Goal: Information Seeking & Learning: Check status

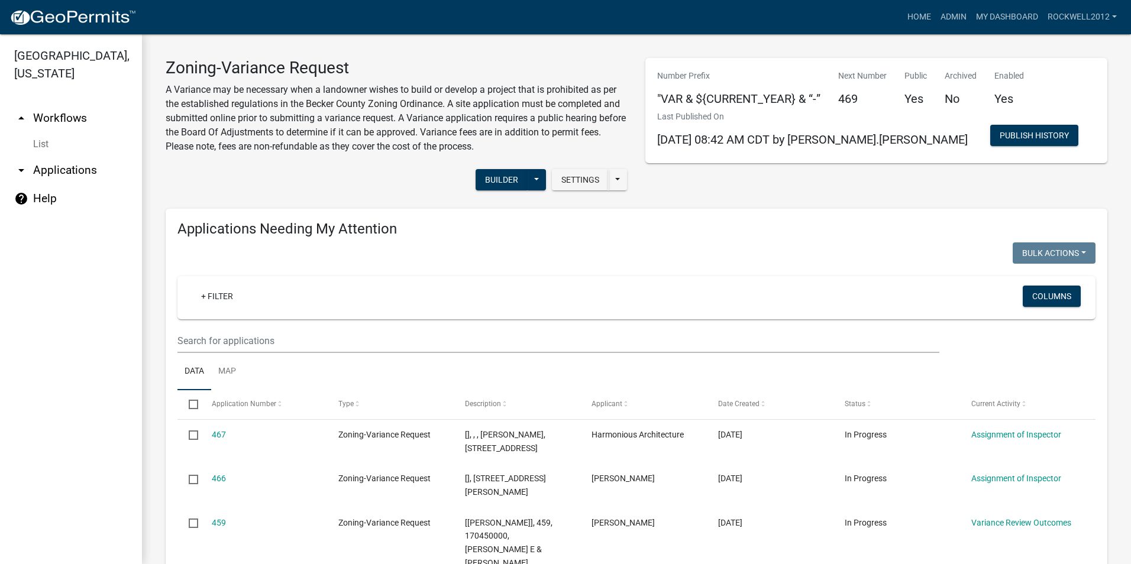
select select "2: 50"
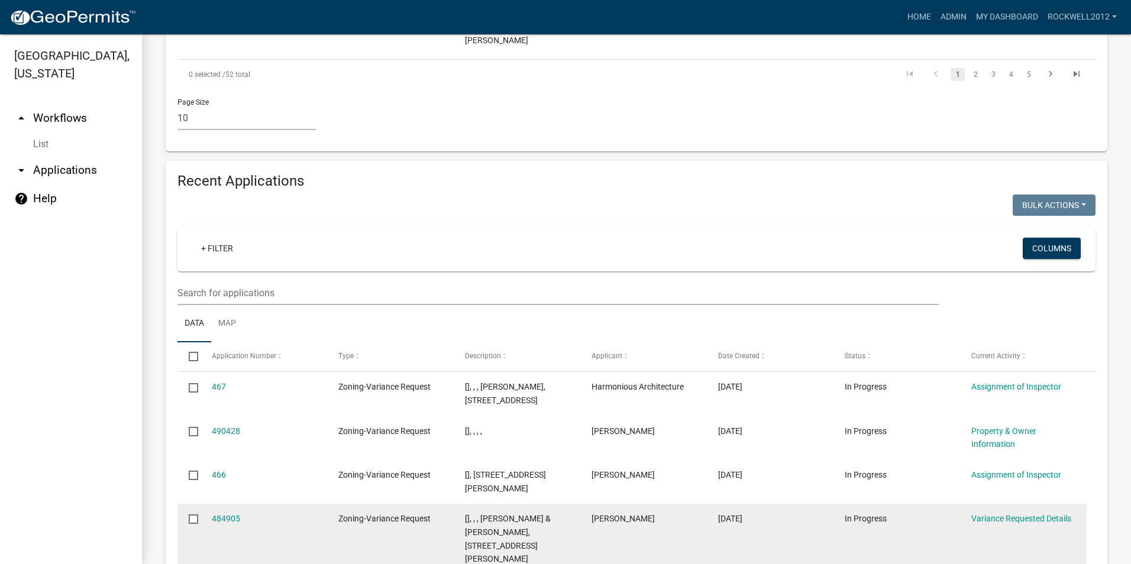
scroll to position [1065, 0]
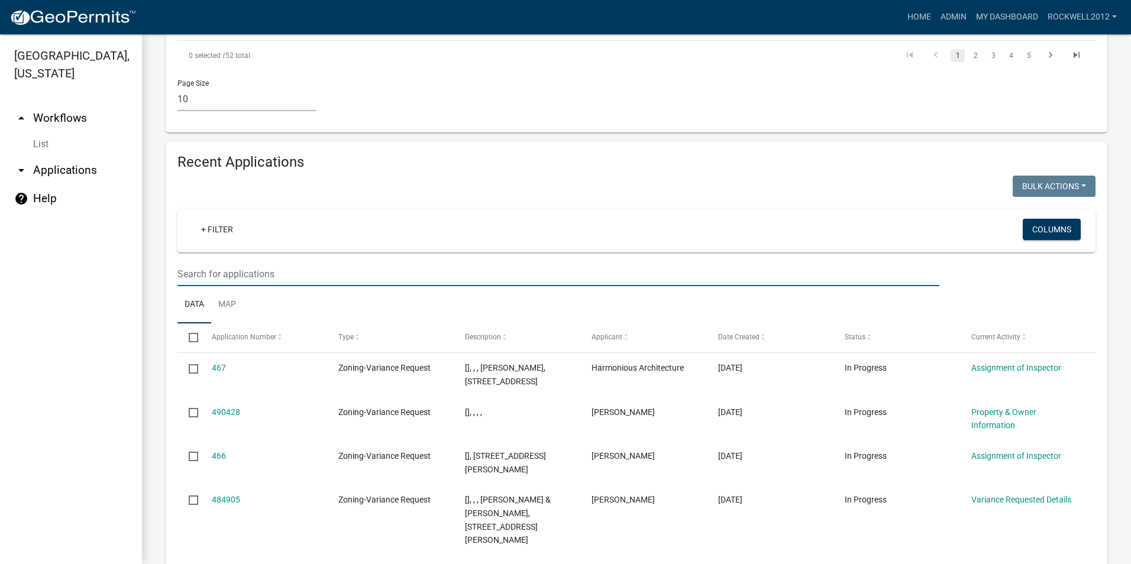
click at [200, 262] on input "text" at bounding box center [558, 274] width 762 height 24
type input "463"
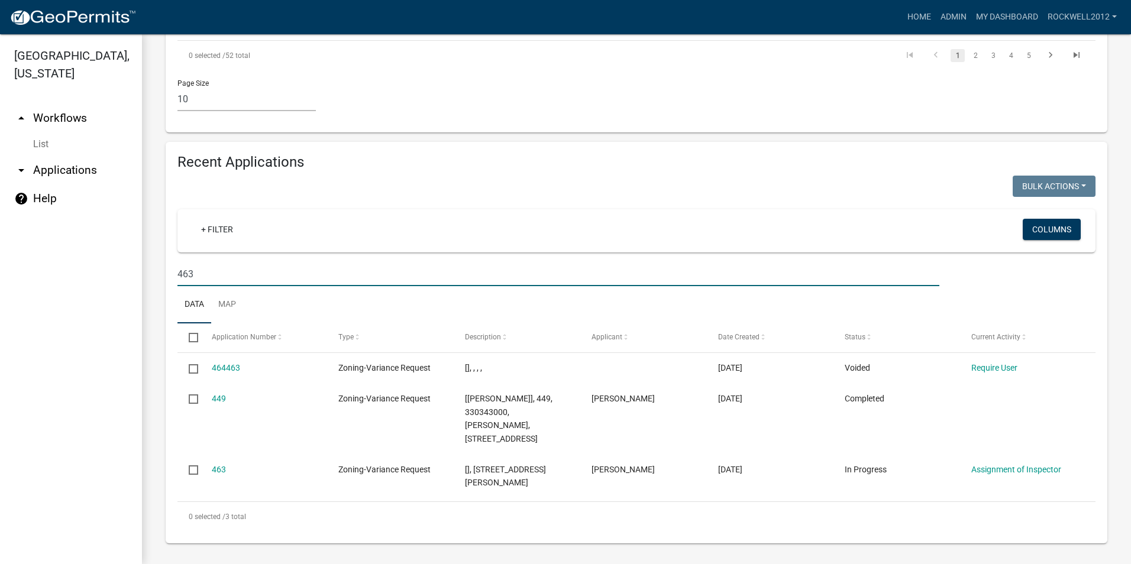
scroll to position [1054, 0]
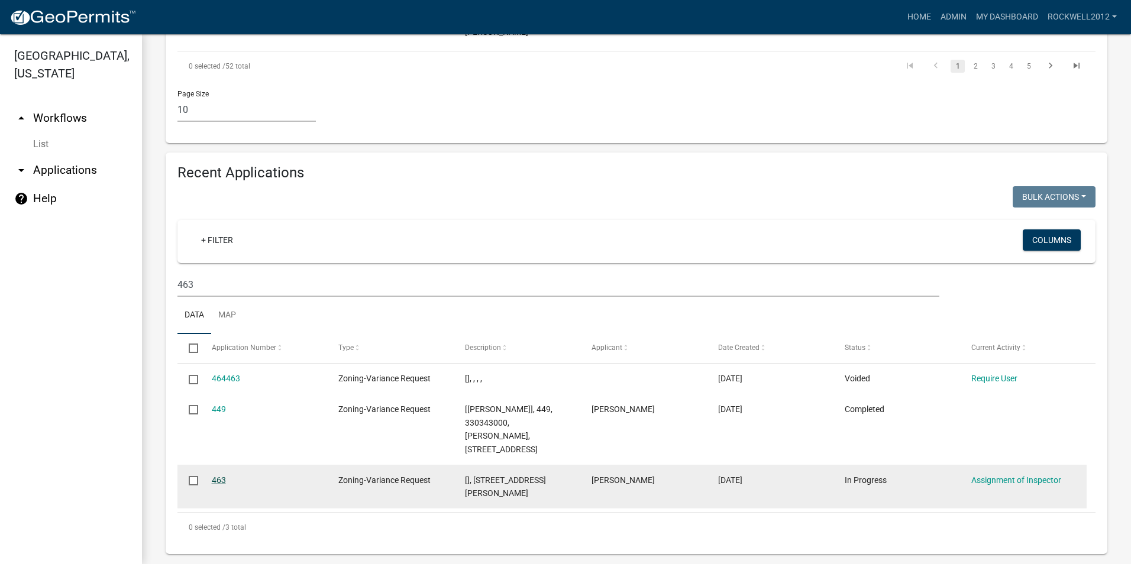
click at [215, 476] on link "463" at bounding box center [219, 480] width 14 height 9
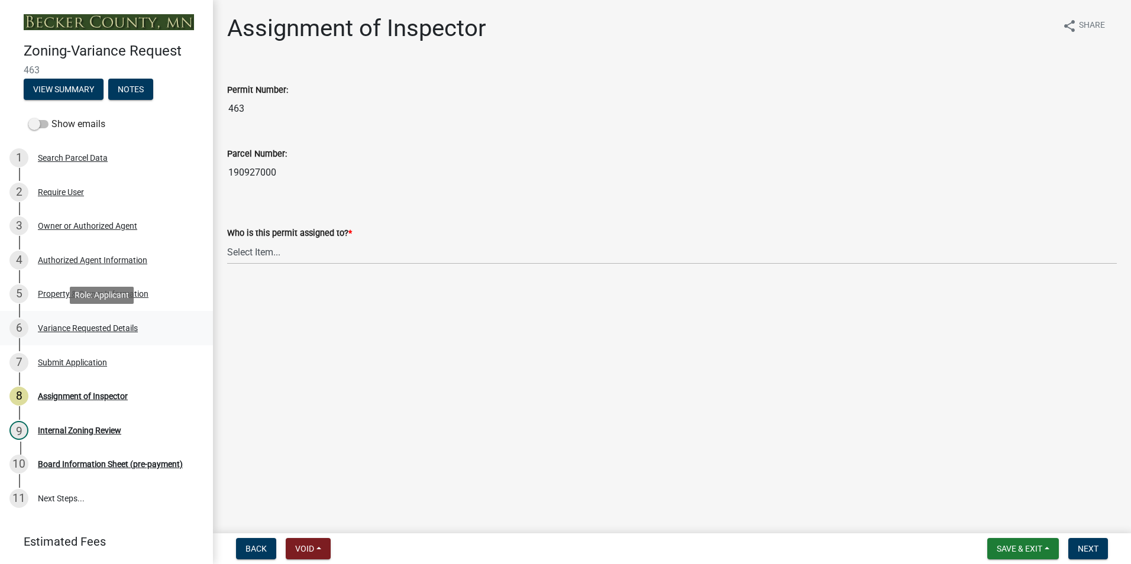
click at [79, 325] on div "Variance Requested Details" at bounding box center [88, 328] width 100 height 8
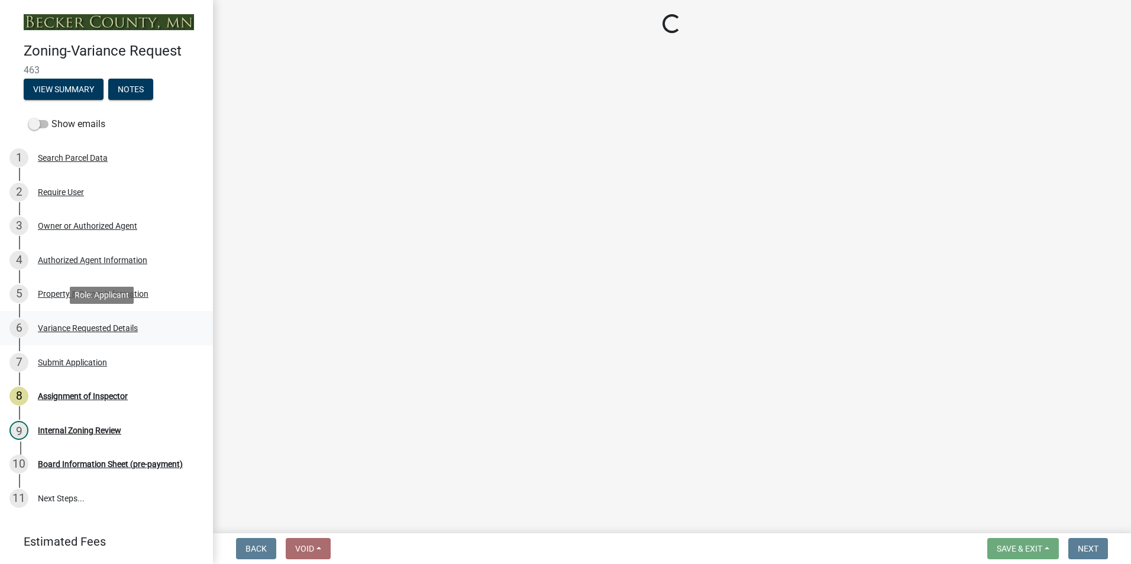
select select "96e126f4-40c4-47d1-a8f7-50b92e69dbaa"
select select "a5c6235c-6fe0-43e3-9b64-f3566618e99d"
select select "a60f612c-e64d-4767-92b2-cb2f842b6e0b"
select select "bb2b5e43-03c1-4874-9abf-a65f400af928"
select select "8ea3e6c3-8fed-4904-aa20-2f643744aa0c"
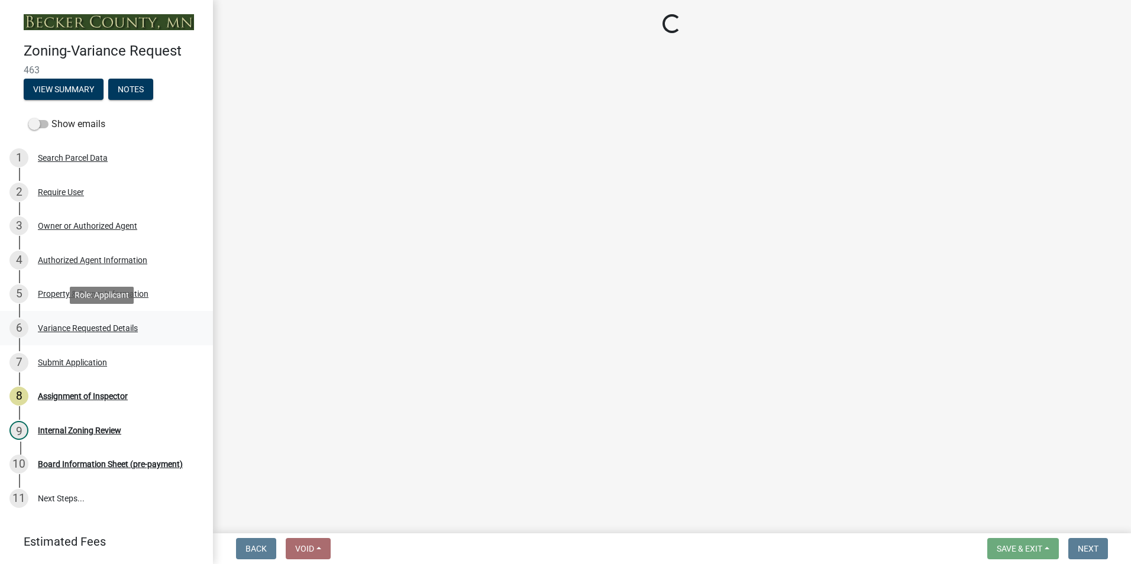
select select "860afd09-da87-482b-bca4-413f5cf53582"
select select "ee8740c3-f4d5-48cf-ad42-c8f7342b480c"
select select "1aa51e34-4f0a-4095-a3f3-287665056048"
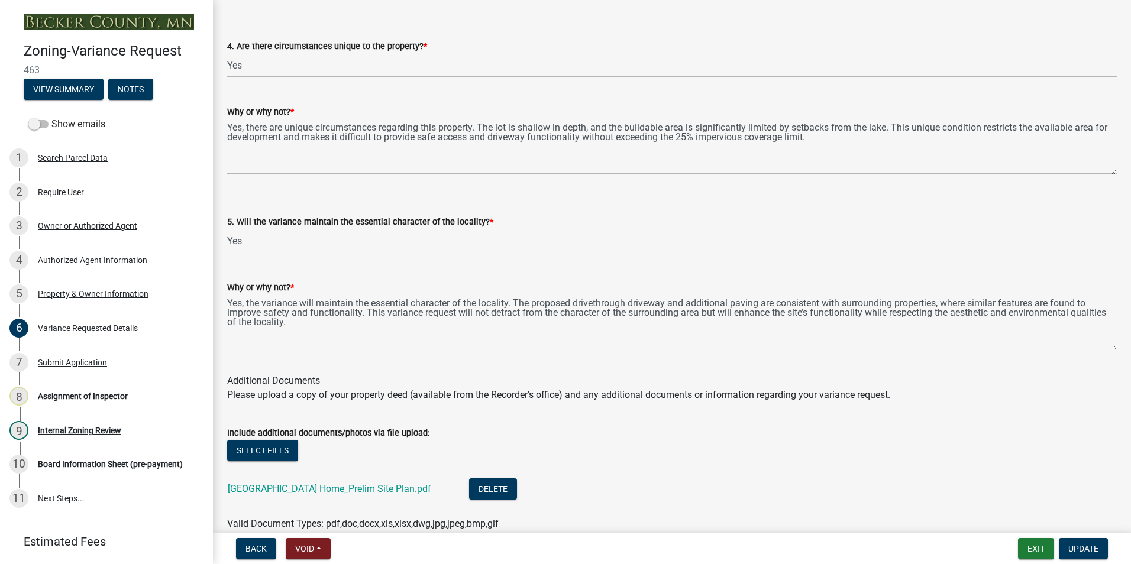
scroll to position [2425, 0]
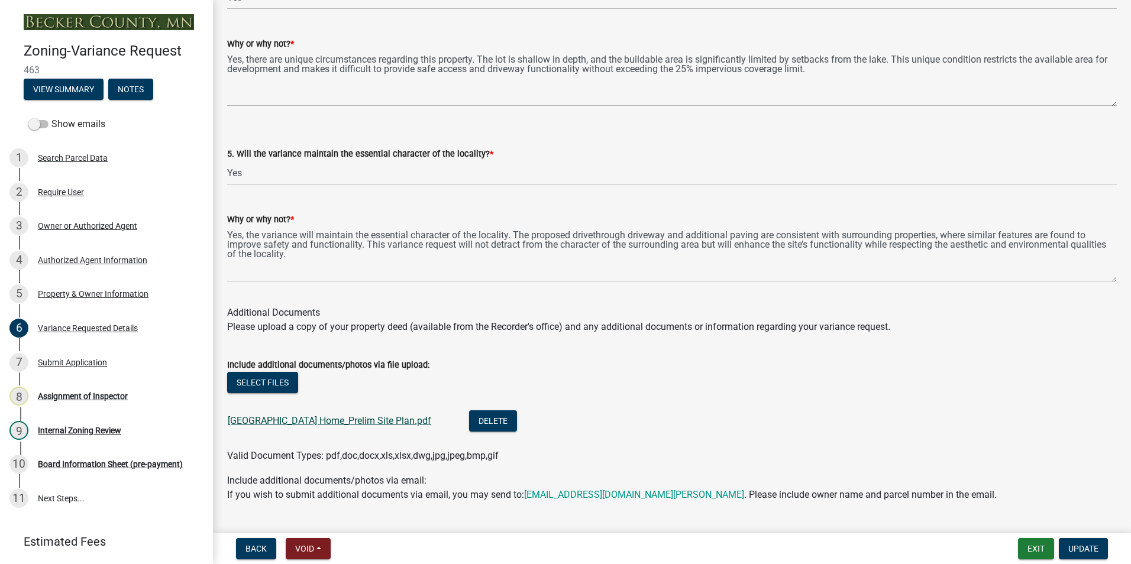
click at [306, 422] on link "[GEOGRAPHIC_DATA] Home_Prelim Site Plan.pdf" at bounding box center [329, 420] width 203 height 11
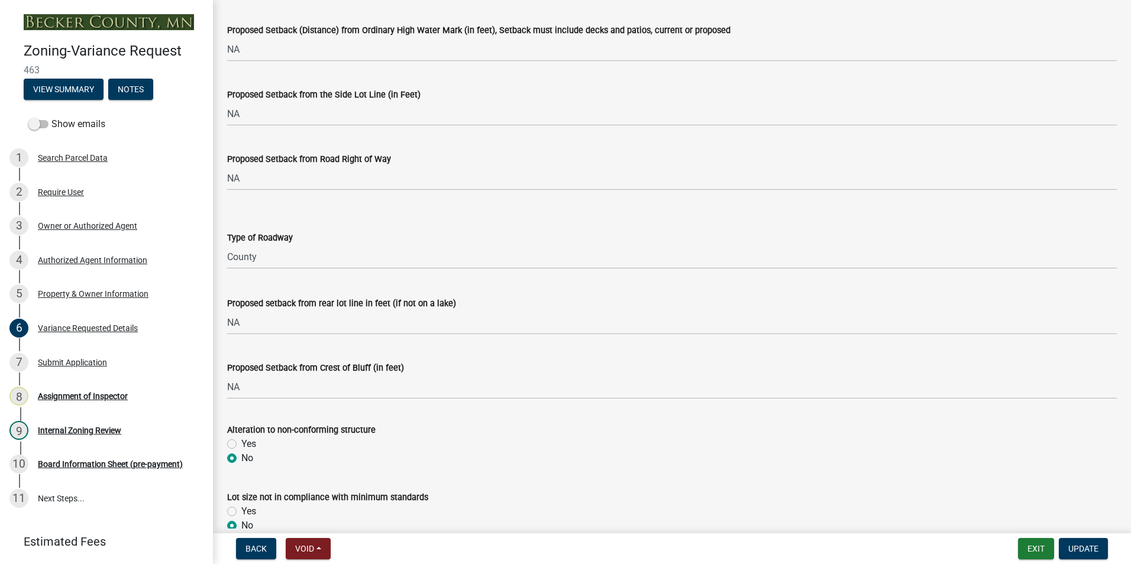
scroll to position [0, 0]
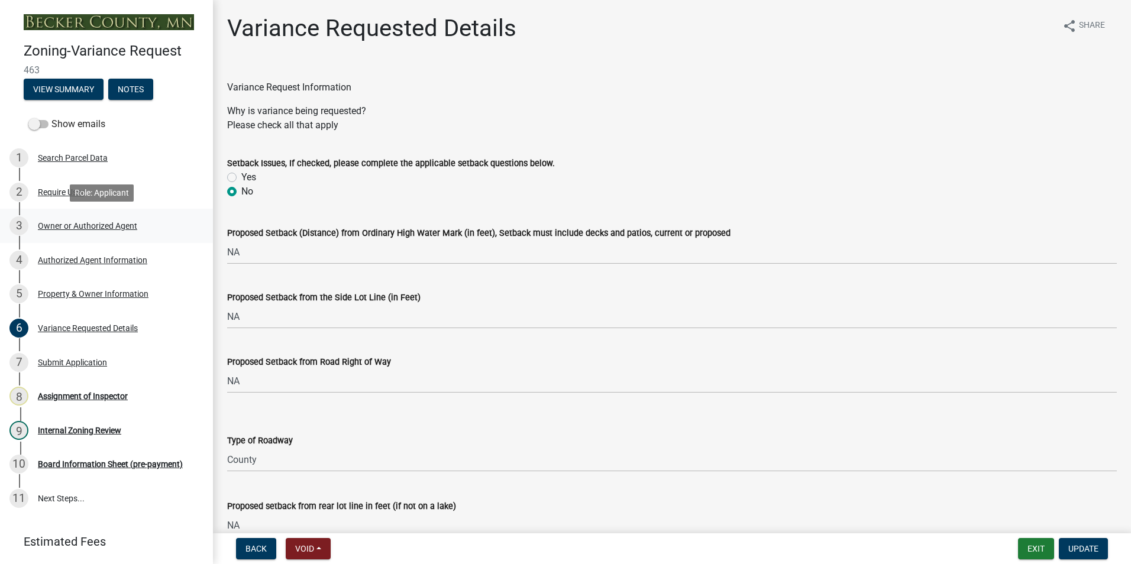
click at [93, 226] on div "Owner or Authorized Agent" at bounding box center [87, 226] width 99 height 8
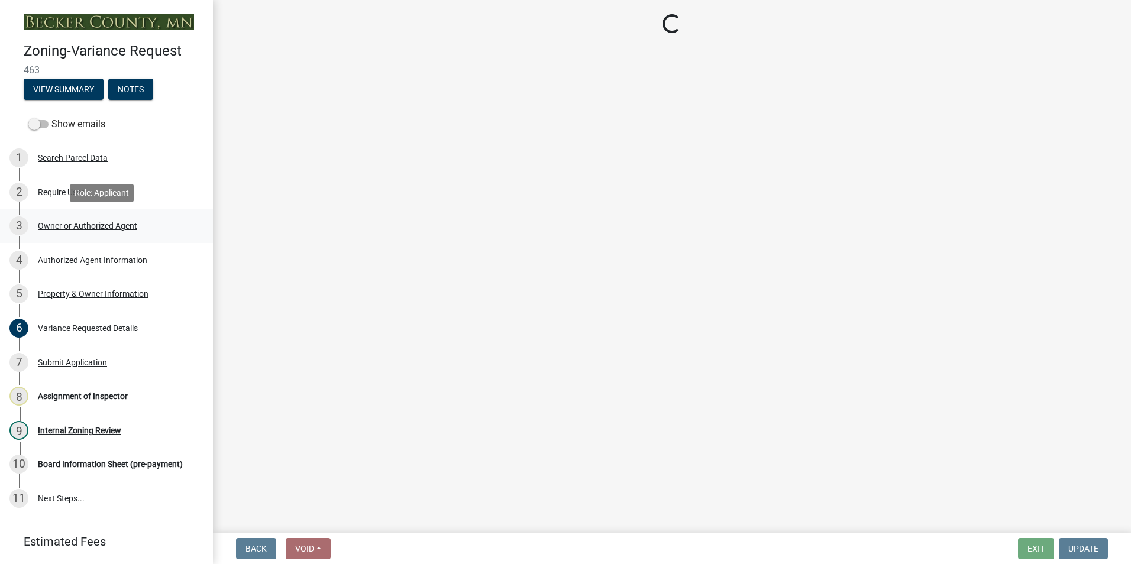
select select "21f18b9f-b5aa-471d-9875-f2b967bfb83c"
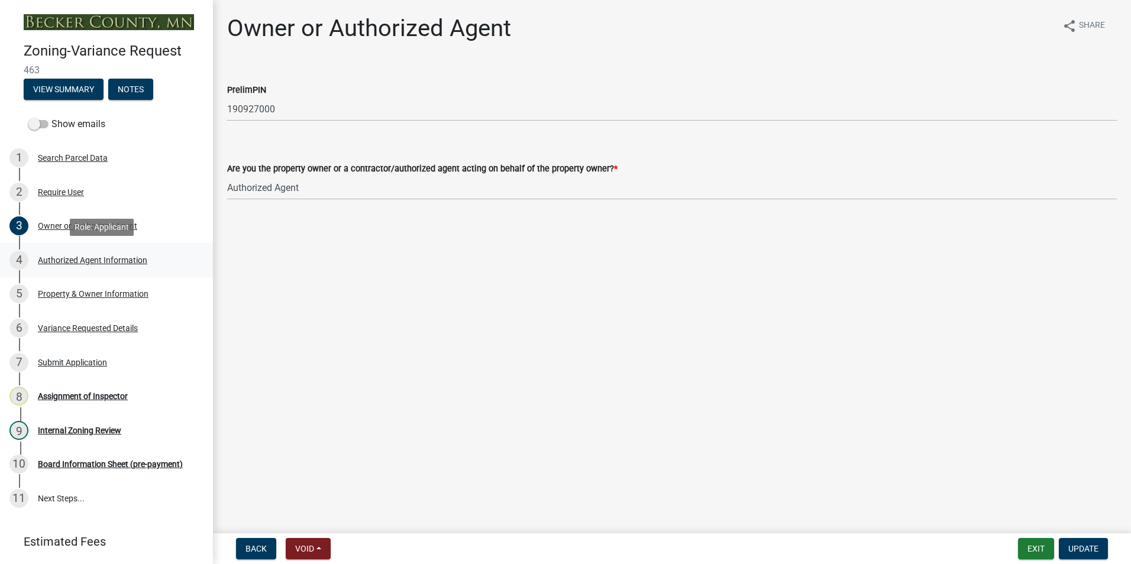
click at [92, 265] on div "4 Authorized Agent Information" at bounding box center [101, 260] width 185 height 19
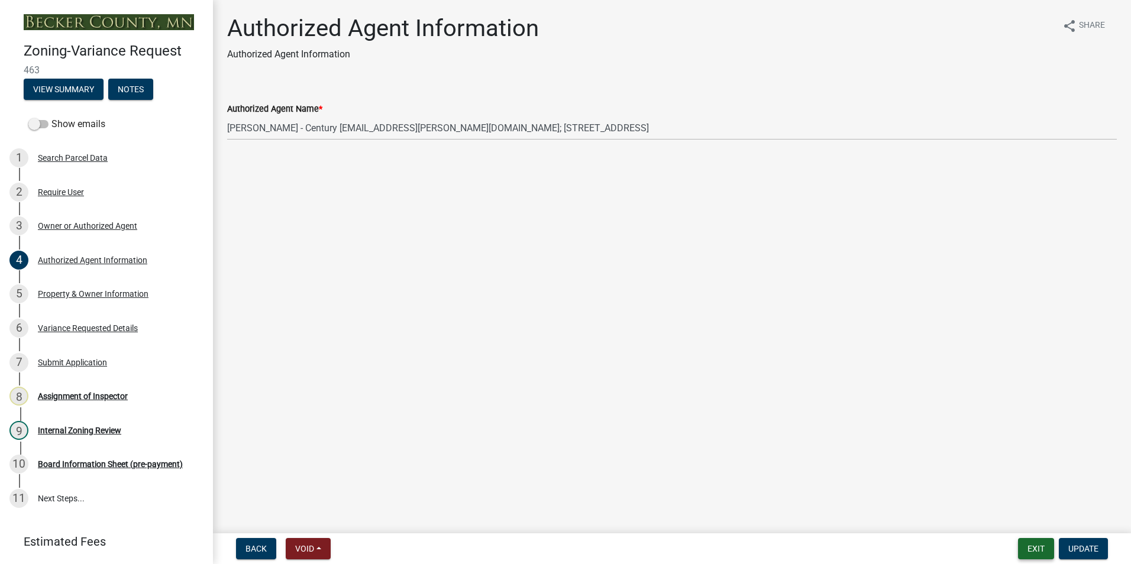
click at [1035, 548] on button "Exit" at bounding box center [1036, 548] width 36 height 21
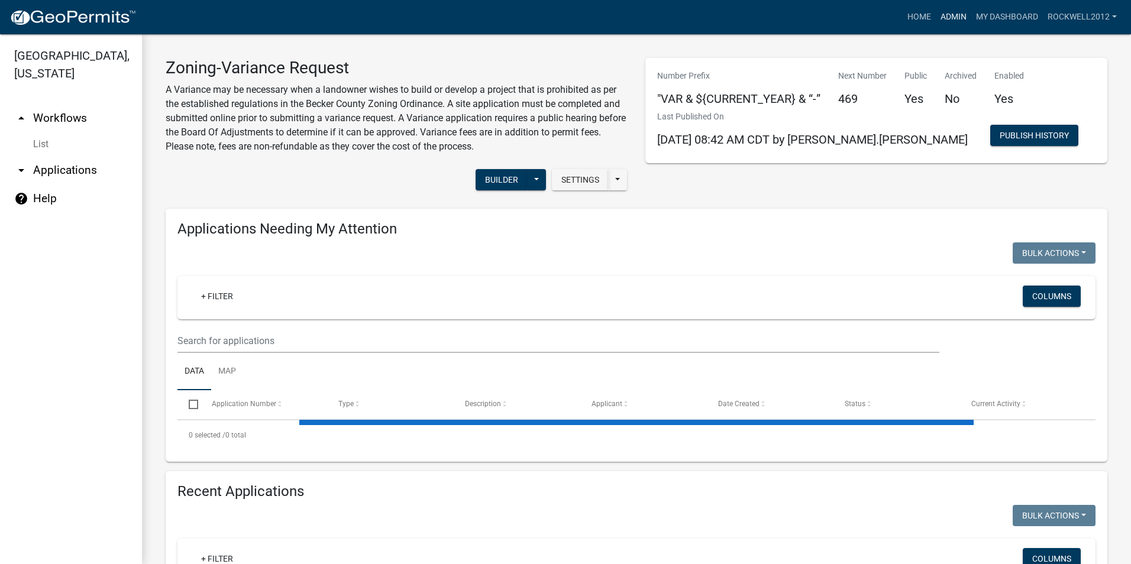
select select "2: 50"
click at [951, 16] on link "Admin" at bounding box center [953, 17] width 35 height 22
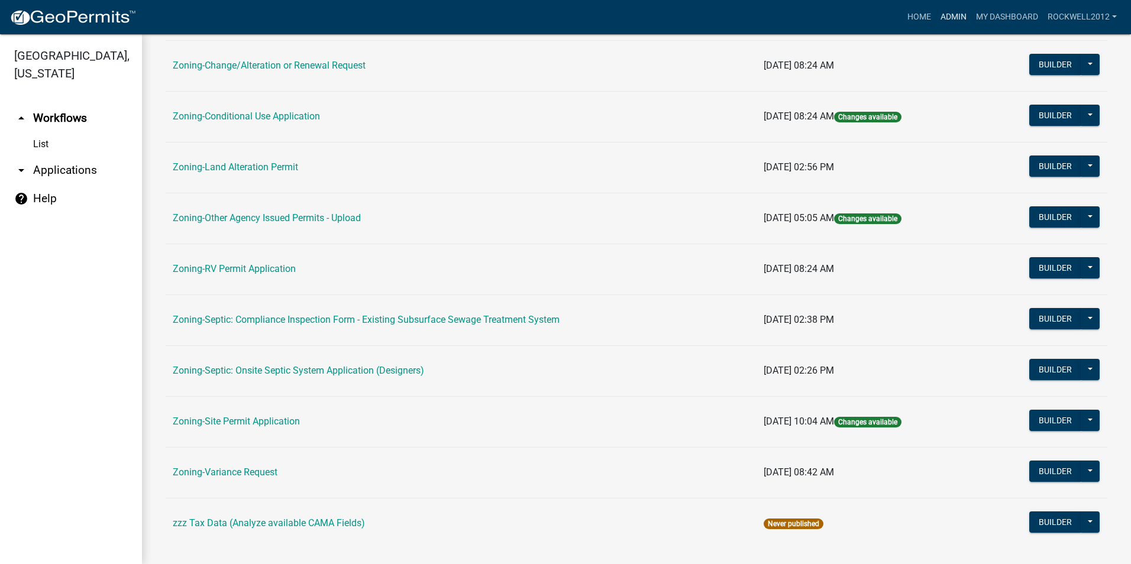
scroll to position [335, 0]
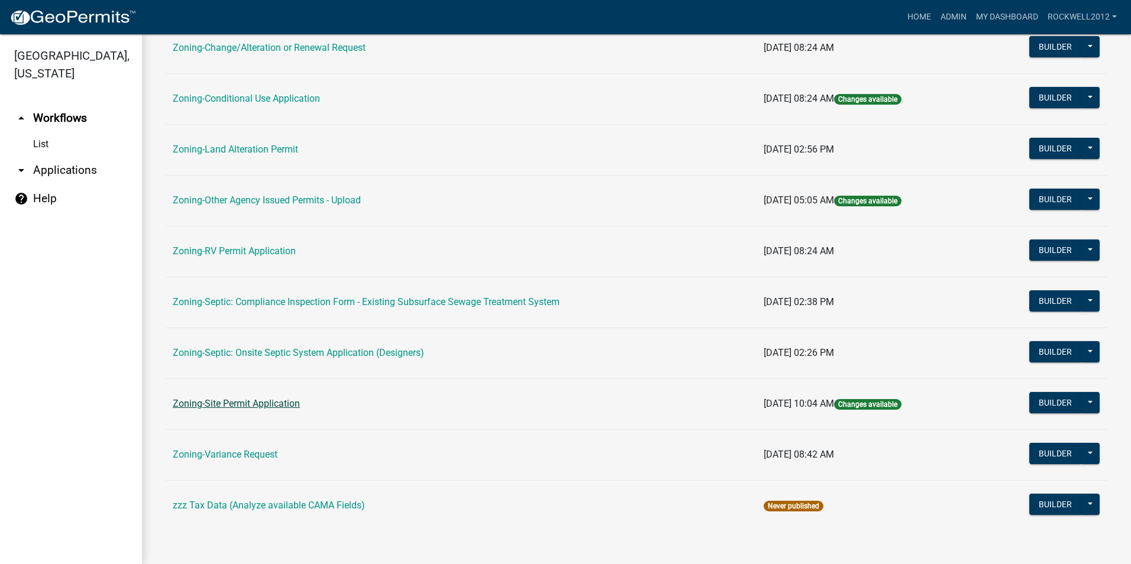
click at [235, 406] on link "Zoning-Site Permit Application" at bounding box center [236, 403] width 127 height 11
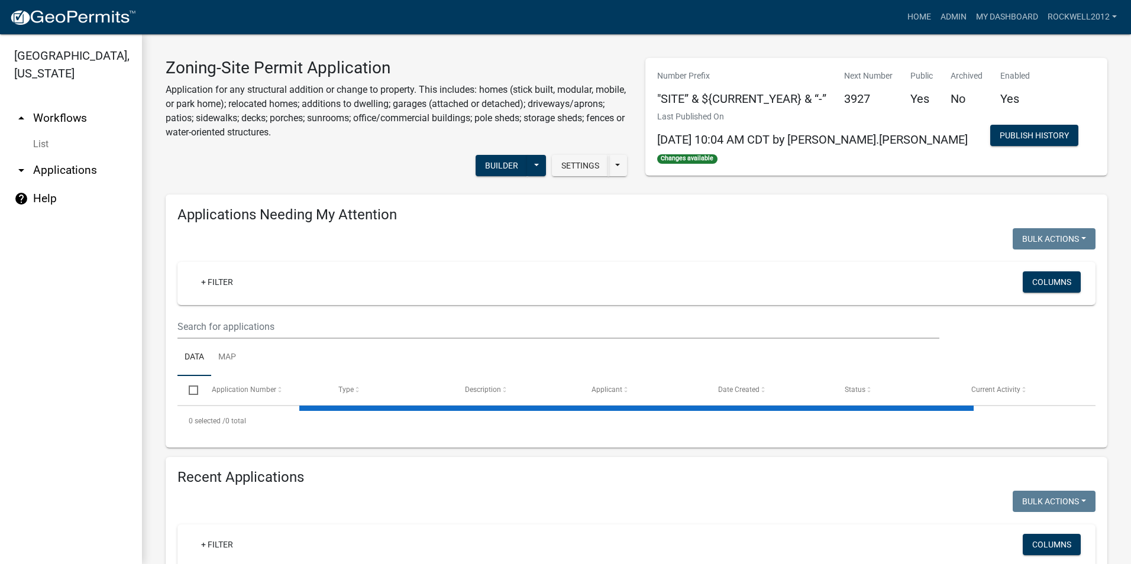
select select "2: 50"
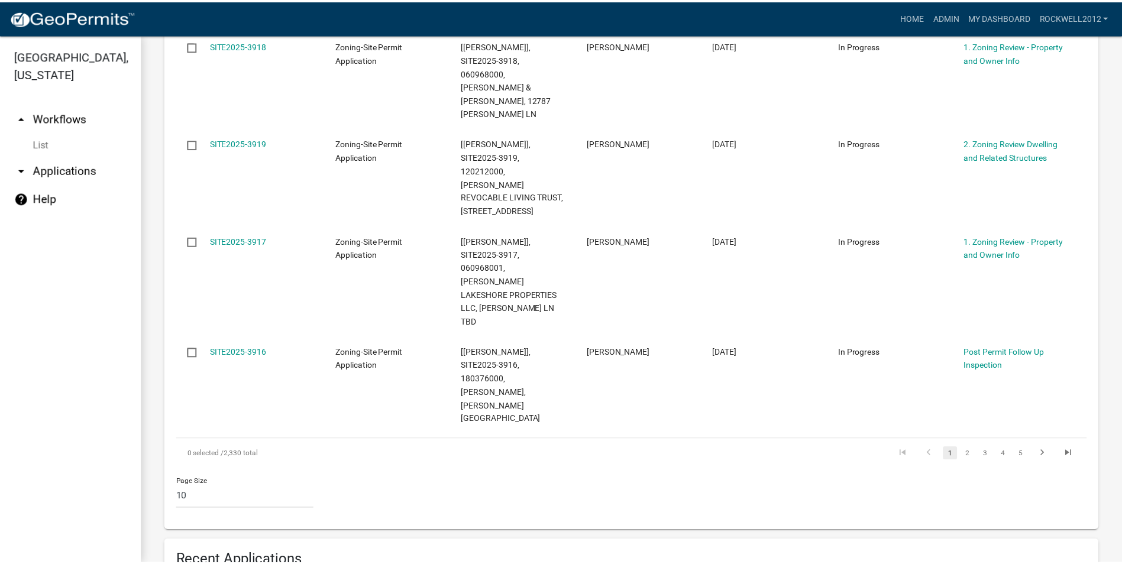
scroll to position [947, 0]
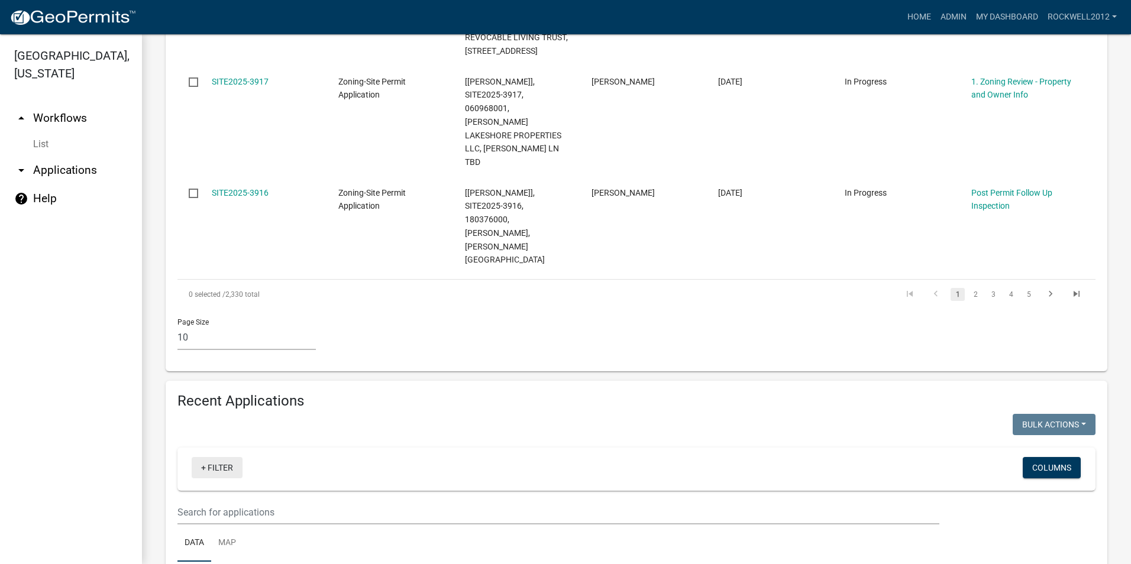
click at [214, 457] on link "+ Filter" at bounding box center [217, 467] width 51 height 21
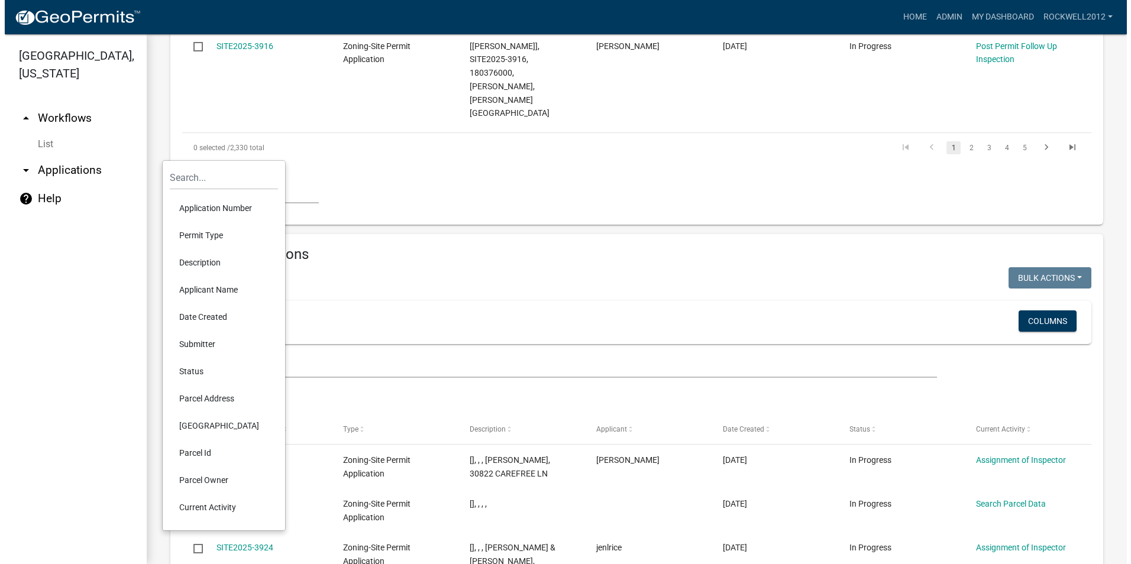
scroll to position [1124, 0]
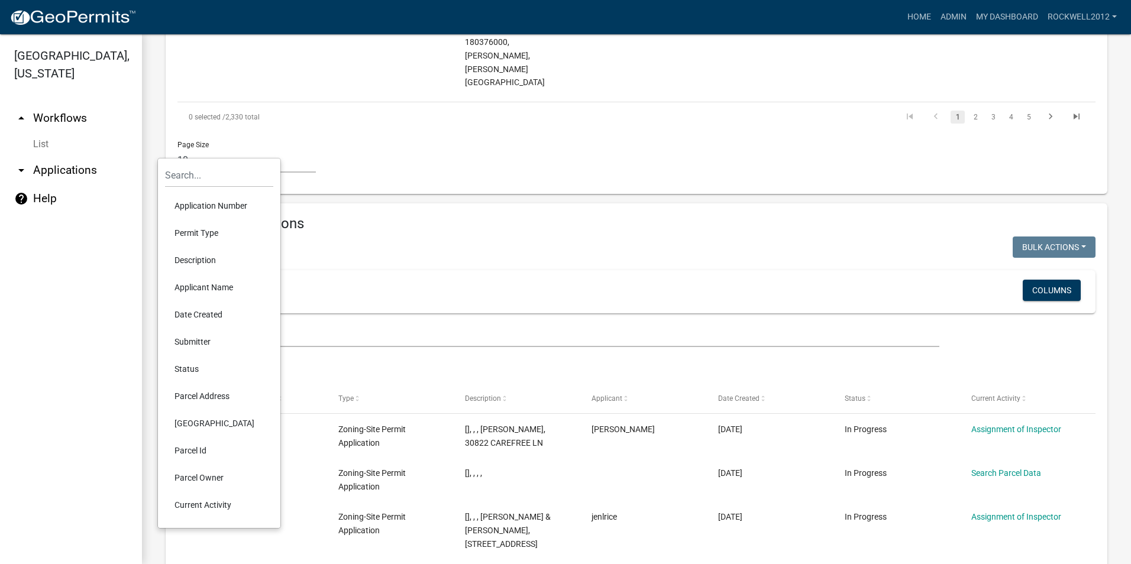
click at [193, 448] on li "Parcel Id" at bounding box center [219, 450] width 108 height 27
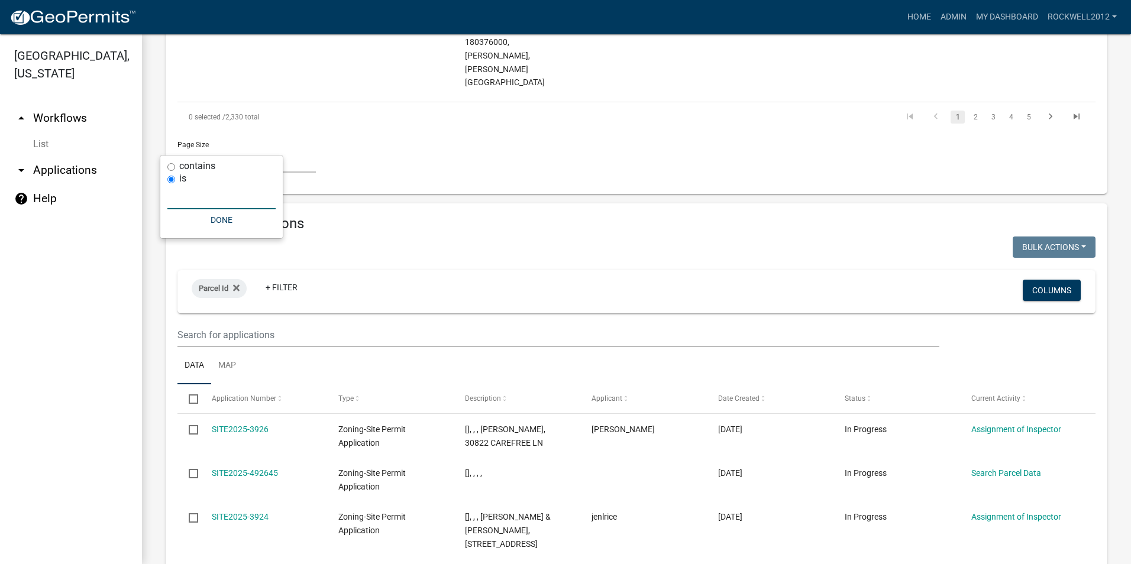
drag, startPoint x: 196, startPoint y: 198, endPoint x: 195, endPoint y: 186, distance: 11.3
click at [195, 197] on input "text" at bounding box center [221, 197] width 108 height 24
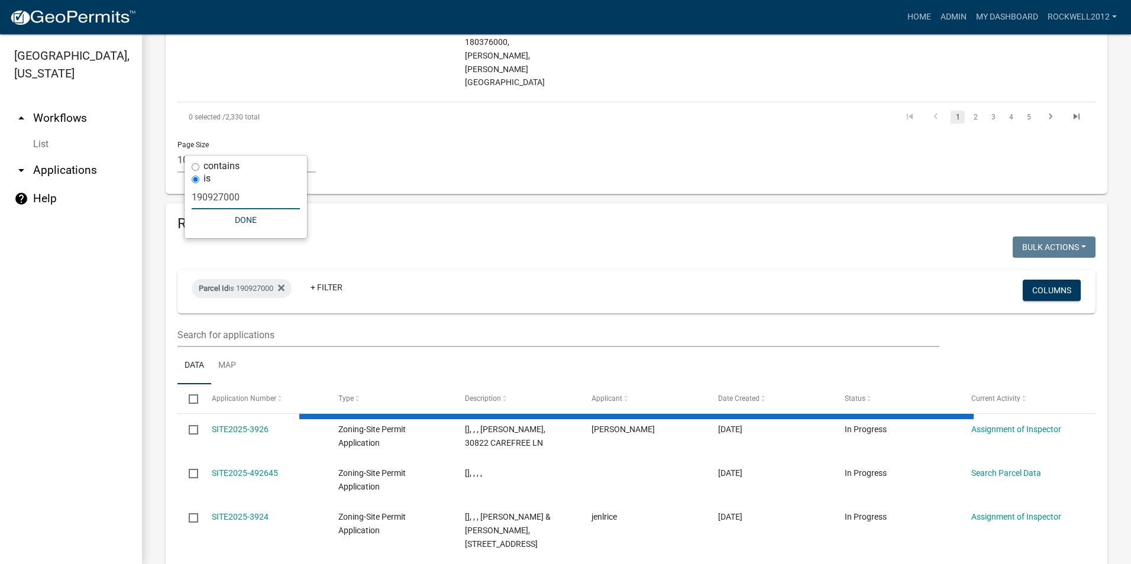
type input "190927000"
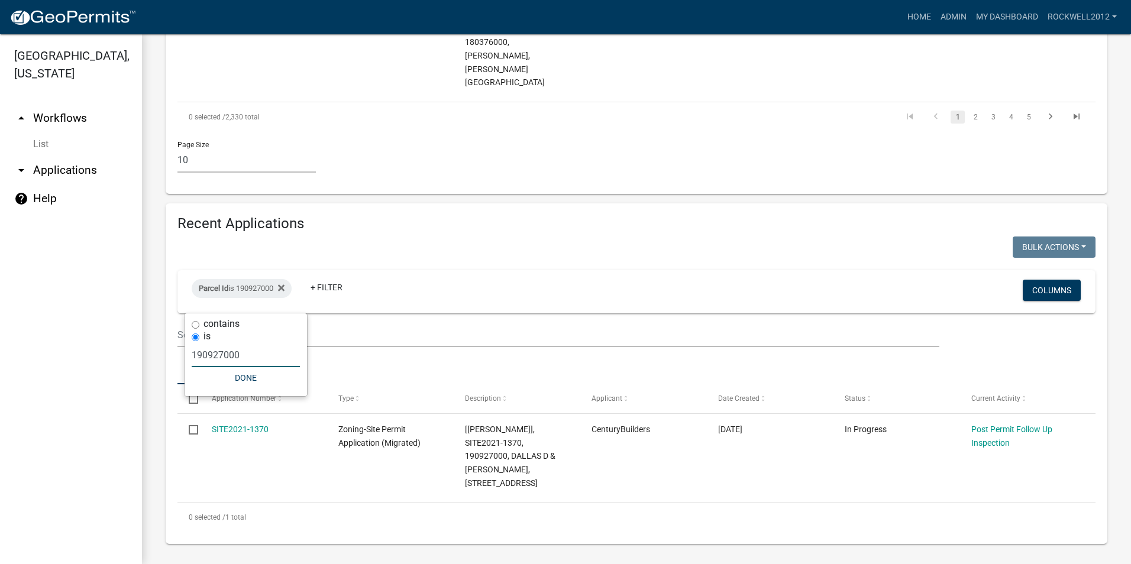
scroll to position [966, 0]
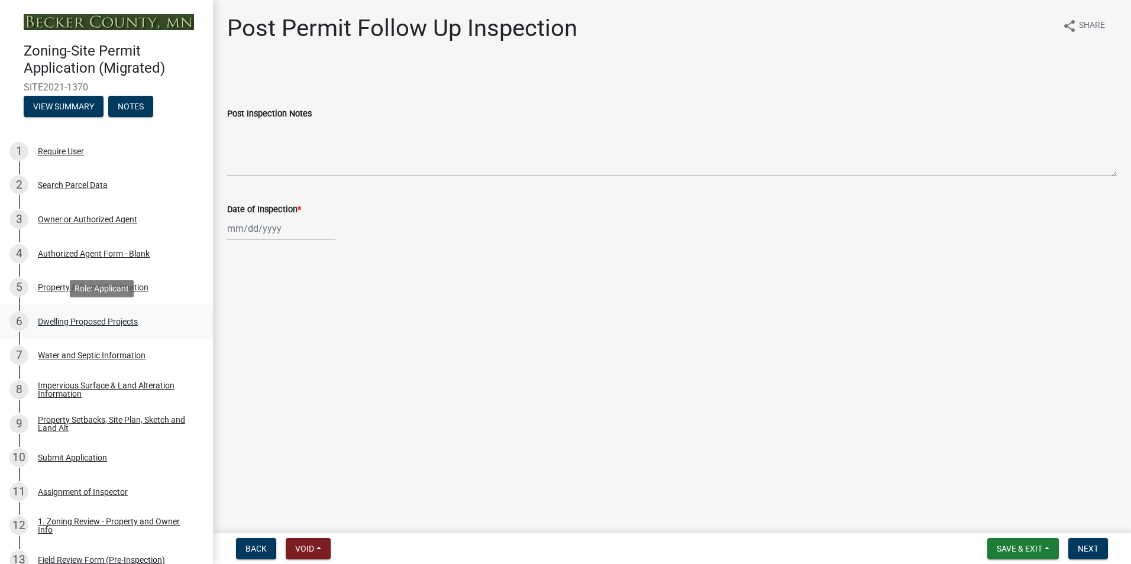
click at [92, 315] on div "6 Dwelling Proposed Projects" at bounding box center [101, 321] width 185 height 19
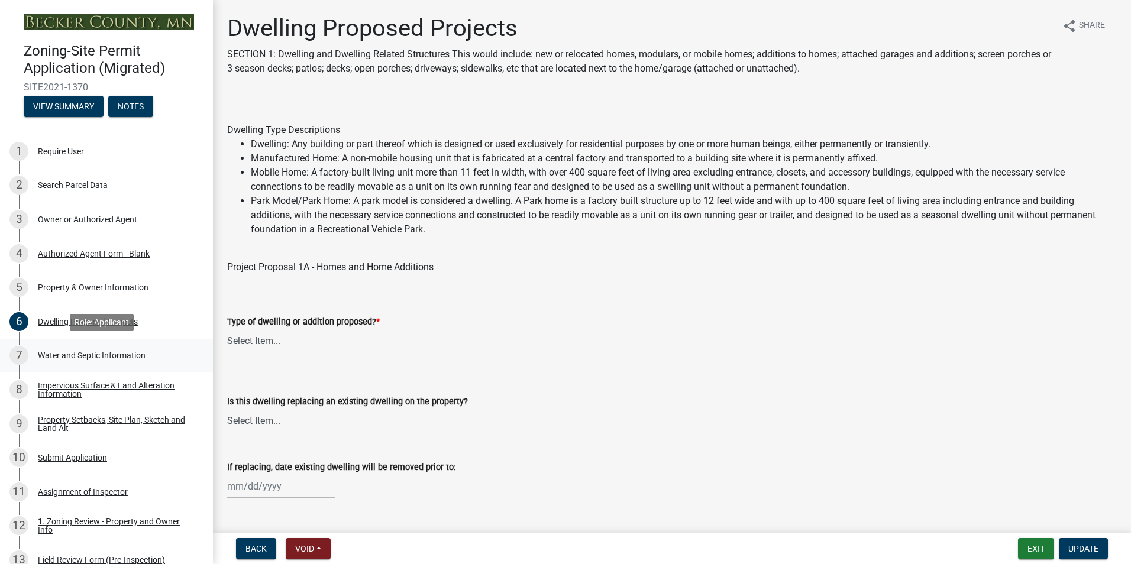
click at [88, 353] on div "Water and Septic Information" at bounding box center [92, 355] width 108 height 8
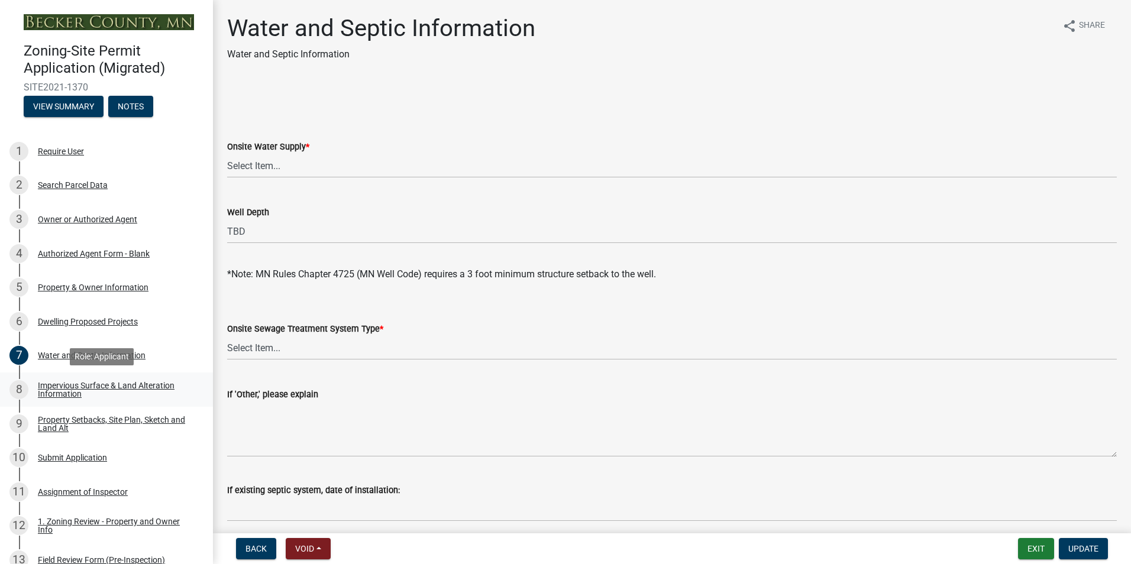
click at [70, 386] on div "Impervious Surface & Land Alteration Information" at bounding box center [116, 390] width 156 height 17
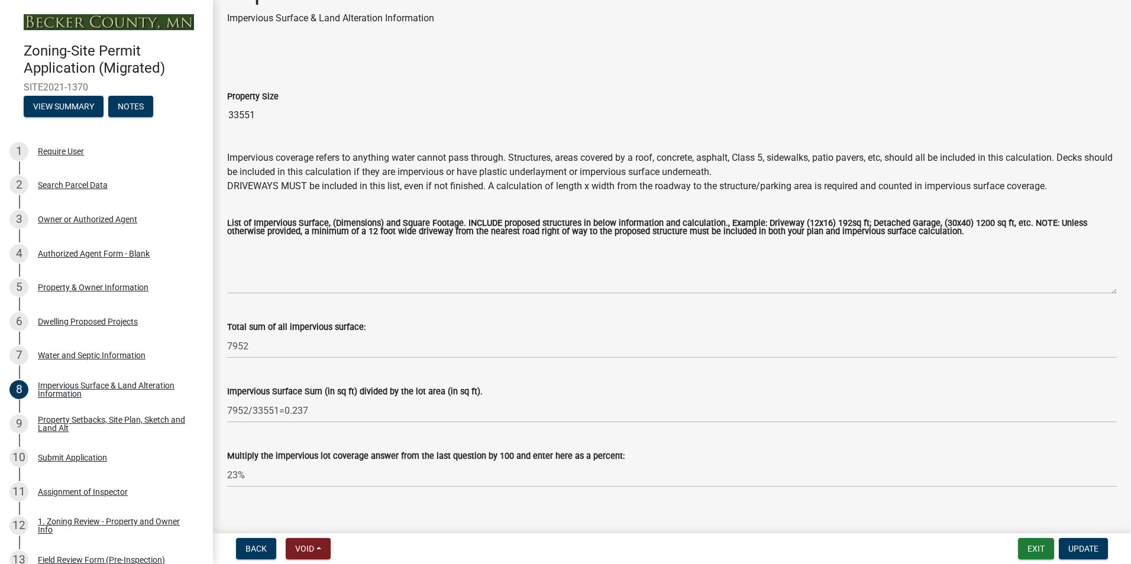
scroll to position [51, 0]
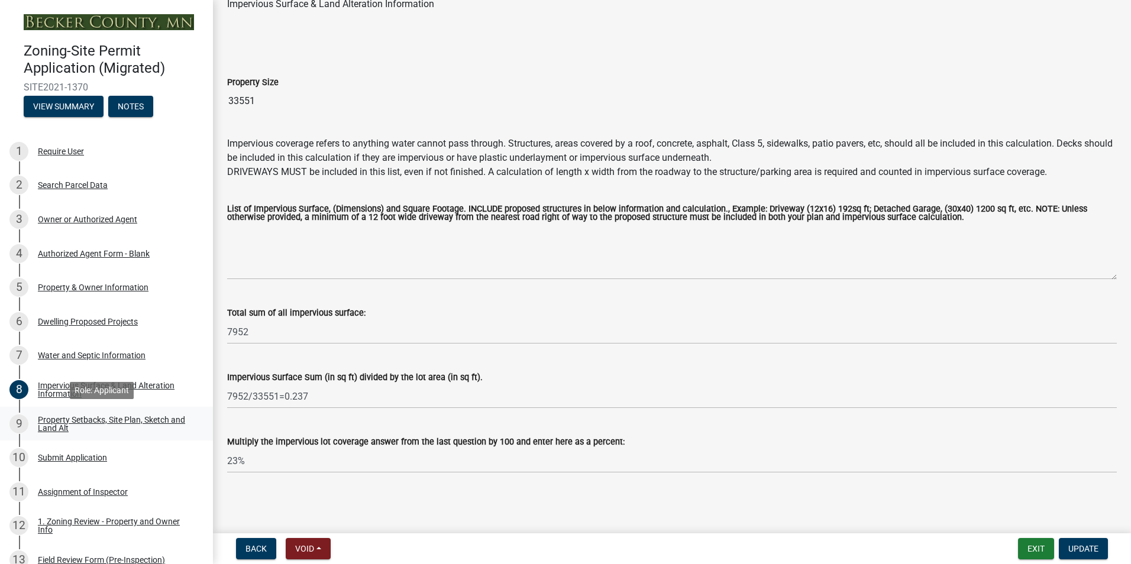
click at [91, 416] on div "Property Setbacks, Site Plan, Sketch and Land Alt" at bounding box center [116, 424] width 156 height 17
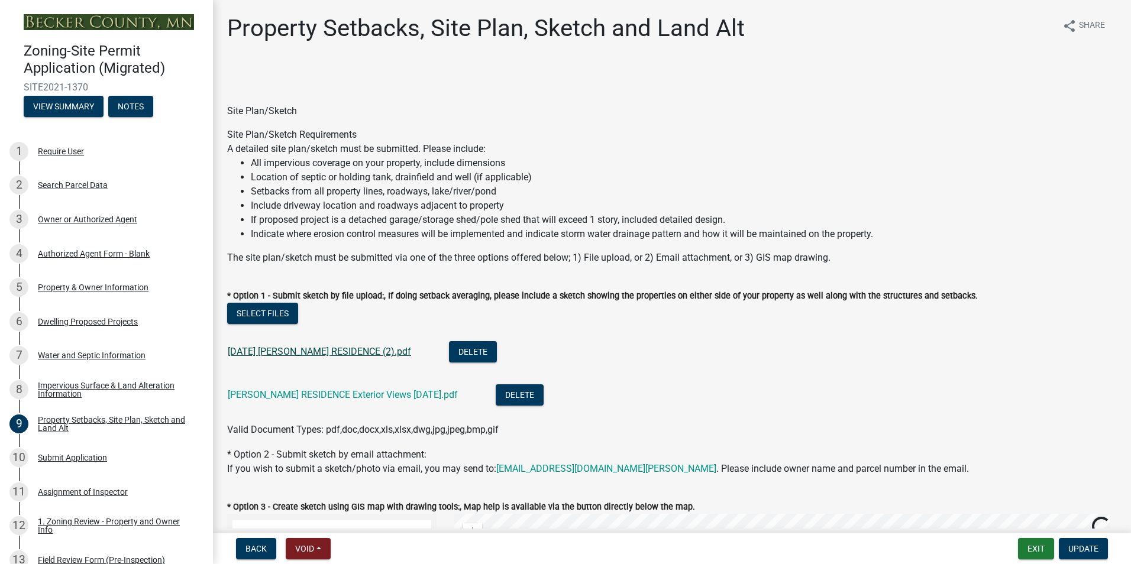
click at [322, 350] on link "[DATE] [PERSON_NAME] RESIDENCE (2).pdf" at bounding box center [319, 351] width 183 height 11
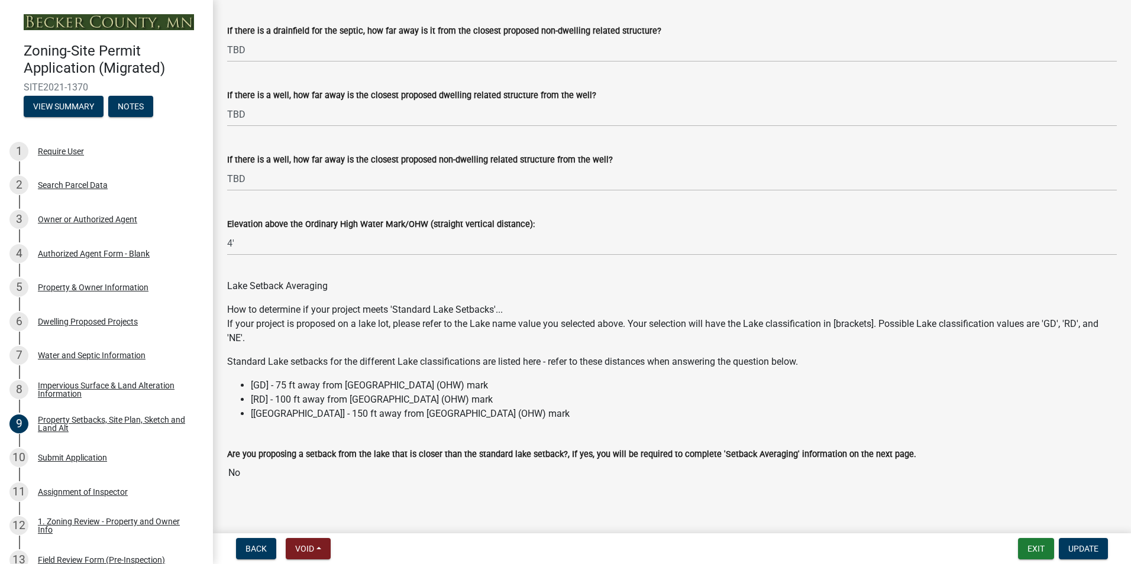
scroll to position [3481, 0]
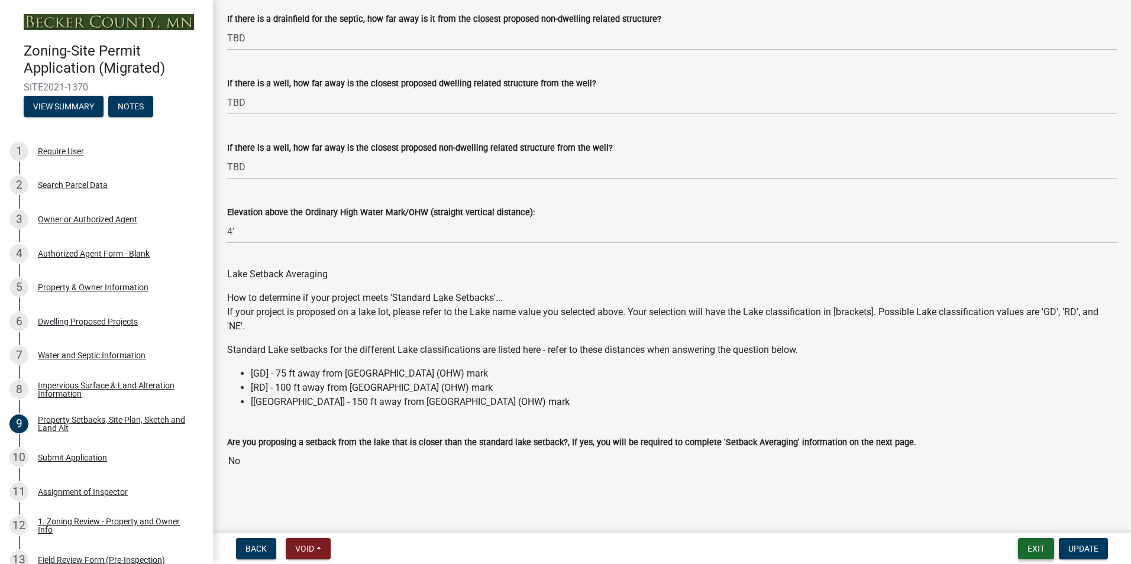
click at [1031, 551] on button "Exit" at bounding box center [1036, 548] width 36 height 21
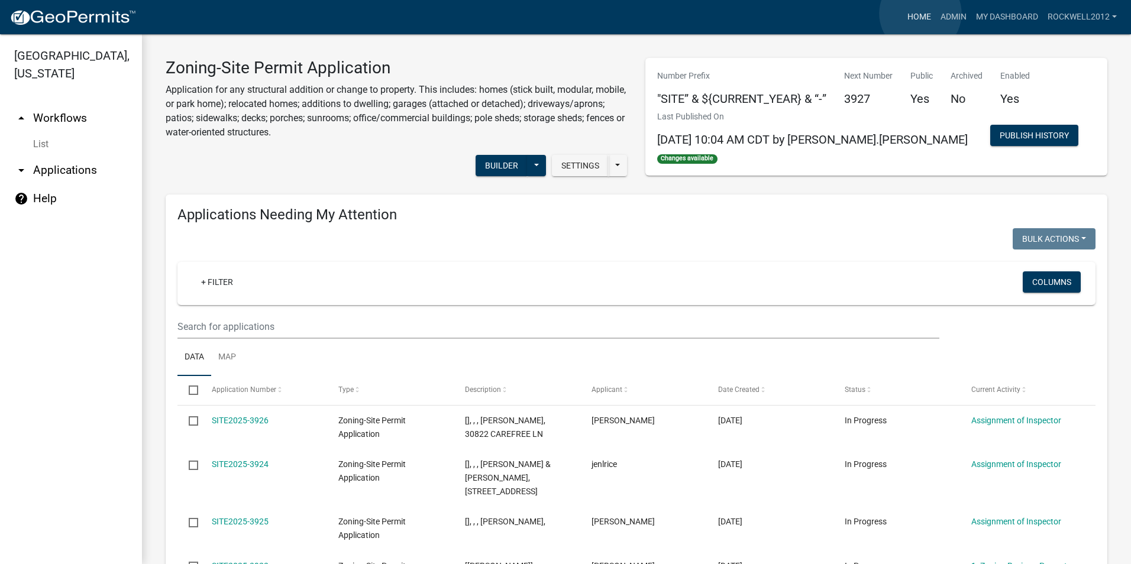
click at [920, 14] on link "Home" at bounding box center [919, 17] width 33 height 22
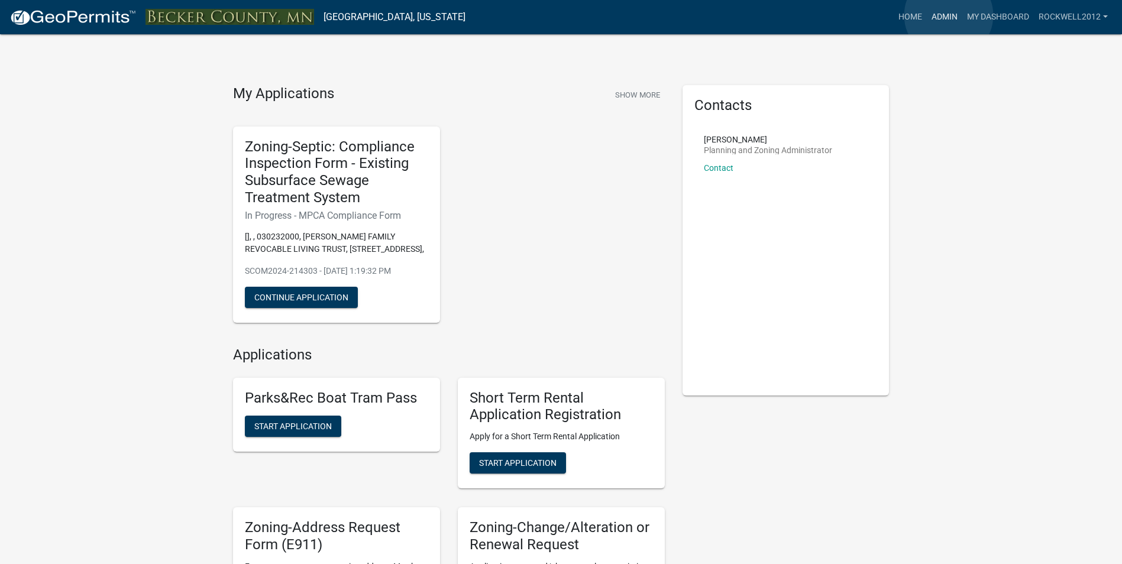
click at [949, 15] on link "Admin" at bounding box center [944, 17] width 35 height 22
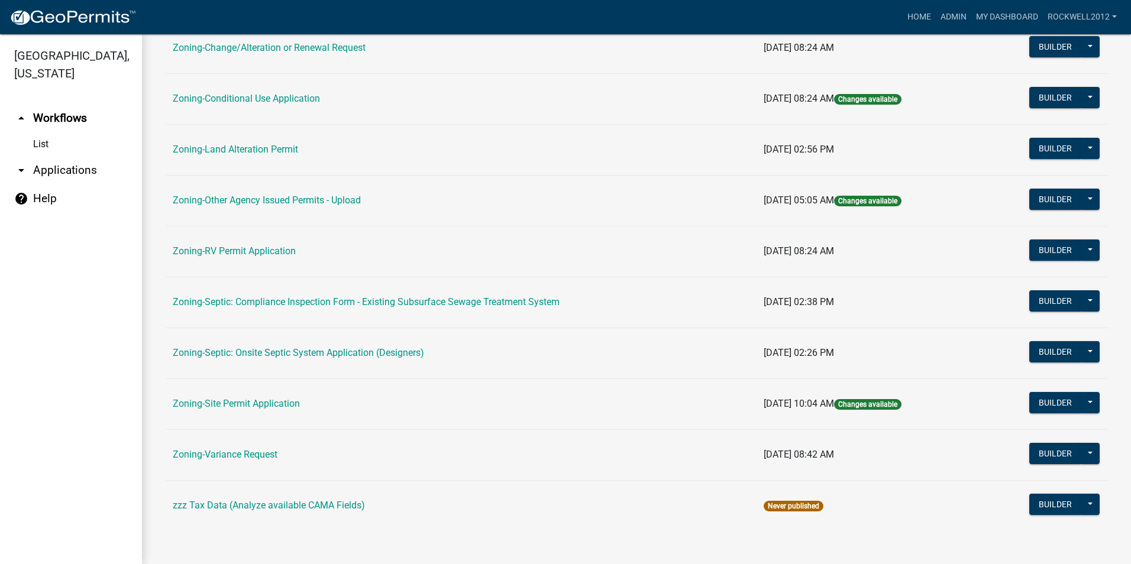
scroll to position [276, 0]
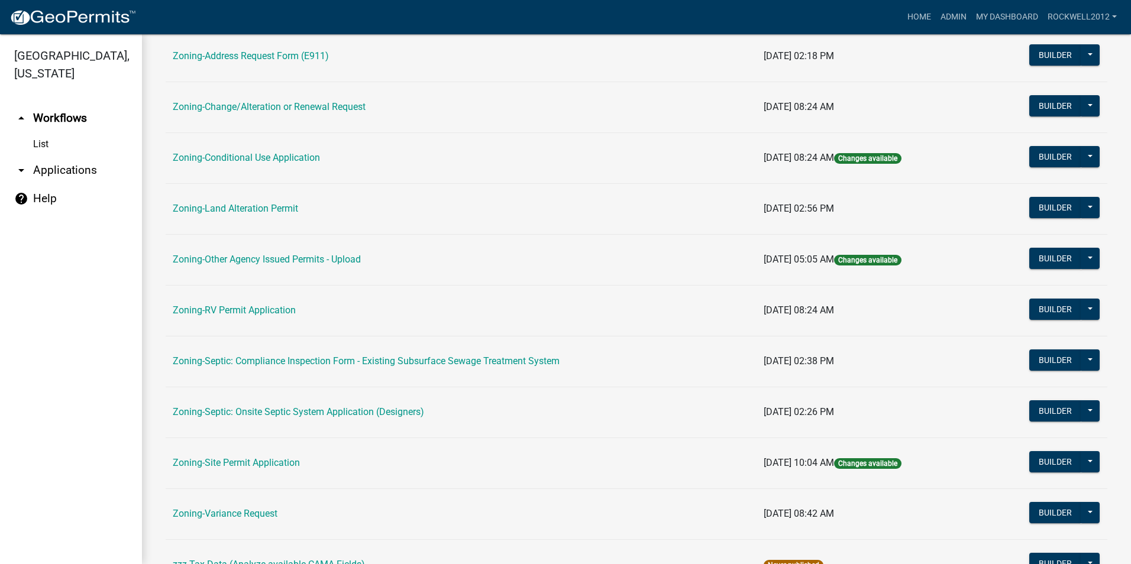
click at [240, 202] on td "Zoning-Land Alteration Permit" at bounding box center [461, 208] width 591 height 51
click at [257, 207] on link "Zoning-Land Alteration Permit" at bounding box center [235, 208] width 125 height 11
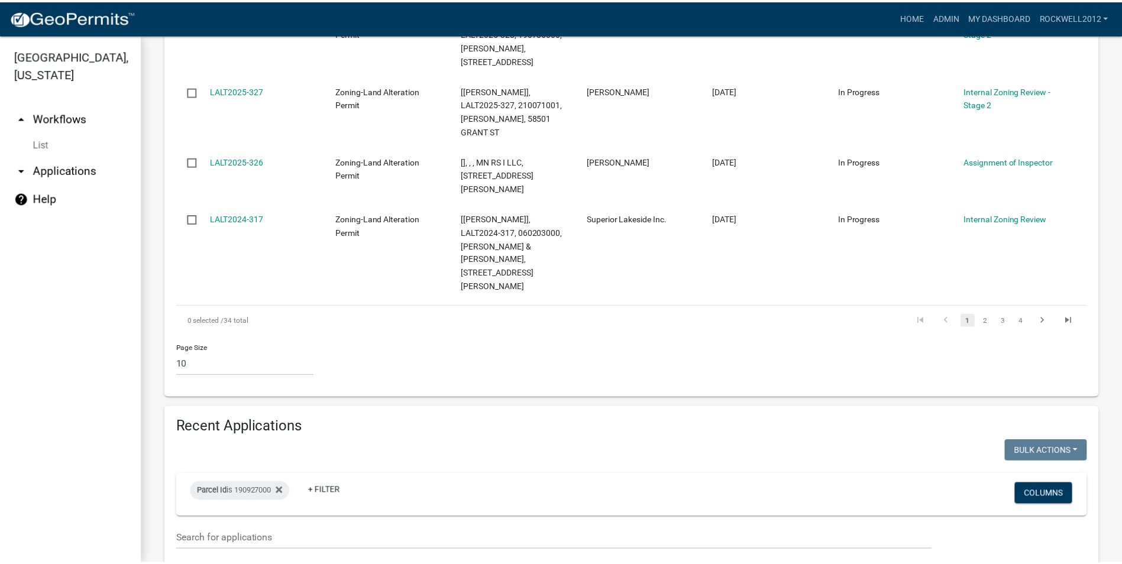
scroll to position [887, 0]
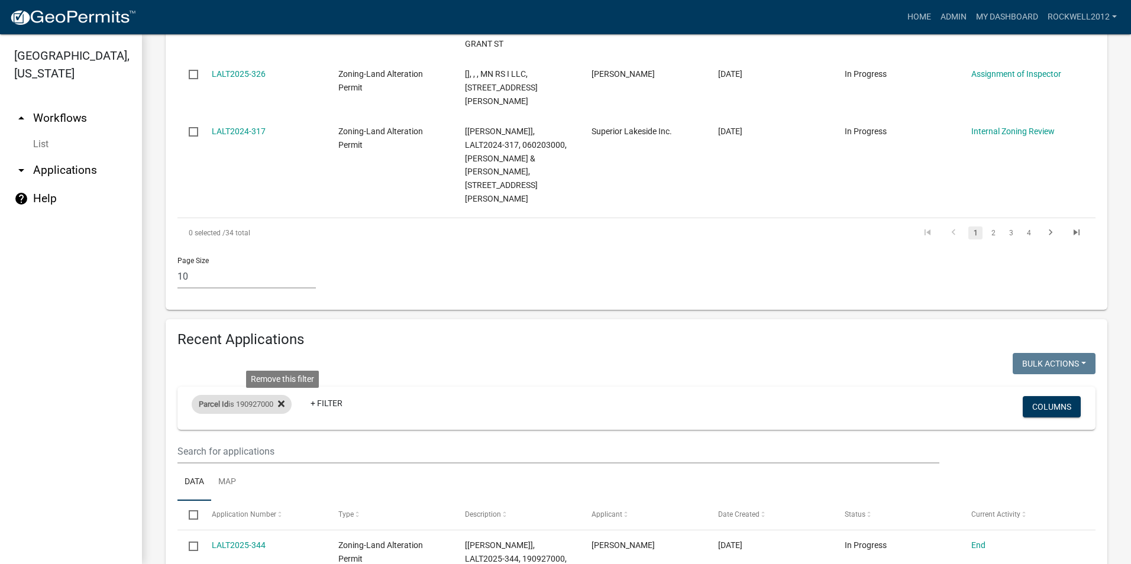
click at [283, 401] on icon at bounding box center [281, 404] width 7 height 7
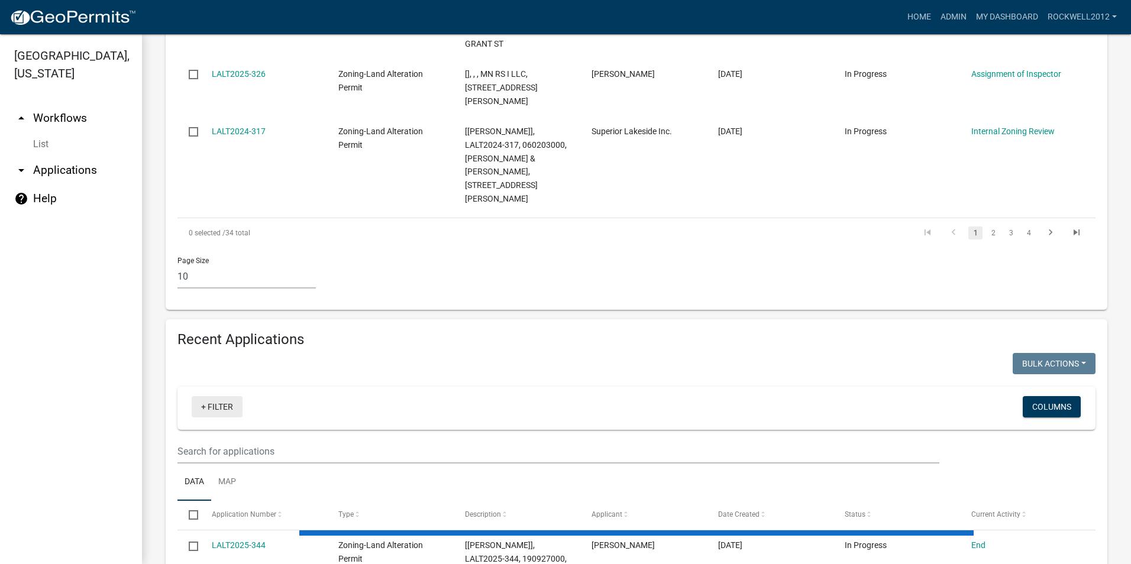
select select "2: 50"
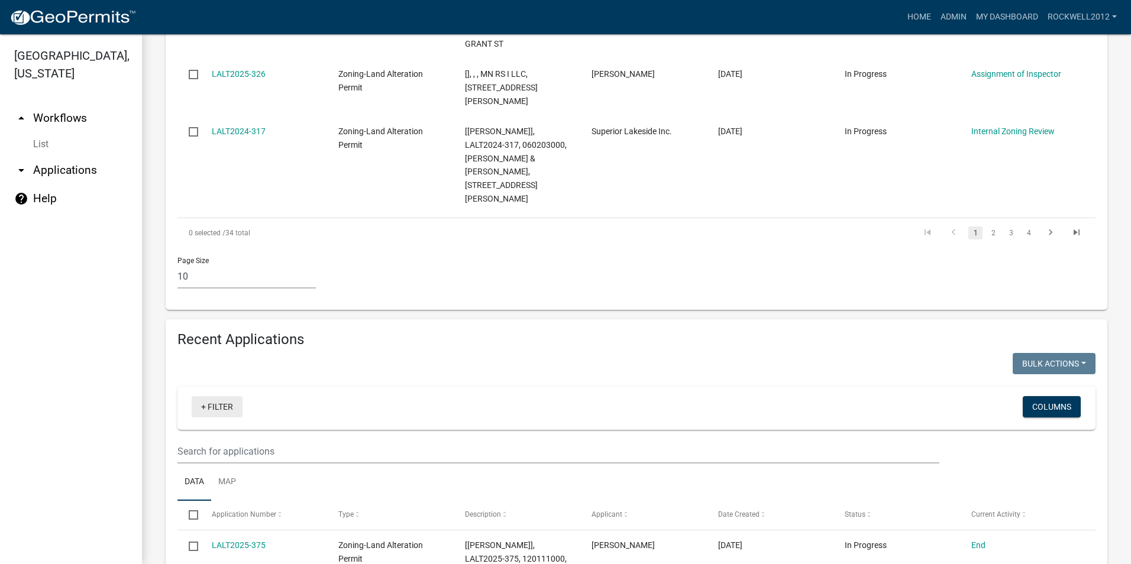
click at [217, 396] on link "+ Filter" at bounding box center [217, 406] width 51 height 21
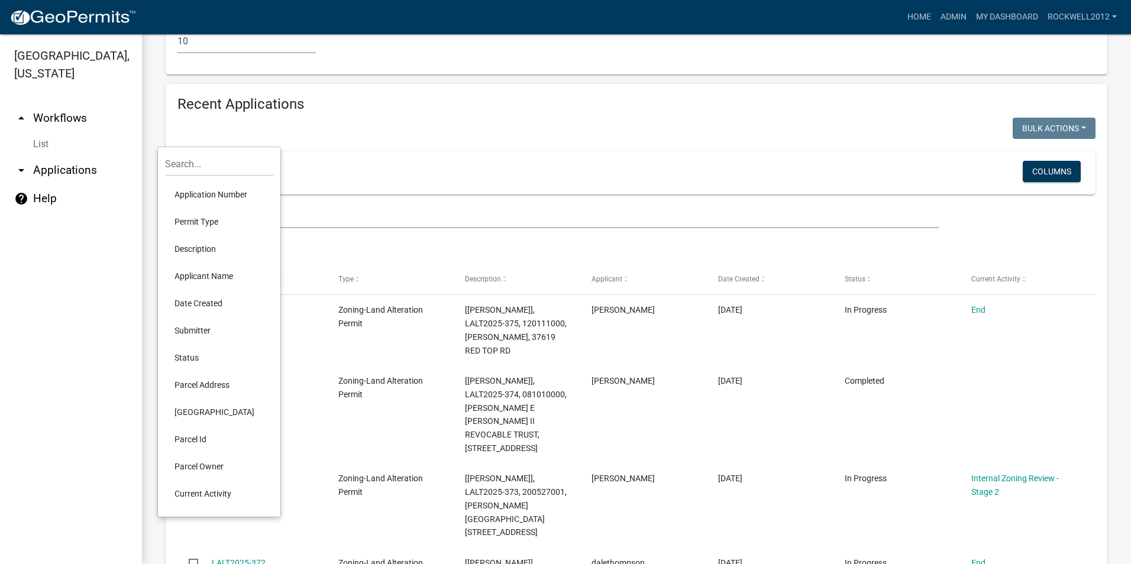
scroll to position [1124, 0]
click at [190, 438] on li "Parcel Id" at bounding box center [219, 438] width 108 height 27
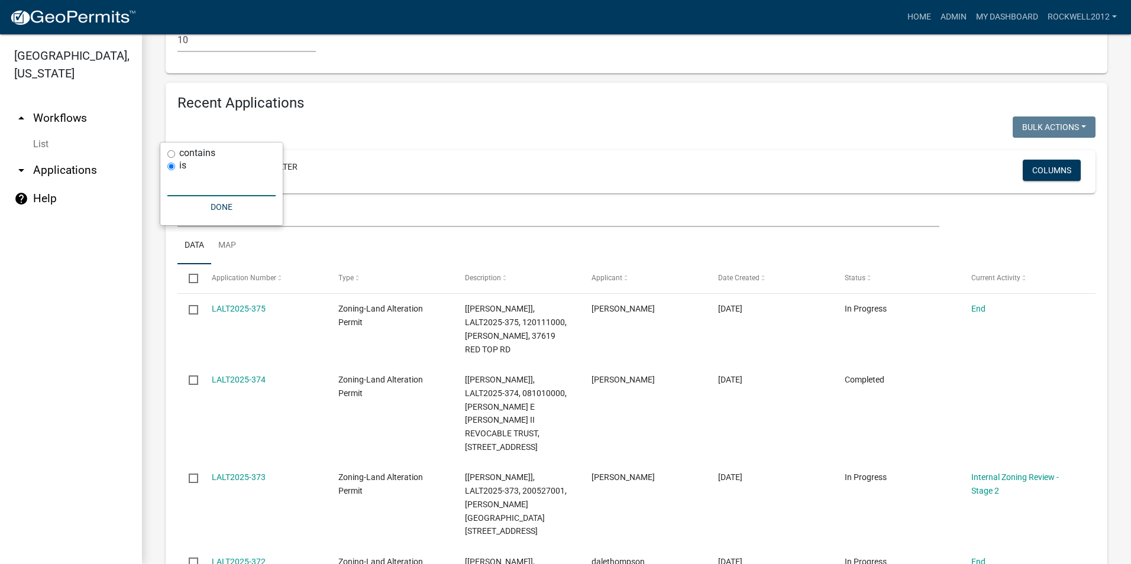
click at [190, 189] on input "text" at bounding box center [221, 184] width 108 height 24
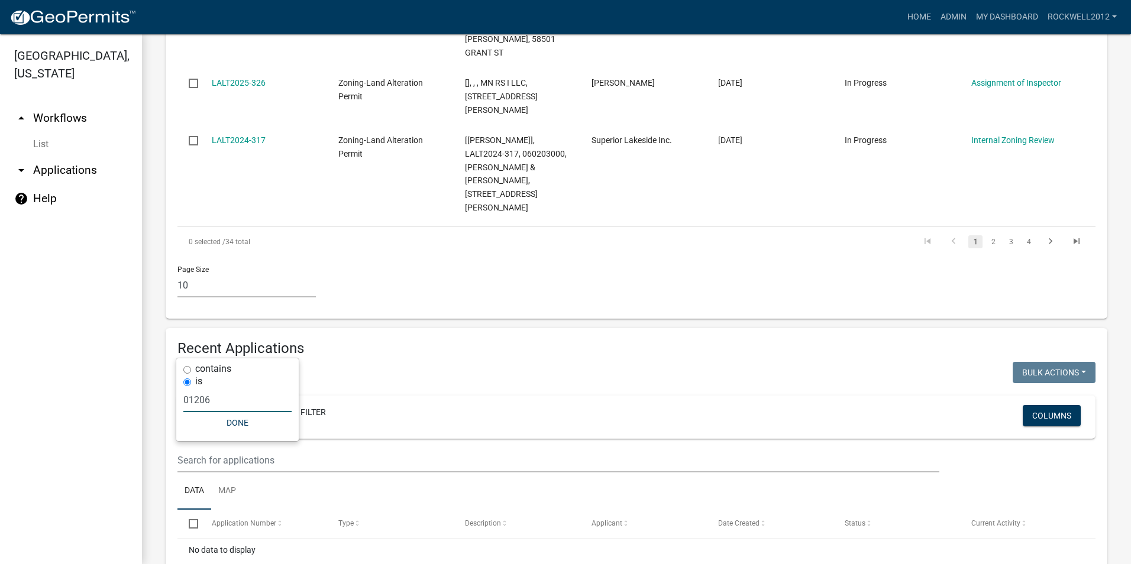
scroll to position [908, 0]
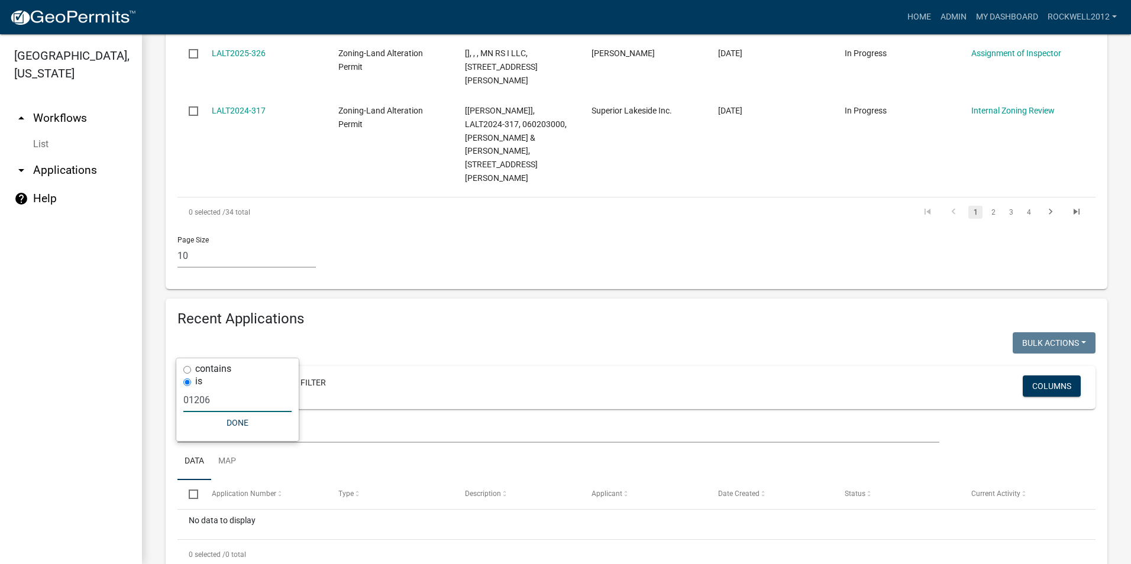
click at [211, 402] on input "01206" at bounding box center [237, 400] width 108 height 24
type input "0"
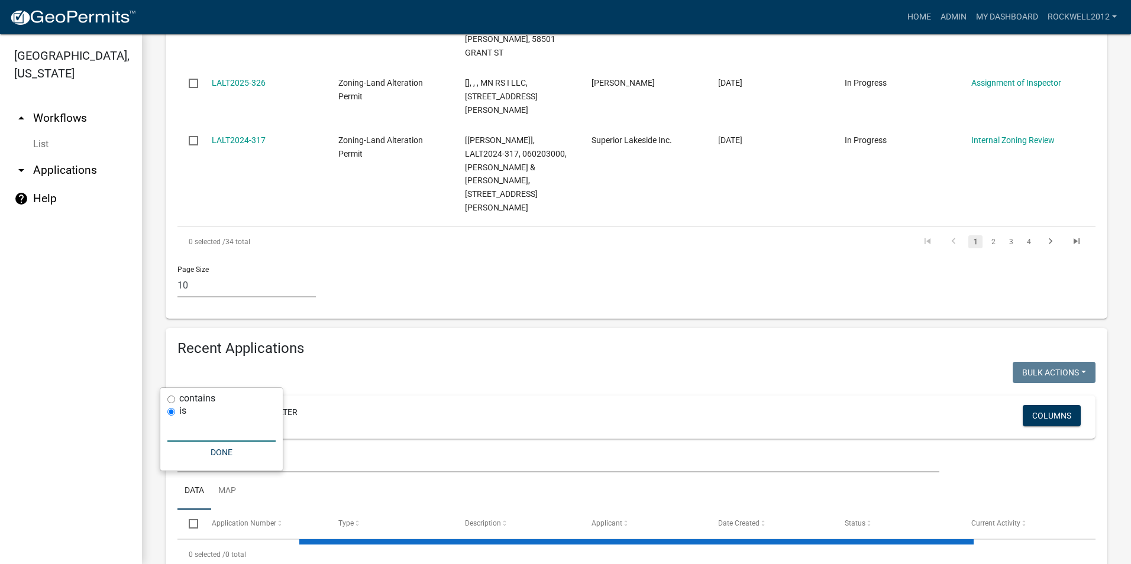
select select "2: 50"
type input "060128002"
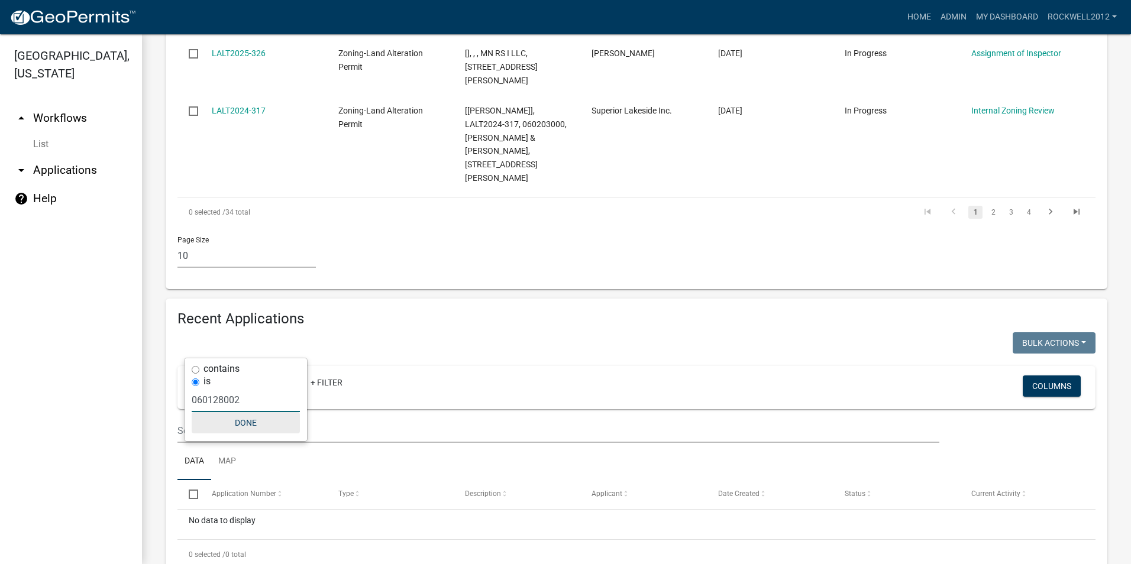
click at [242, 425] on button "Done" at bounding box center [246, 422] width 108 height 21
click at [285, 379] on icon at bounding box center [281, 383] width 7 height 9
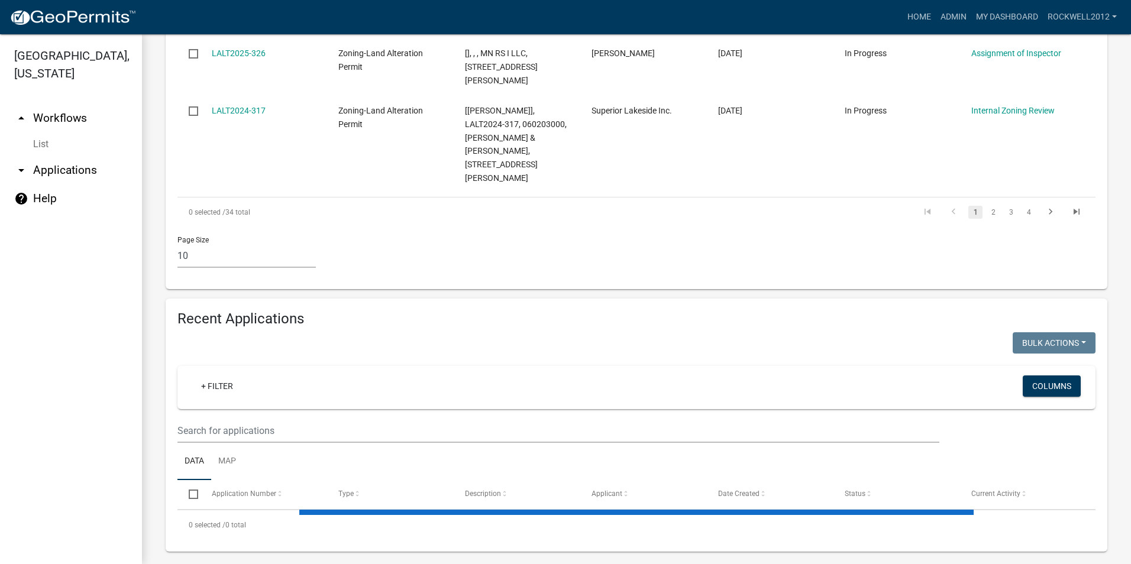
scroll to position [878, 0]
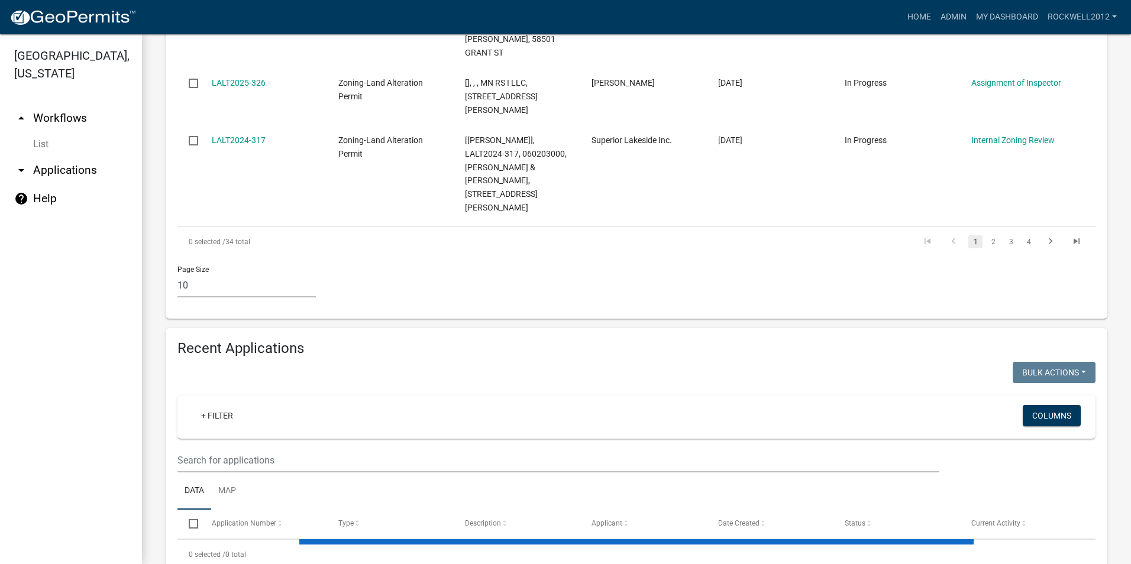
select select "2: 50"
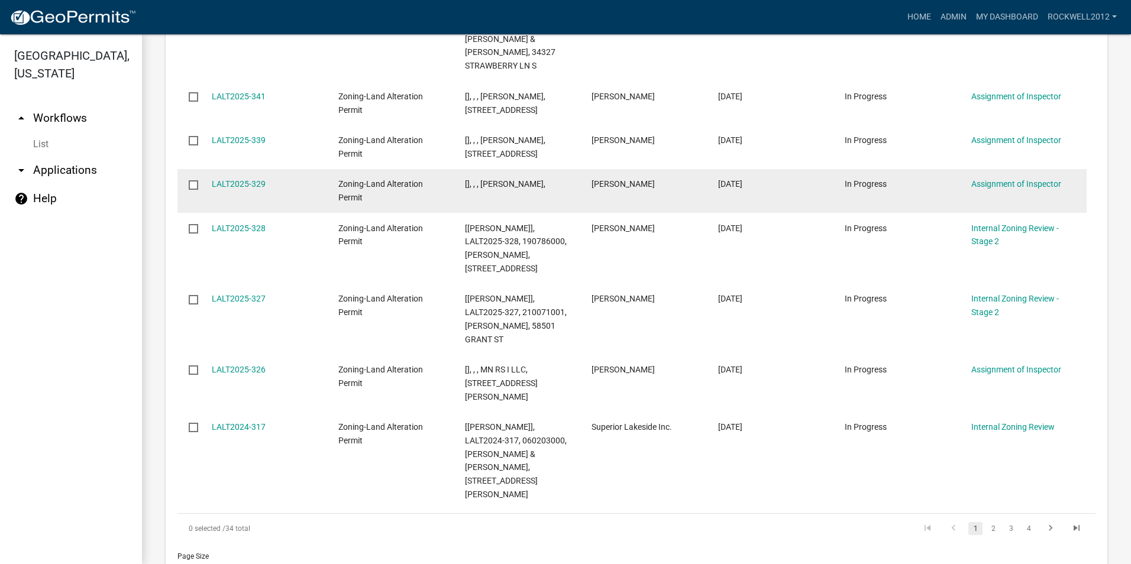
scroll to position [0, 0]
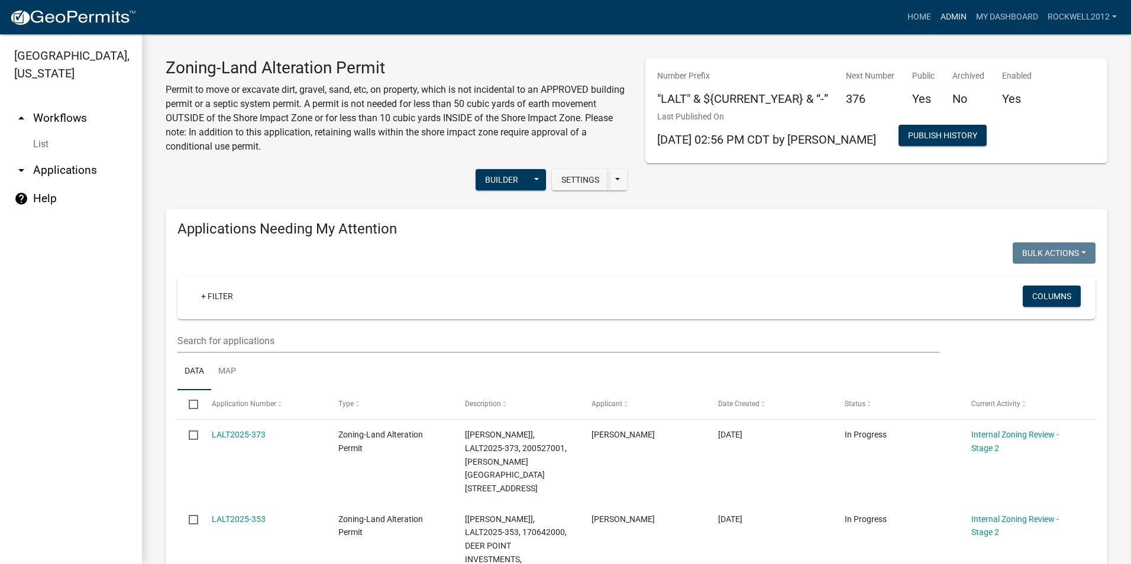
click at [958, 12] on link "Admin" at bounding box center [953, 17] width 35 height 22
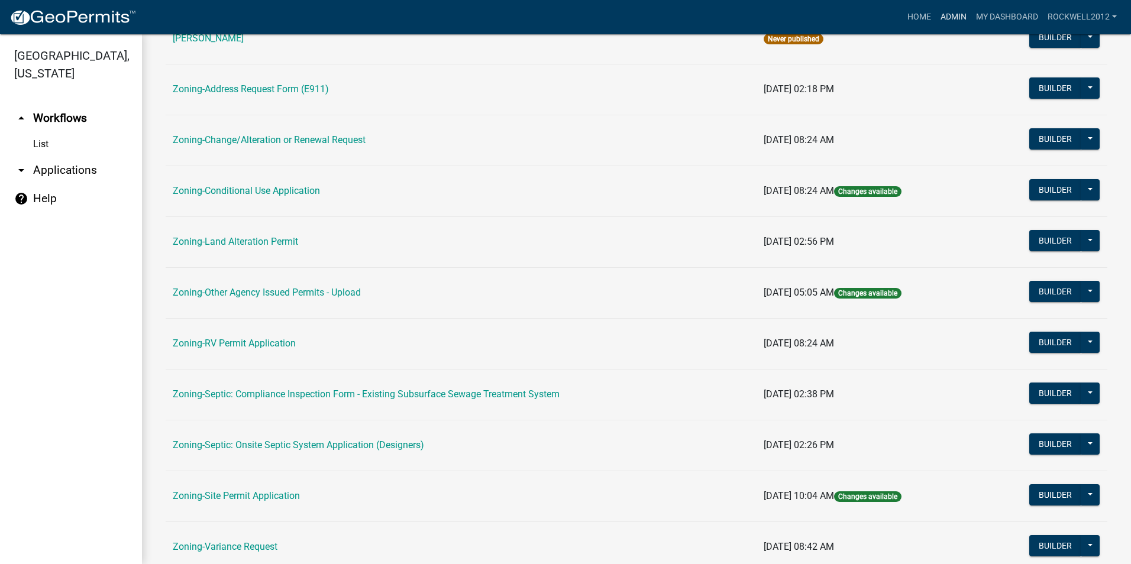
scroll to position [335, 0]
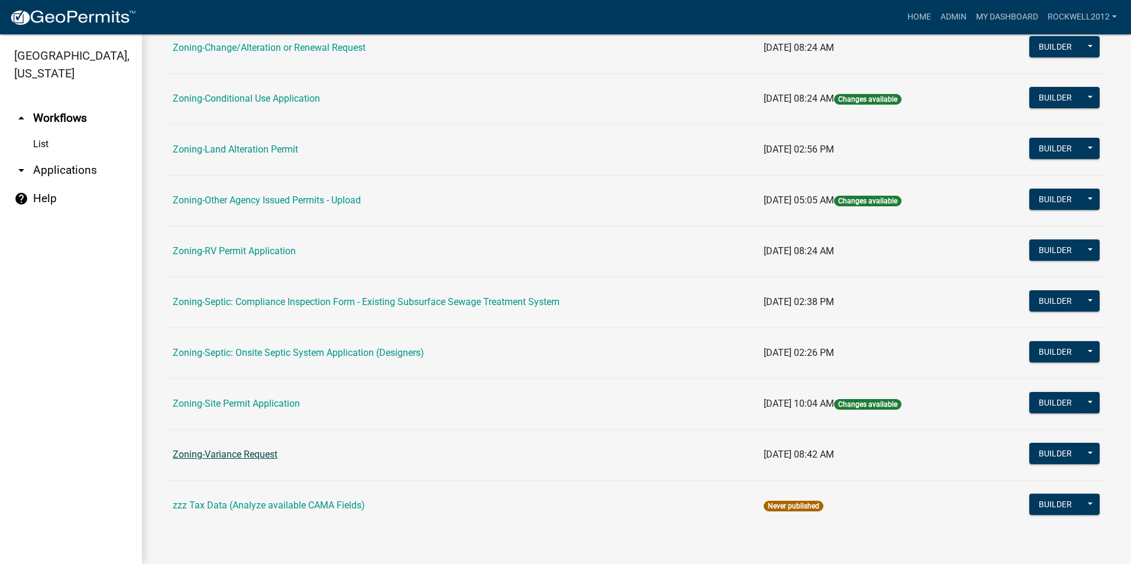
click at [238, 454] on link "Zoning-Variance Request" at bounding box center [225, 454] width 105 height 11
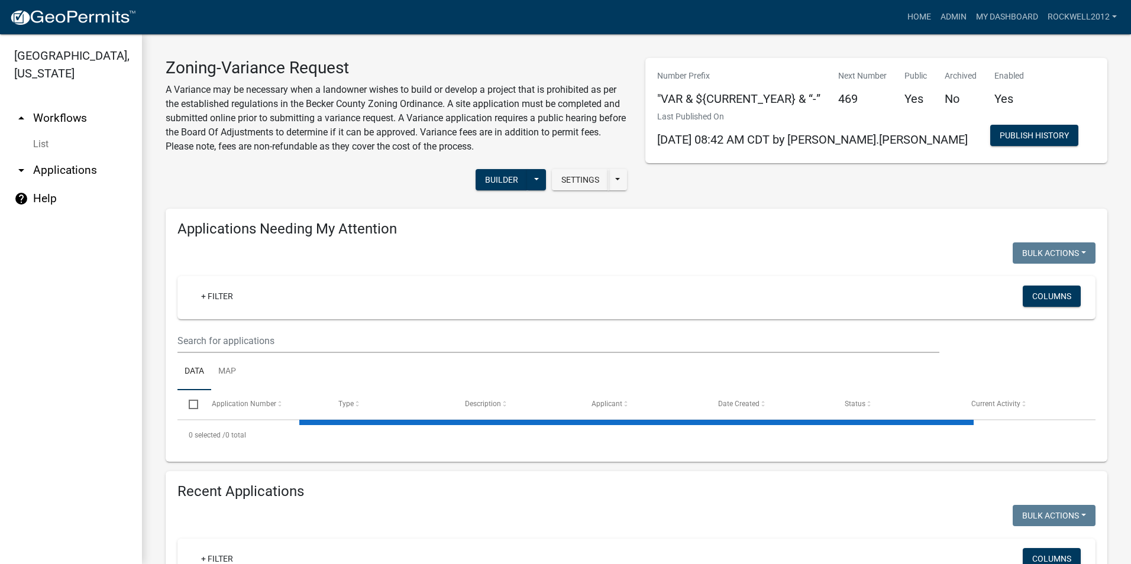
select select "2: 50"
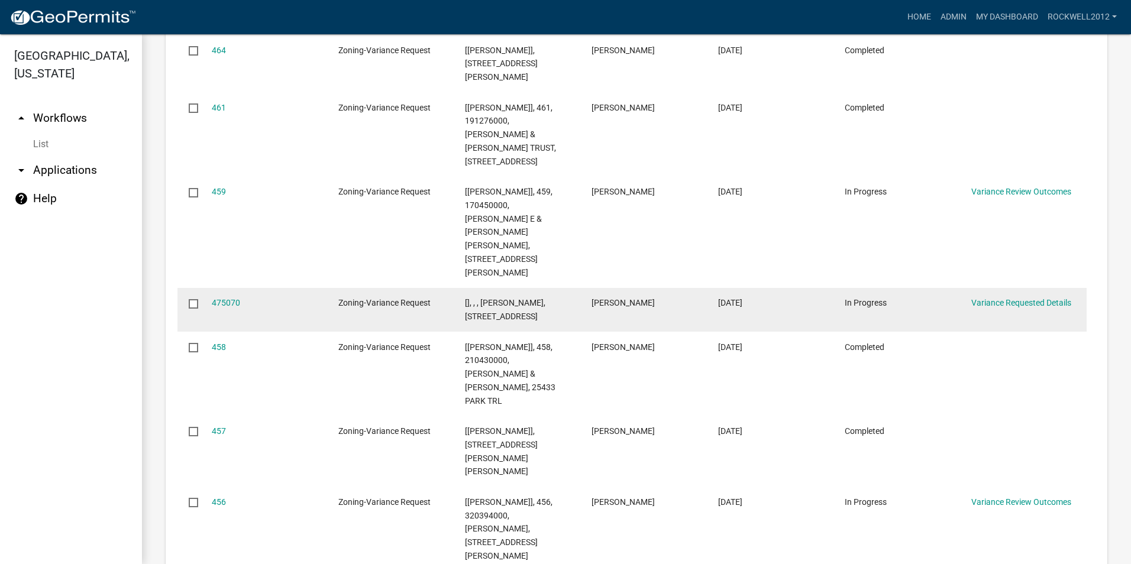
scroll to position [1716, 0]
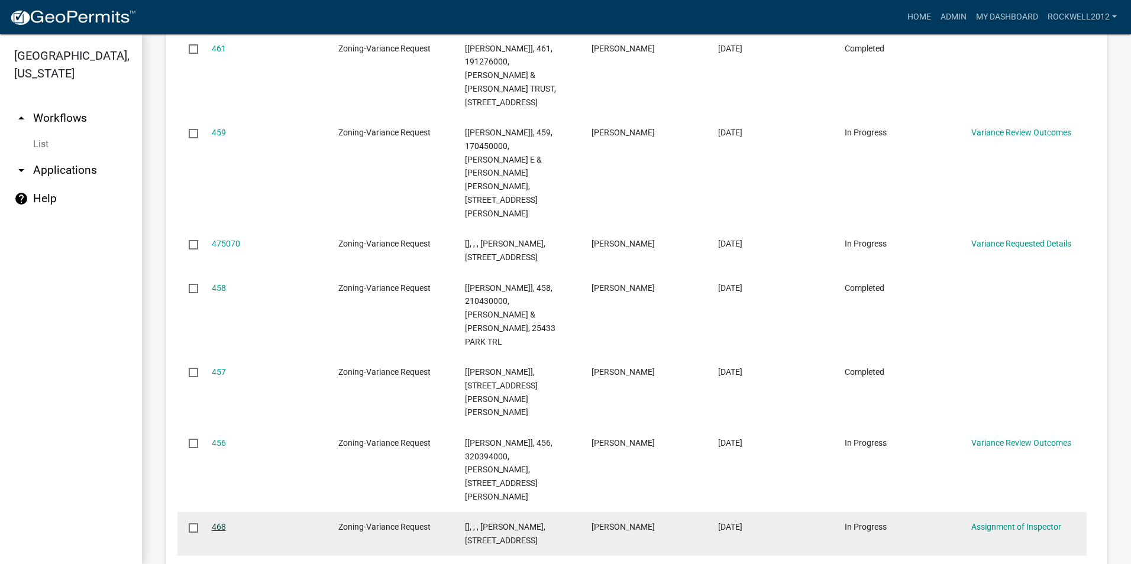
click at [217, 522] on link "468" at bounding box center [219, 526] width 14 height 9
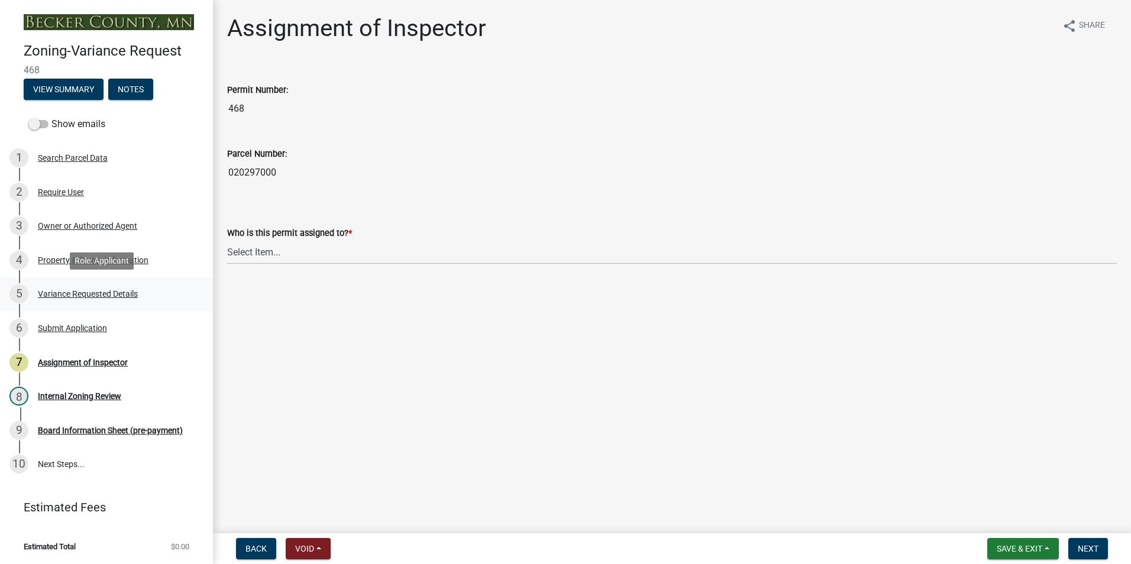
click at [93, 293] on div "Variance Requested Details" at bounding box center [88, 294] width 100 height 8
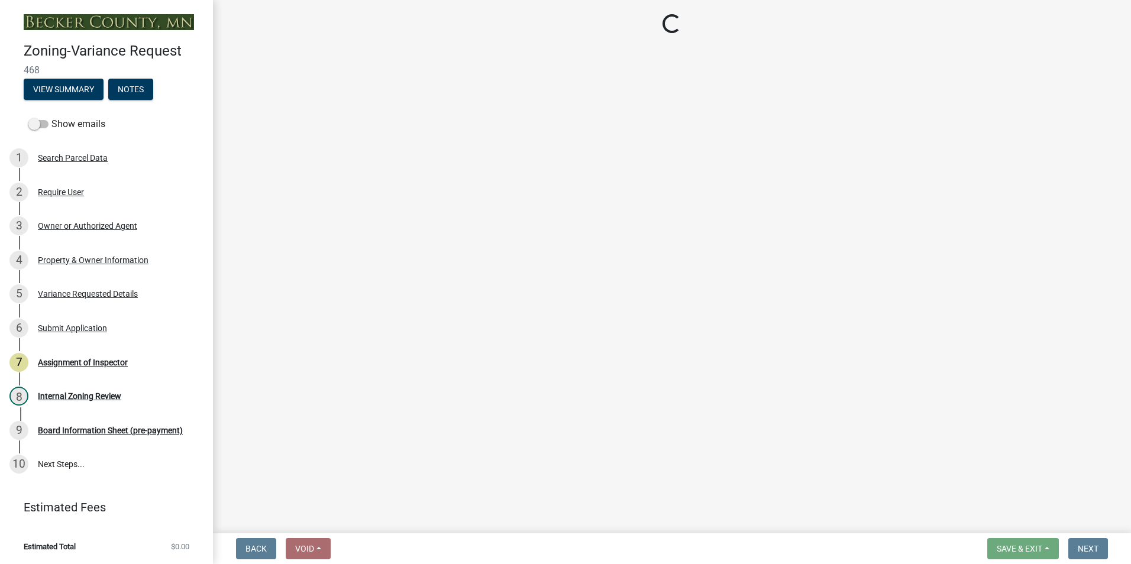
select select "edc6b78d-c029-41a6-a436-e6f76b5f0855"
select select "a5c6235c-6fe0-43e3-9b64-f3566618e99d"
select select "a60f612c-e64d-4767-92b2-cb2f842b6e0b"
select select "bb2b5e43-03c1-4874-9abf-a65f400af928"
select select "8ea3e6c3-8fed-4904-aa20-2f643744aa0c"
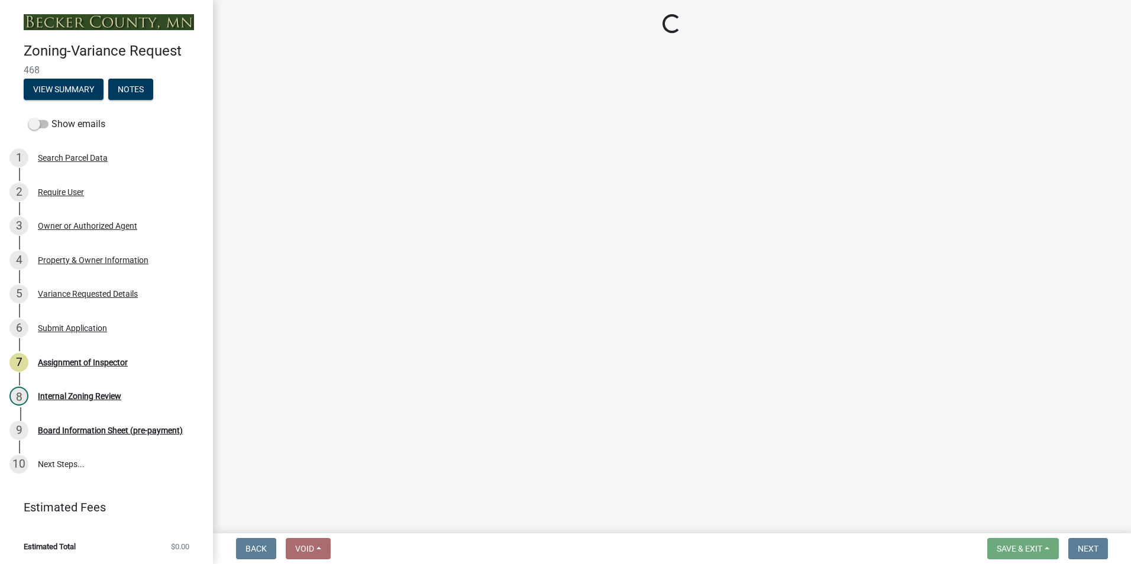
select select "860afd09-da87-482b-bca4-413f5cf53582"
select select "ee8740c3-f4d5-48cf-ad42-c8f7342b480c"
select select "1aa51e34-4f0a-4095-a3f3-287665056048"
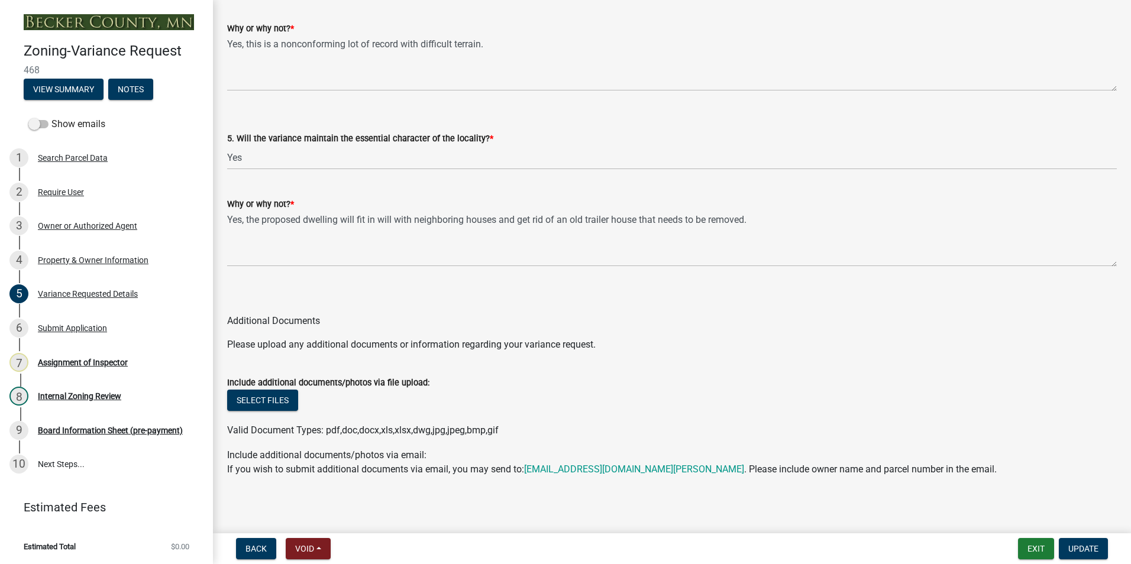
scroll to position [2444, 0]
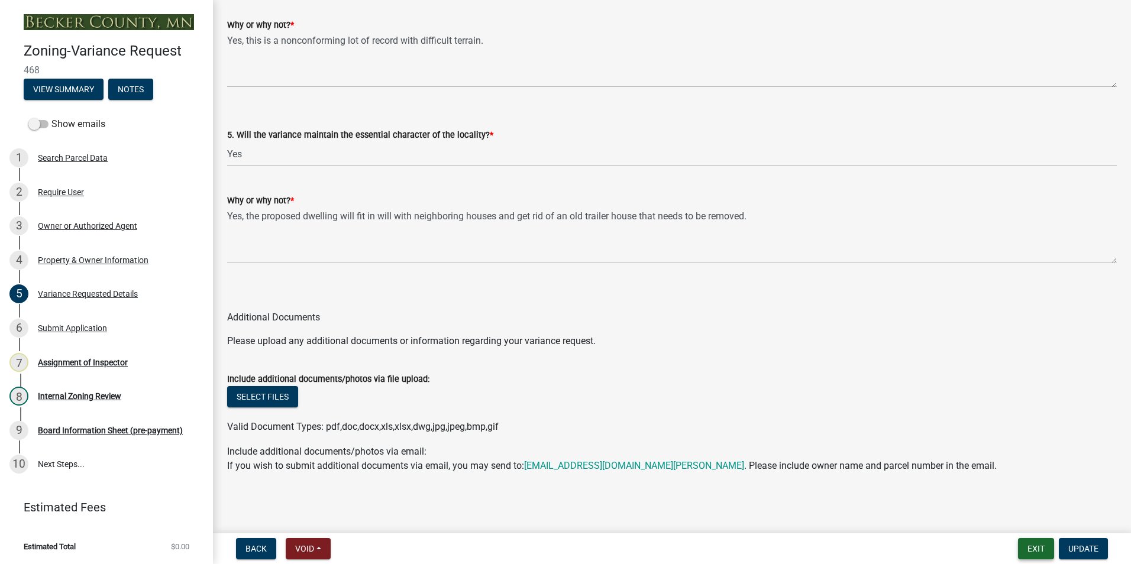
click at [1029, 545] on button "Exit" at bounding box center [1036, 548] width 36 height 21
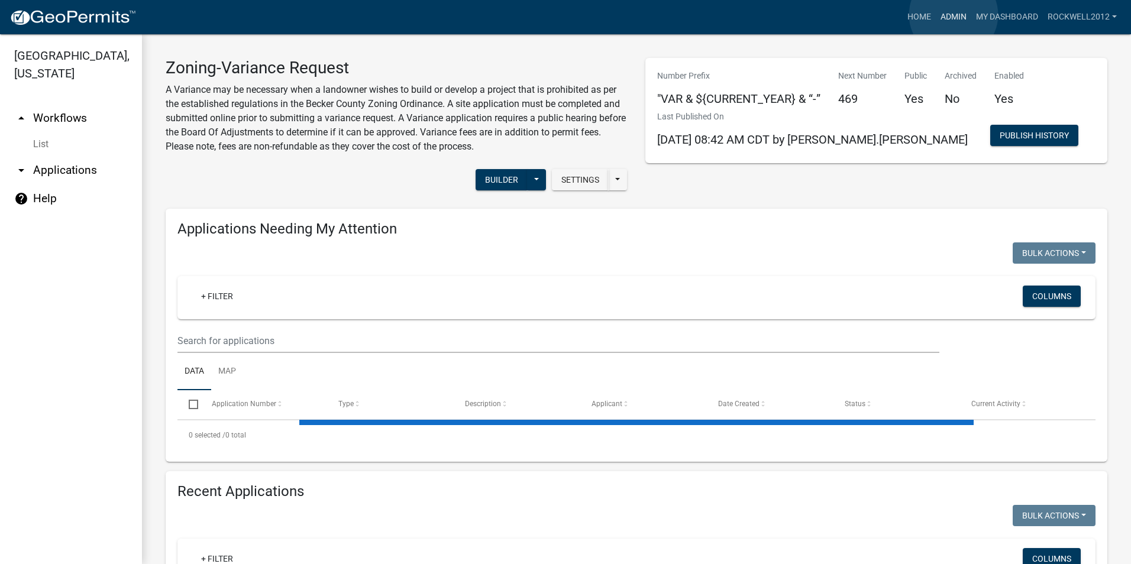
click at [954, 15] on link "Admin" at bounding box center [953, 17] width 35 height 22
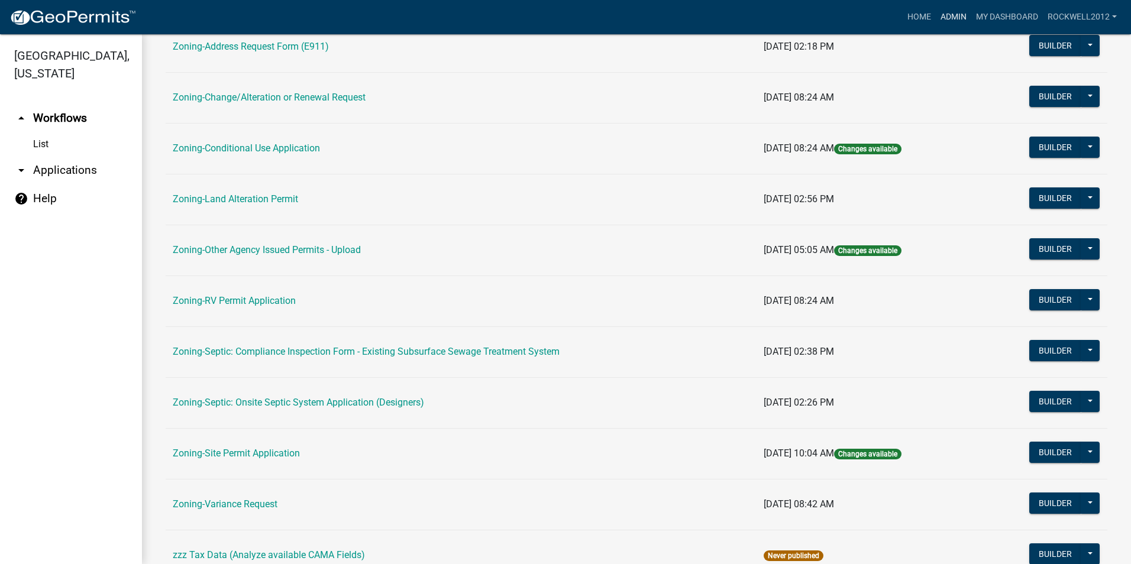
scroll to position [296, 0]
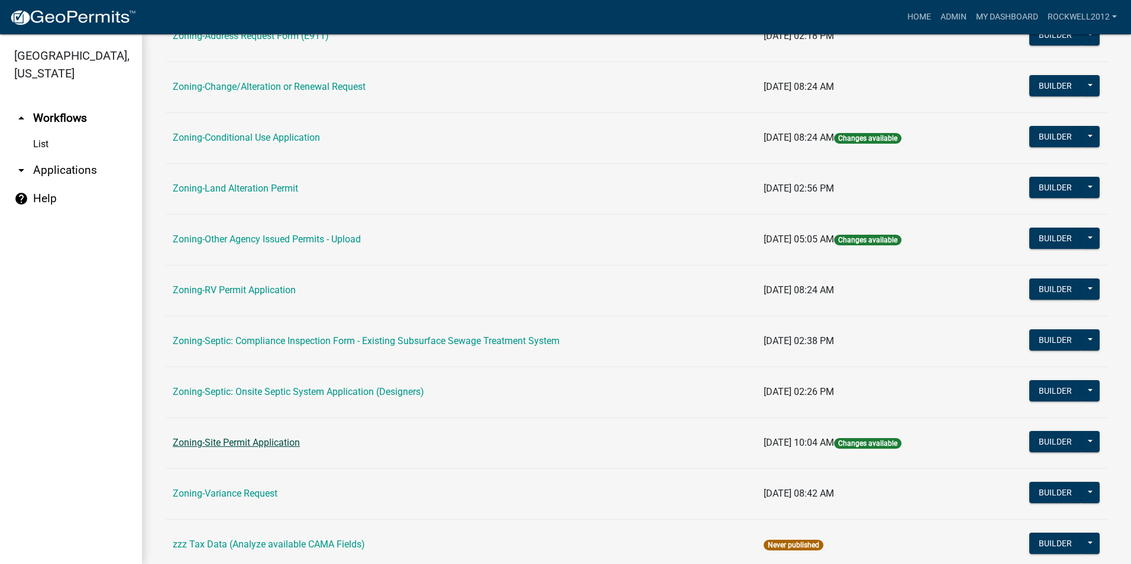
click at [244, 442] on link "Zoning-Site Permit Application" at bounding box center [236, 442] width 127 height 11
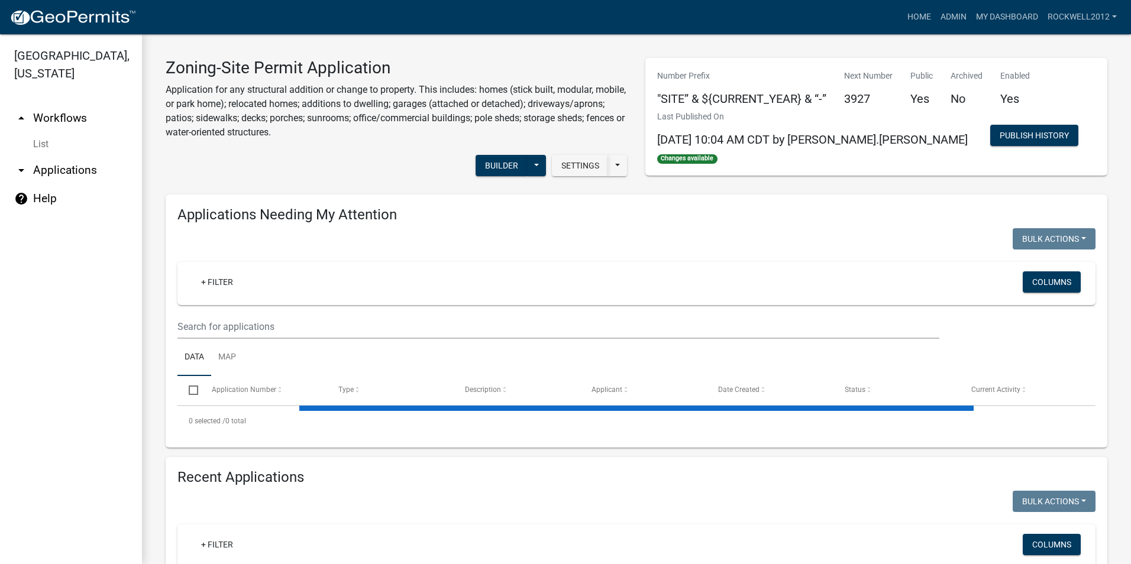
select select "2: 50"
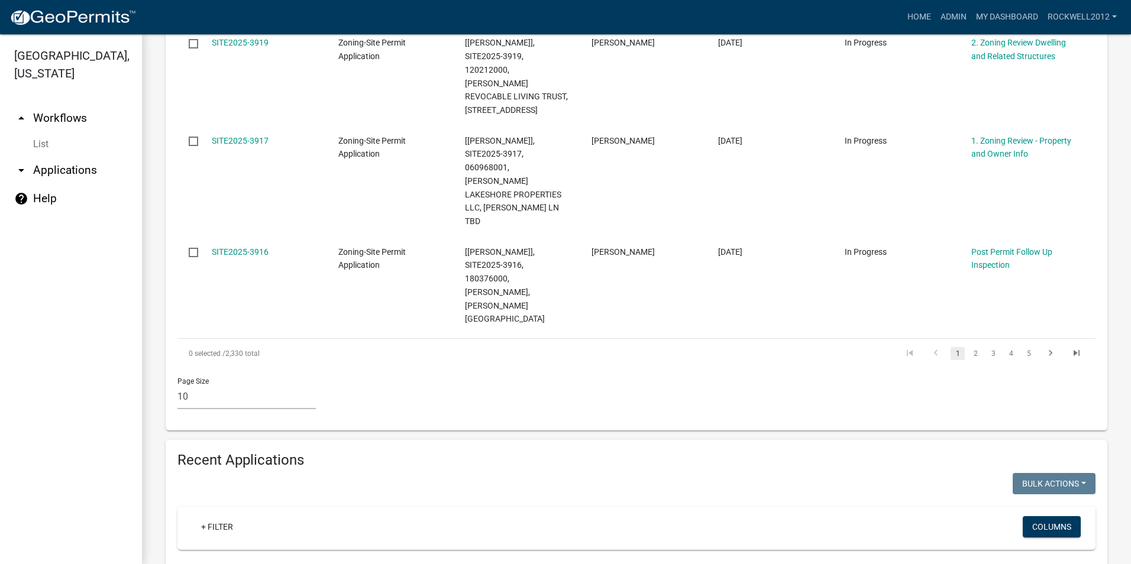
scroll to position [1006, 0]
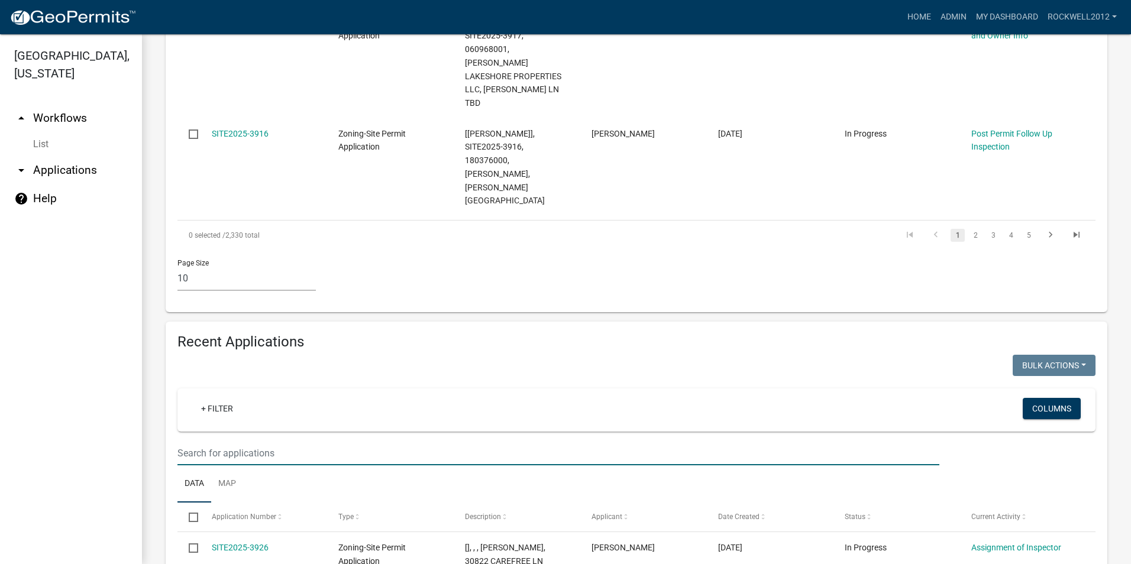
click at [197, 441] on input "text" at bounding box center [558, 453] width 762 height 24
type input "#"
type input "[PERSON_NAME]"
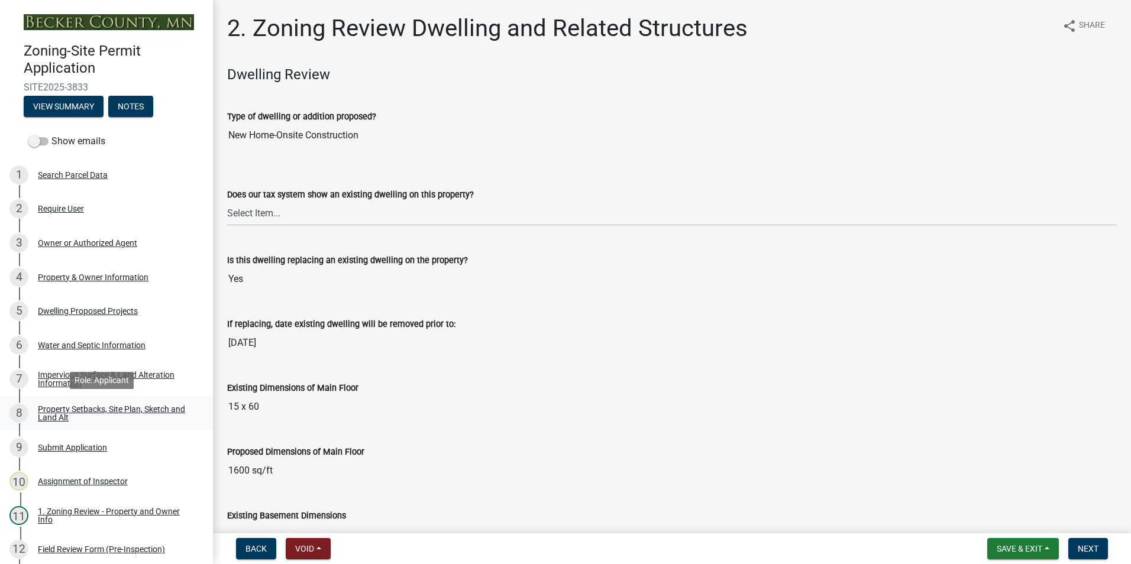
click at [118, 407] on div "Property Setbacks, Site Plan, Sketch and Land Alt" at bounding box center [116, 413] width 156 height 17
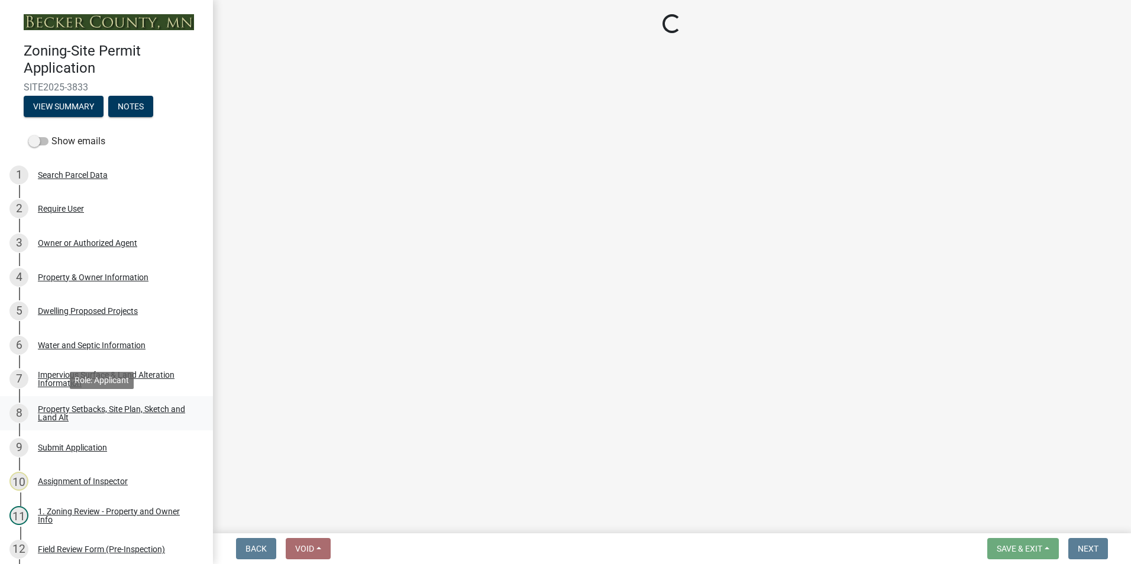
select select "7b13c63f-e699-4112-b373-98fbd28ec536"
select select "ab51cc13-047d-4302-be52-af28f03d9a21"
select select "b56a4575-9846-47cf-8067-c59a4853da22"
select select "e8ab2dc3-aa3f-46f3-9b4a-37eb25ad84af"
select select "b98836ba-4715-455d-97ab-be9a9df498a8"
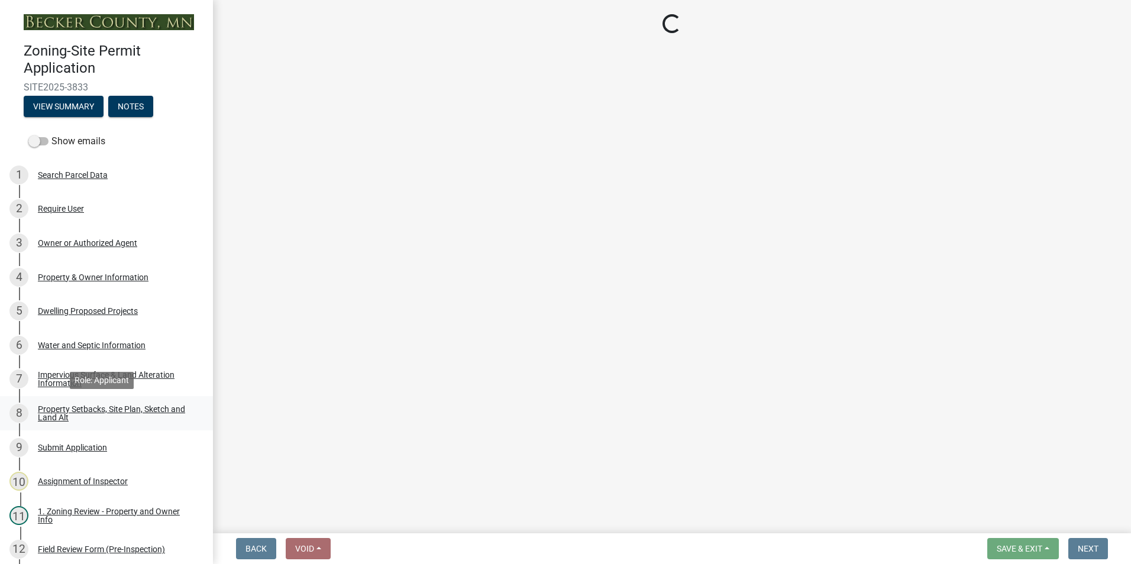
select select "c8b8ea71-7088-4e87-a493-7bc88cc2835b"
select select "133211ff-91ce-4a0a-9235-b48a7e2069a0"
select select "19d13e65-c93d-443e-910a-7a17299544cc"
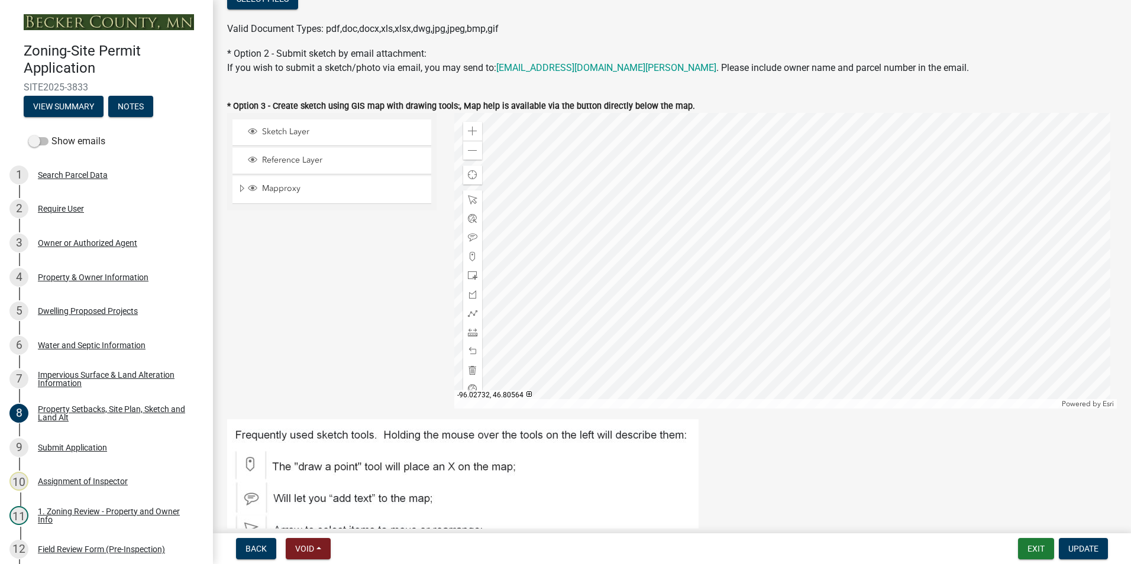
scroll to position [296, 0]
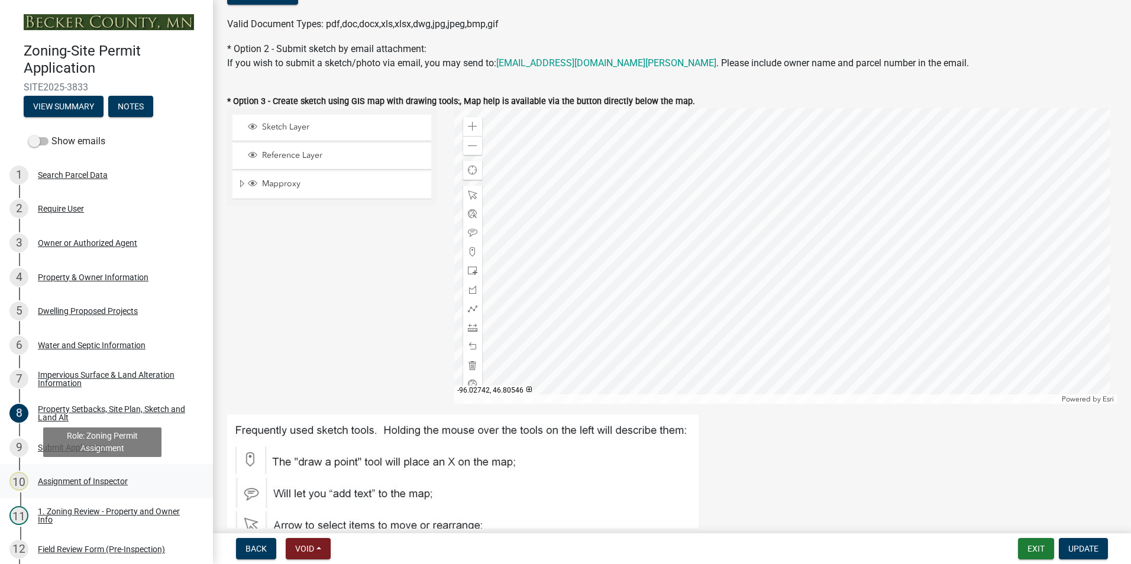
click at [71, 479] on div "Assignment of Inspector" at bounding box center [83, 481] width 90 height 8
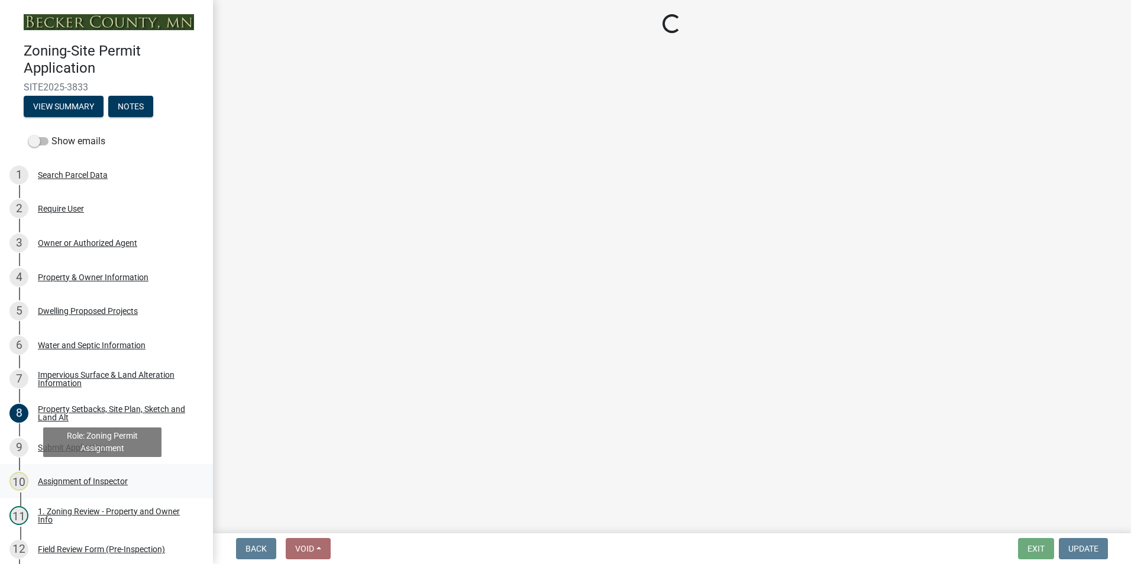
scroll to position [0, 0]
select select "c0b6e50c-983d-48c1-a910-e8bd43c13b77"
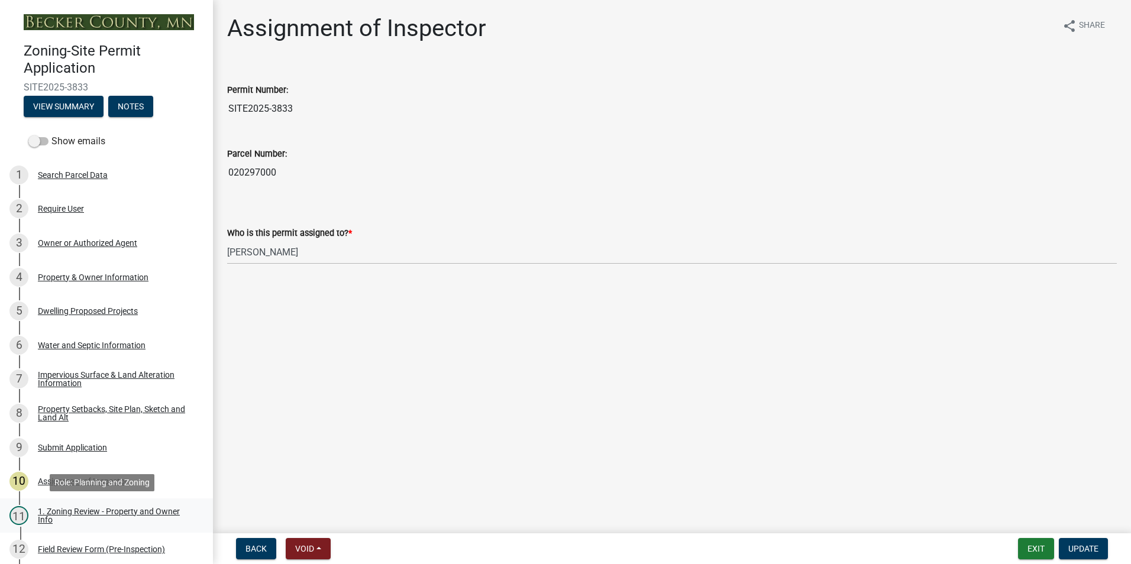
click at [95, 510] on div "1. Zoning Review - Property and Owner Info" at bounding box center [116, 516] width 156 height 17
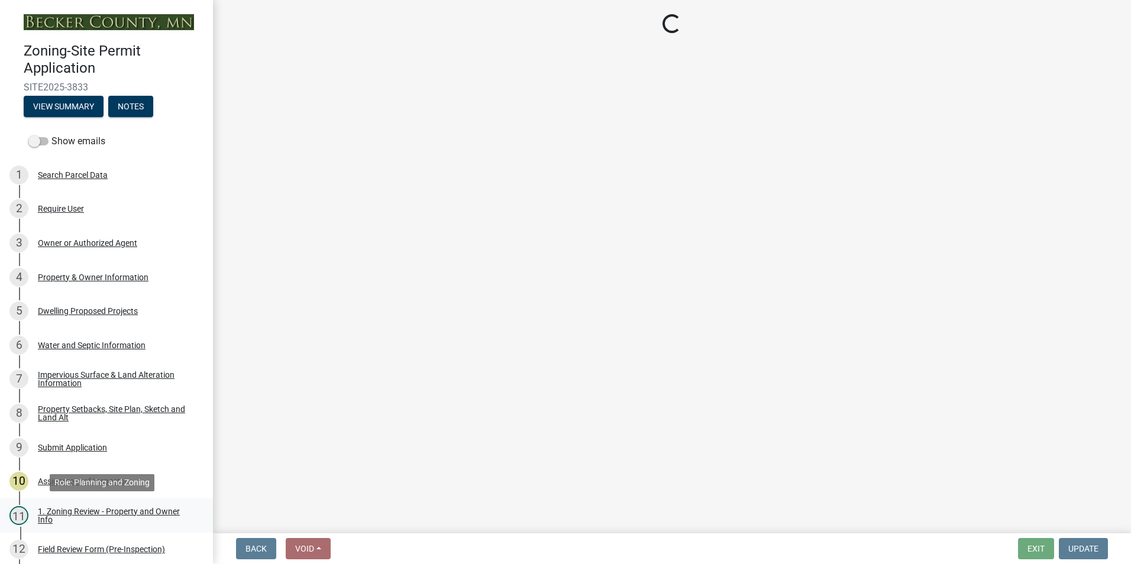
select select "b279cdb4-a9c7-4e65-a8bd-797316f5be14"
select select "b4f32c46-6248-4748-b47c-fa4933858724"
select select "ab6c2257-4786-48e5-86d0-1194833f57c8"
select select "de99b201-fb85-4000-88f5-6f49f4ff2101"
select select "8127fafe-56e8-4ce3-b1f8-70ab85aed4eb"
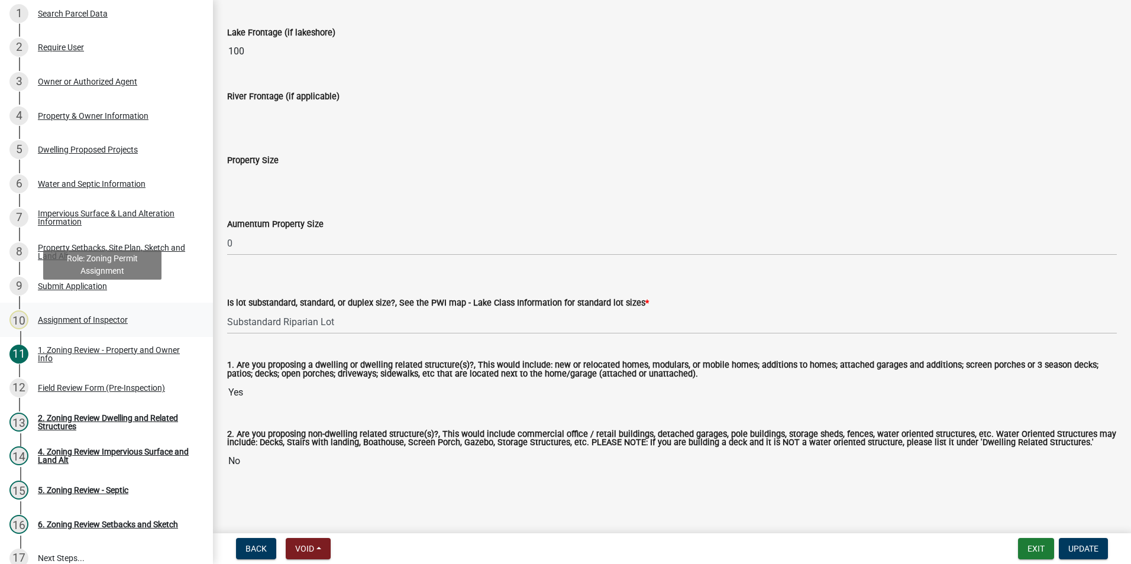
scroll to position [177, 0]
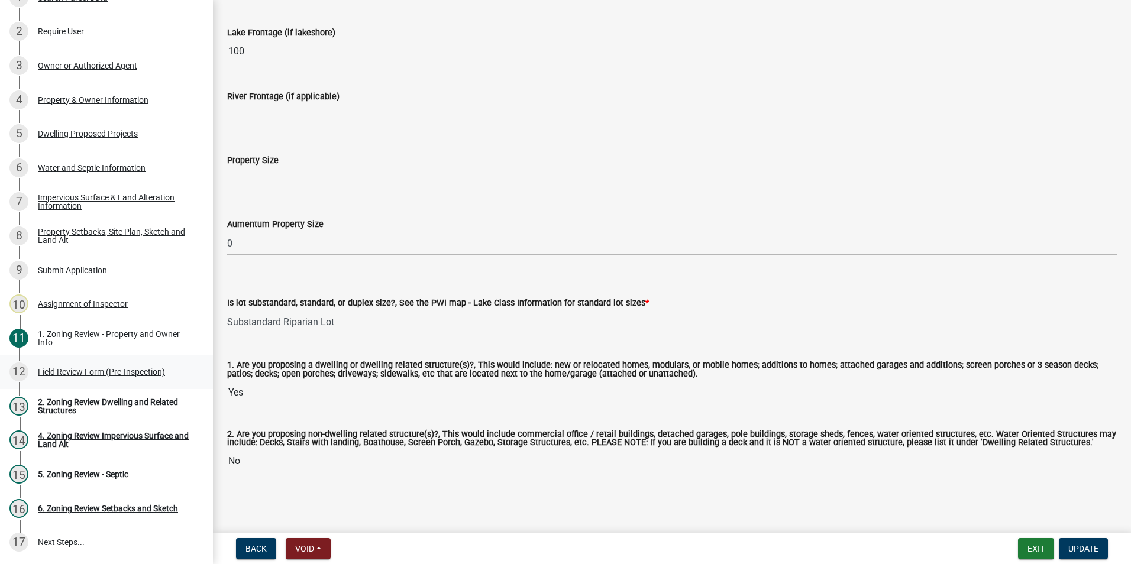
click at [70, 372] on div "Field Review Form (Pre-Inspection)" at bounding box center [101, 372] width 127 height 8
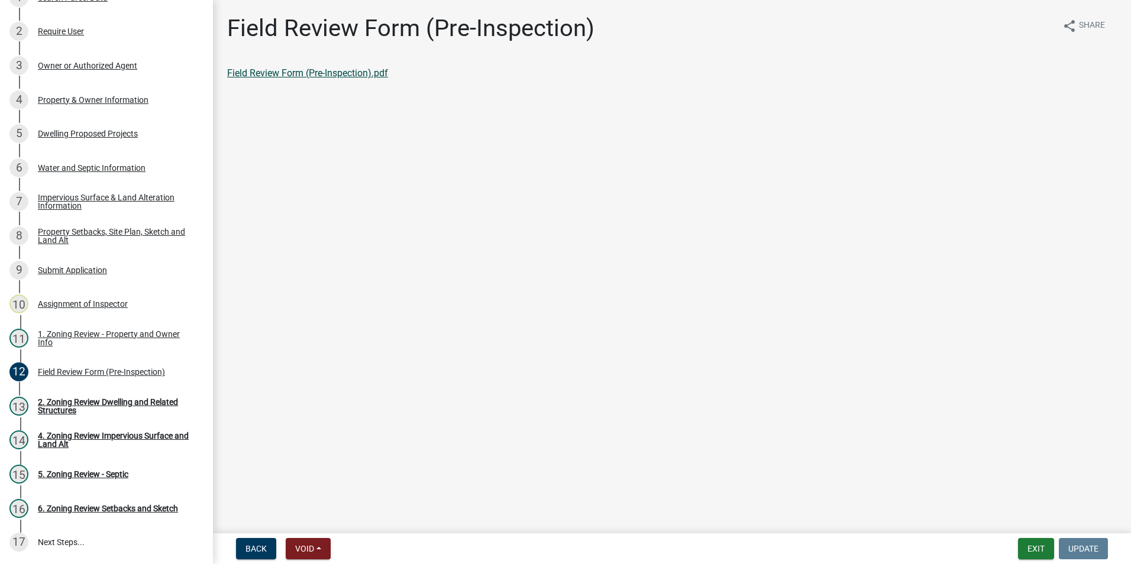
click at [276, 74] on link "Field Review Form (Pre-Inspection).pdf" at bounding box center [307, 72] width 161 height 11
click at [1028, 545] on button "Exit" at bounding box center [1036, 548] width 36 height 21
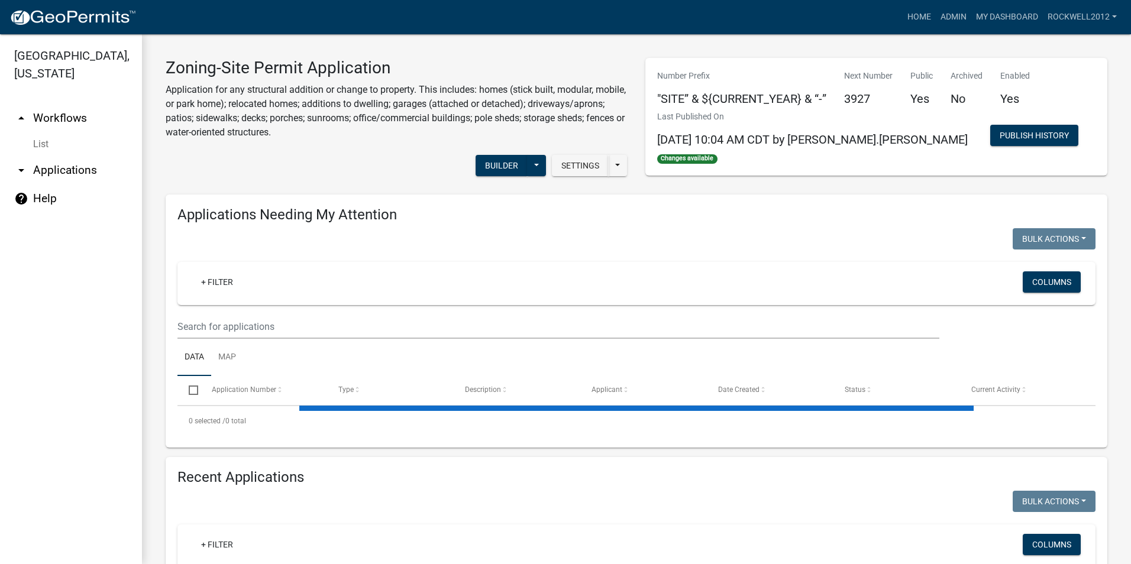
select select "2: 50"
click at [951, 18] on link "Admin" at bounding box center [953, 17] width 35 height 22
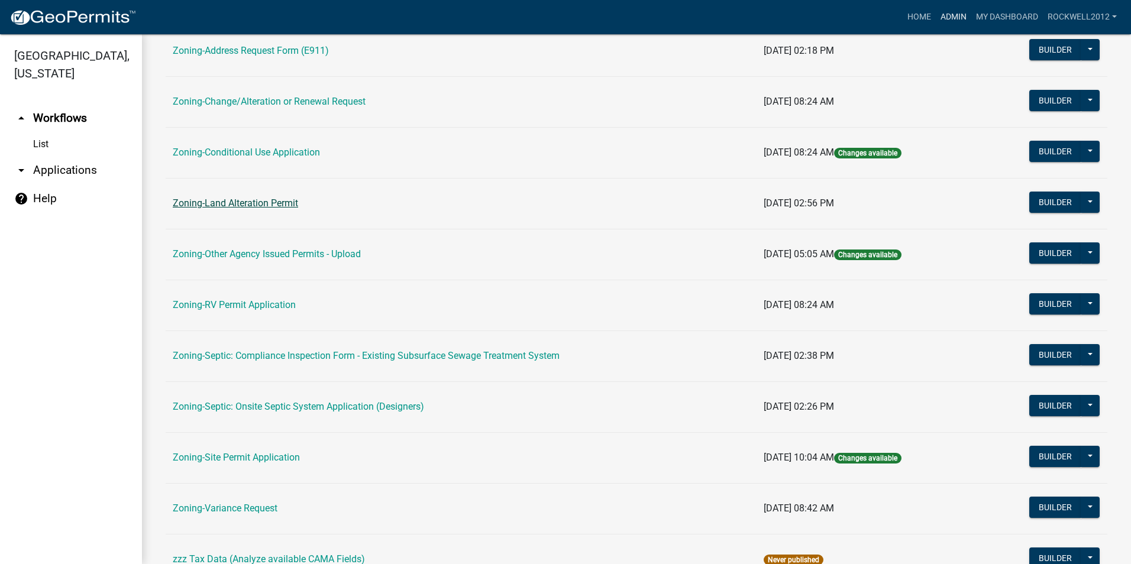
scroll to position [335, 0]
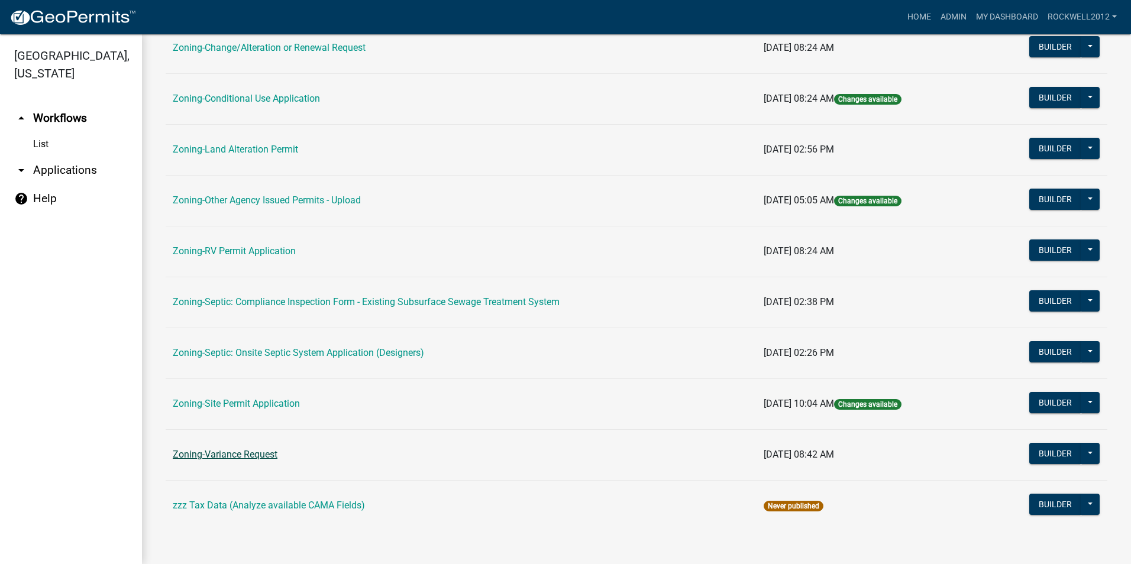
click at [219, 451] on link "Zoning-Variance Request" at bounding box center [225, 454] width 105 height 11
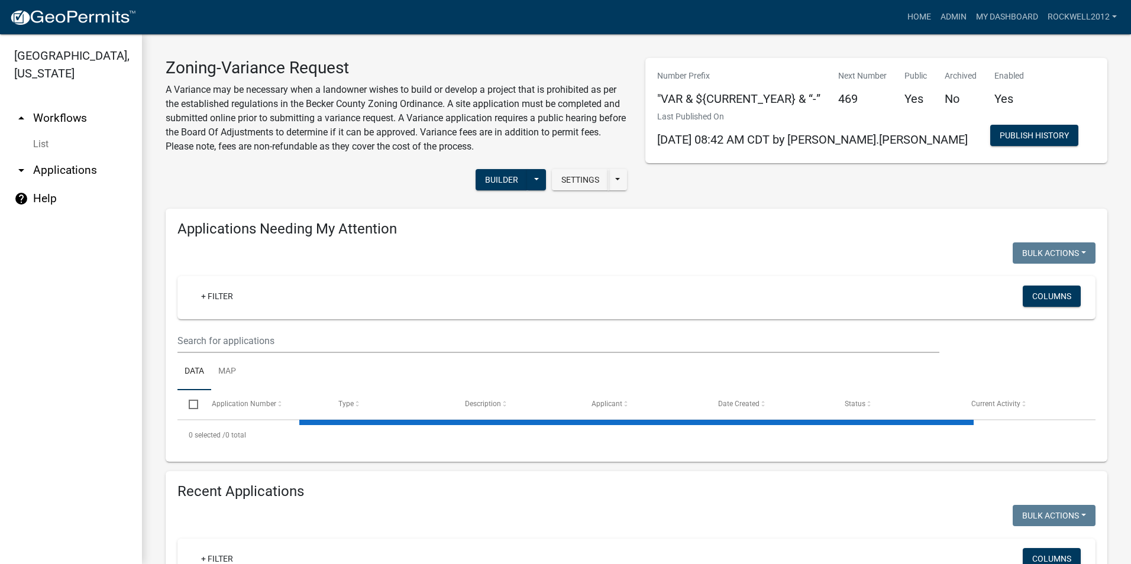
select select "2: 50"
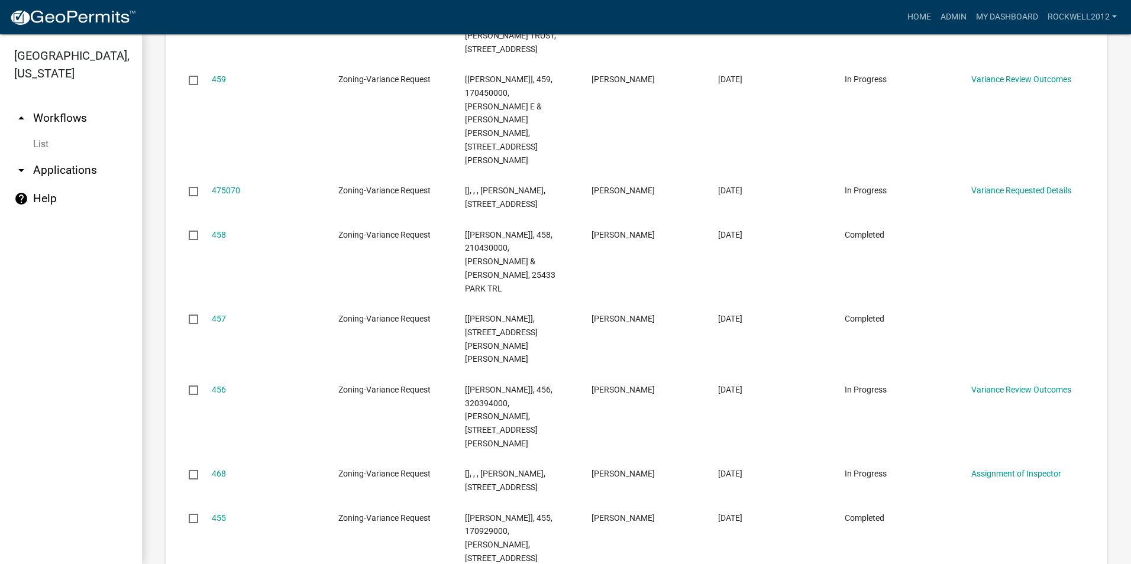
scroll to position [1775, 0]
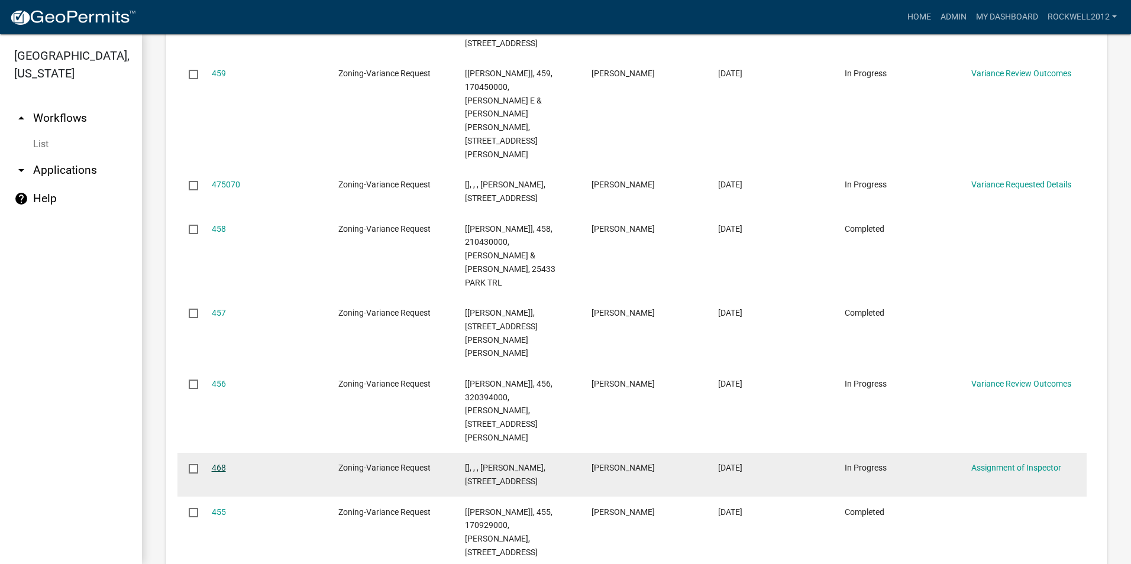
click at [217, 463] on link "468" at bounding box center [219, 467] width 14 height 9
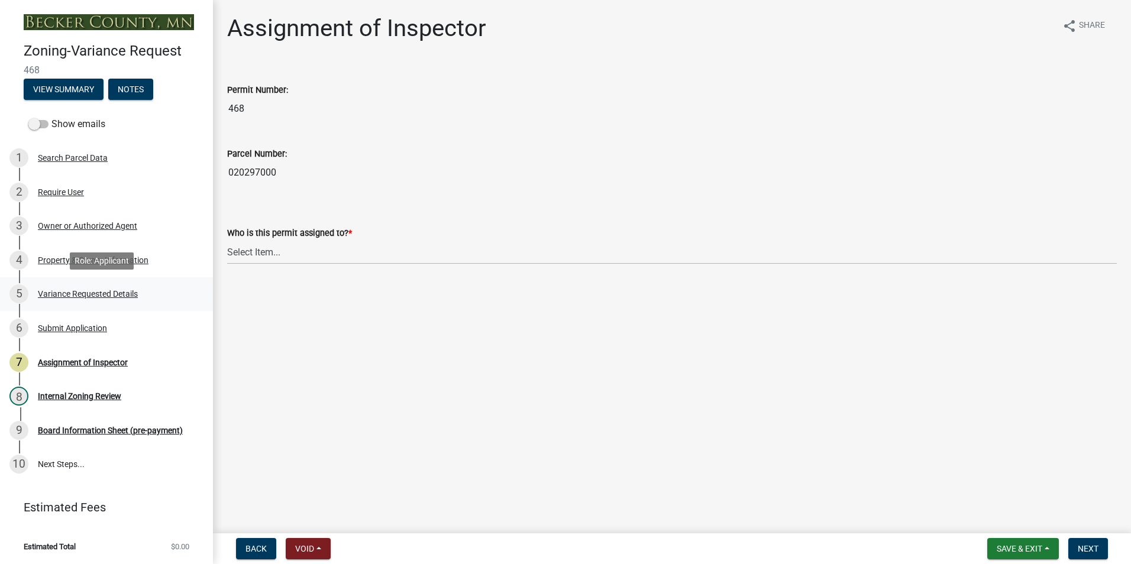
click at [94, 293] on div "Variance Requested Details" at bounding box center [88, 294] width 100 height 8
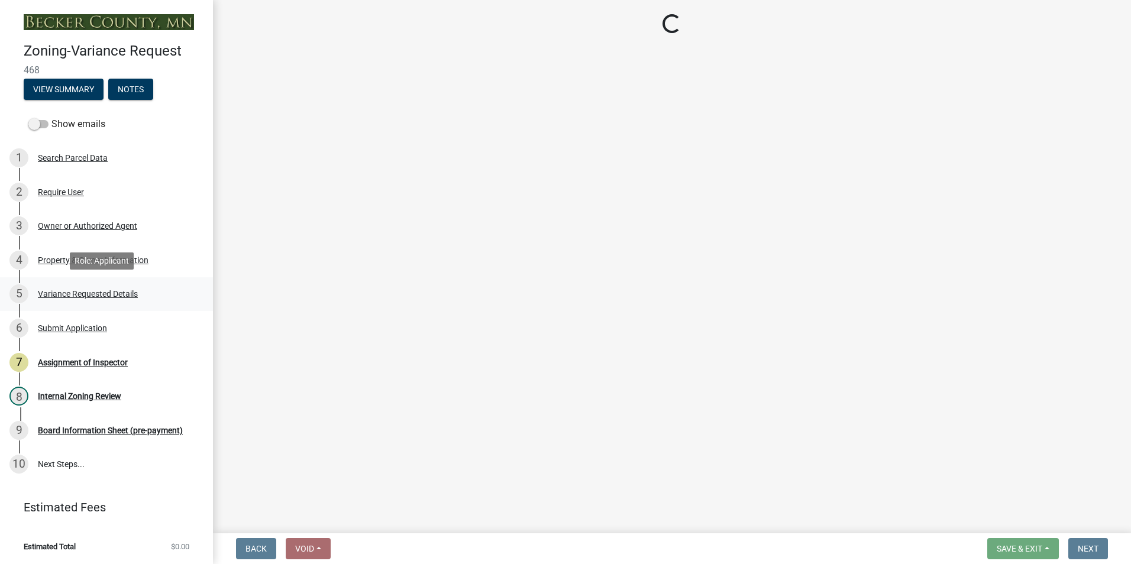
select select "edc6b78d-c029-41a6-a436-e6f76b5f0855"
select select "a5c6235c-6fe0-43e3-9b64-f3566618e99d"
select select "a60f612c-e64d-4767-92b2-cb2f842b6e0b"
select select "bb2b5e43-03c1-4874-9abf-a65f400af928"
select select "8ea3e6c3-8fed-4904-aa20-2f643744aa0c"
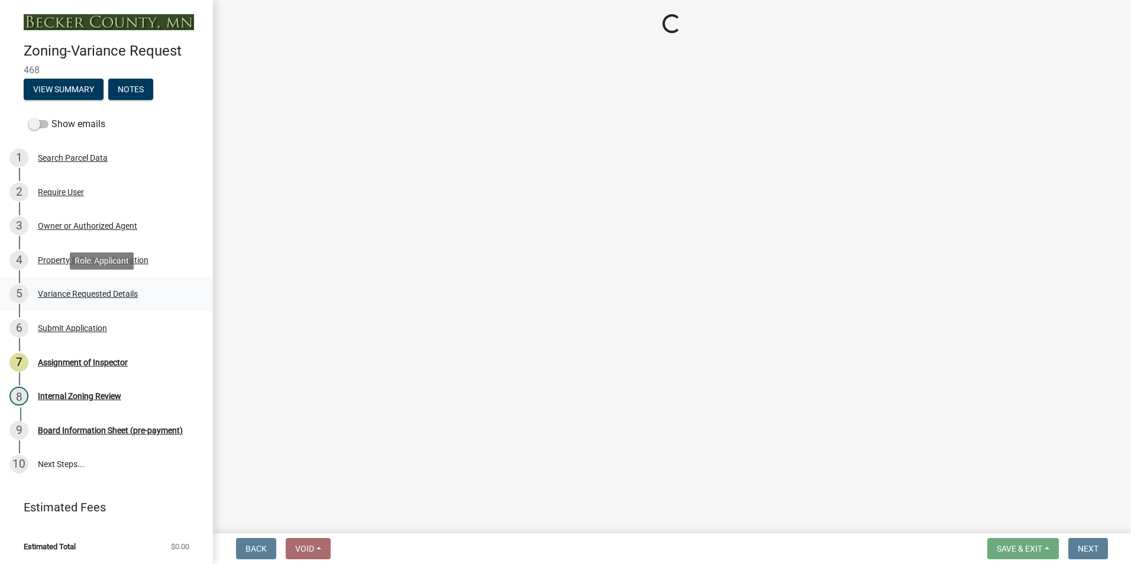
select select "860afd09-da87-482b-bca4-413f5cf53582"
select select "ee8740c3-f4d5-48cf-ad42-c8f7342b480c"
select select "1aa51e34-4f0a-4095-a3f3-287665056048"
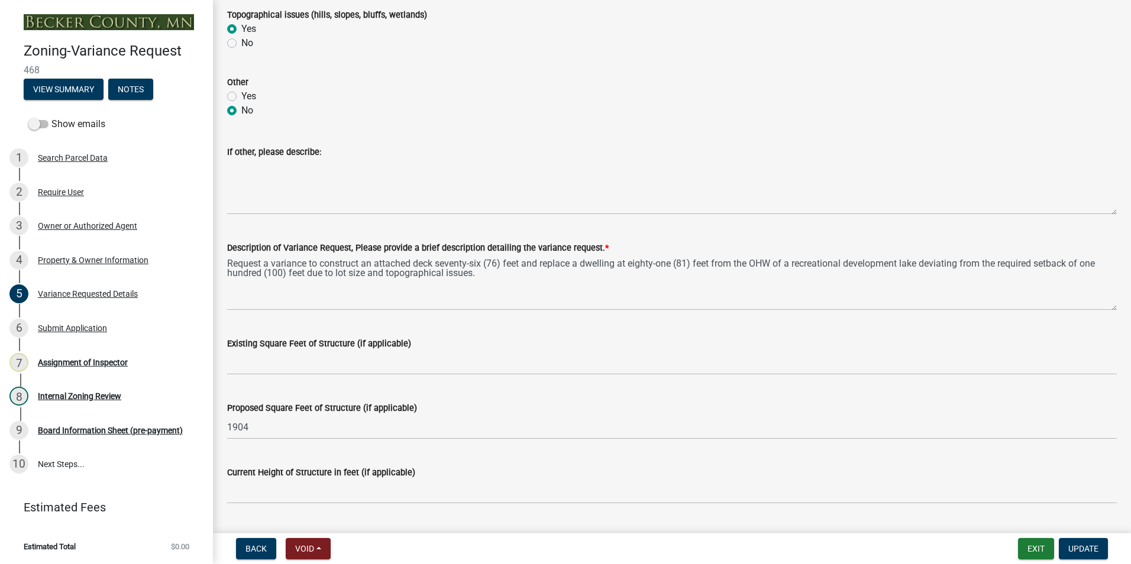
scroll to position [769, 0]
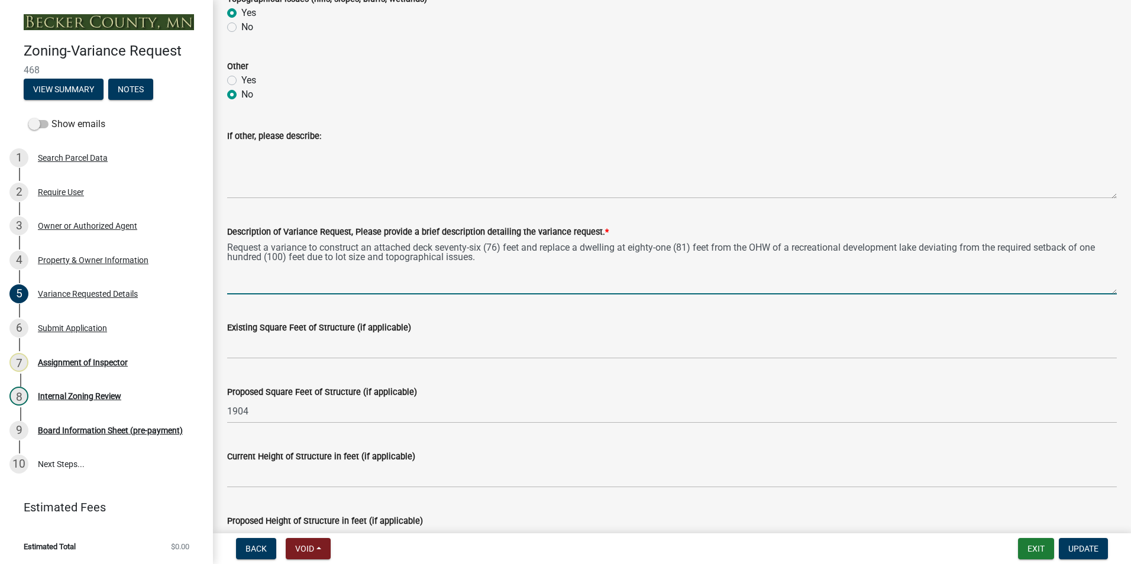
drag, startPoint x: 482, startPoint y: 257, endPoint x: 226, endPoint y: 246, distance: 255.8
click at [226, 246] on div "Description of Variance Request, Please provide a brief description detailing t…" at bounding box center [671, 251] width 907 height 86
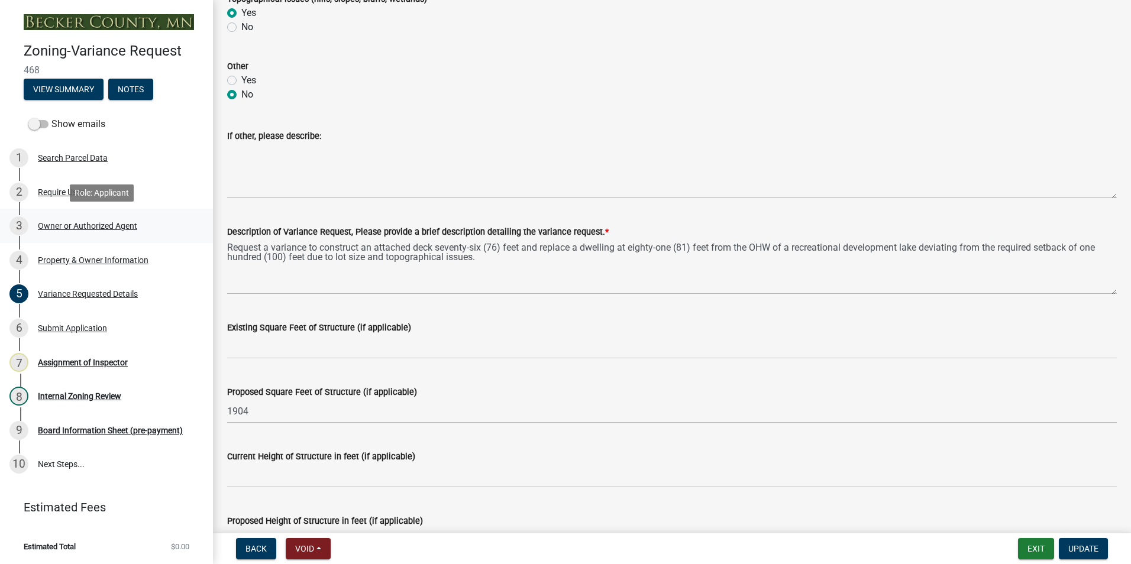
click at [64, 224] on div "Owner or Authorized Agent" at bounding box center [87, 226] width 99 height 8
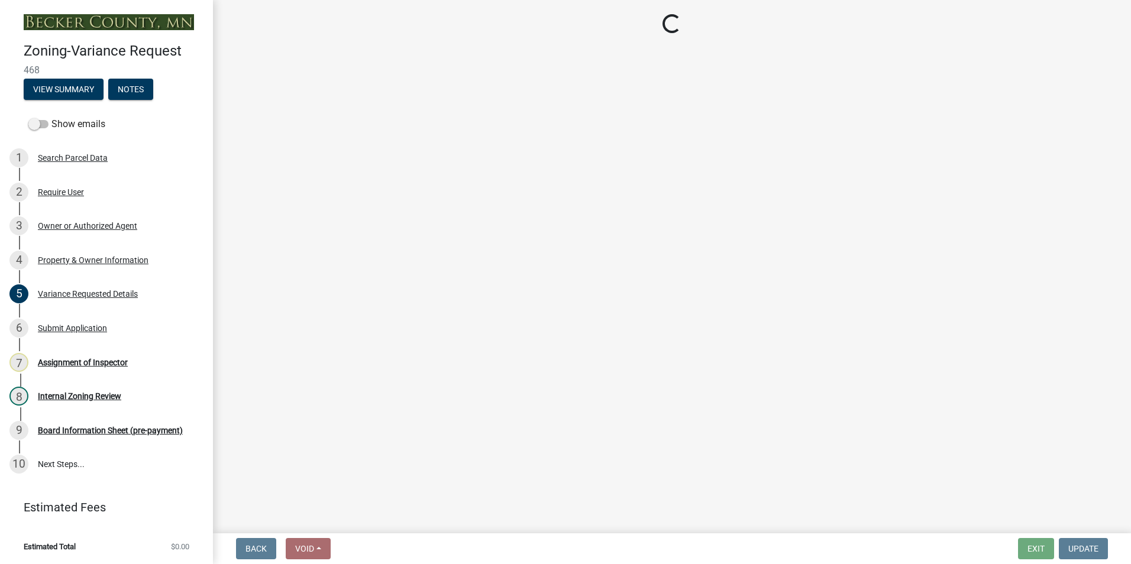
select select "05d0b37b-91e3-4c3b-aa7d-ec969703f475"
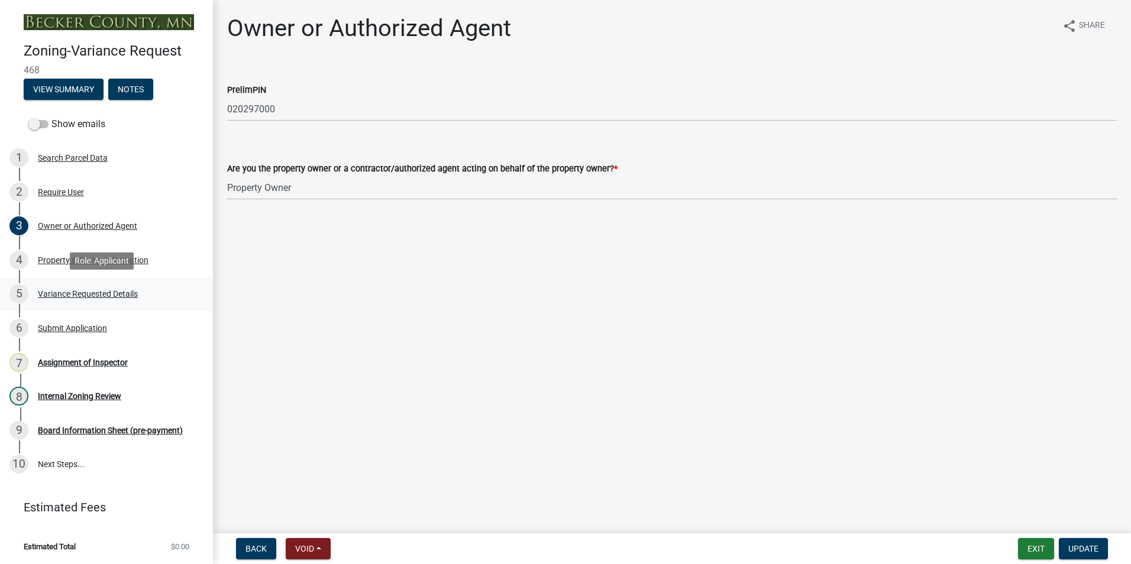
click at [83, 293] on div "Variance Requested Details" at bounding box center [88, 294] width 100 height 8
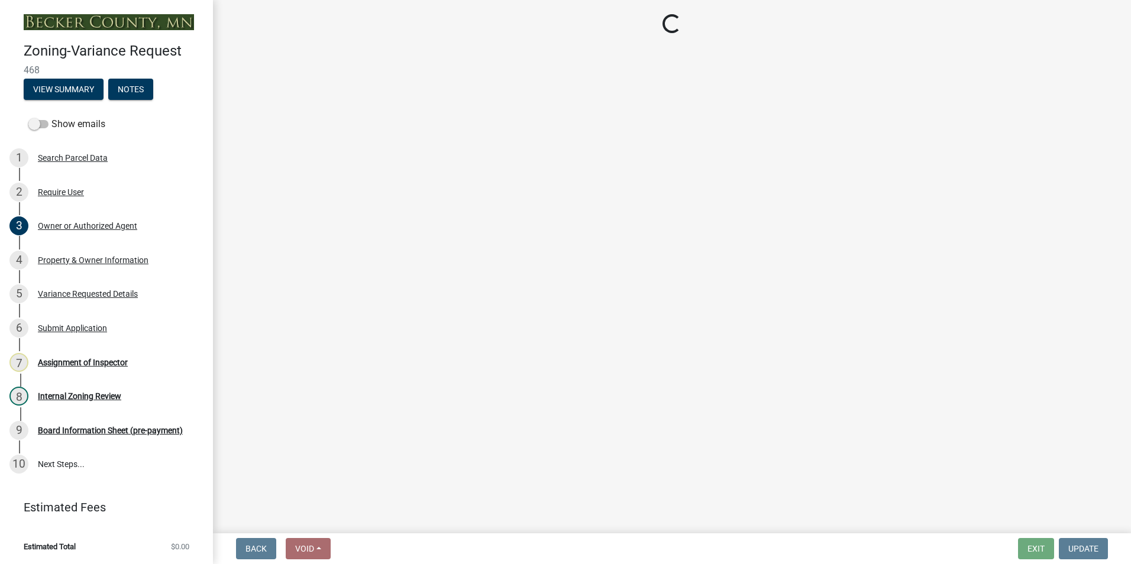
select select "edc6b78d-c029-41a6-a436-e6f76b5f0855"
select select "a5c6235c-6fe0-43e3-9b64-f3566618e99d"
select select "a60f612c-e64d-4767-92b2-cb2f842b6e0b"
select select "bb2b5e43-03c1-4874-9abf-a65f400af928"
select select "8ea3e6c3-8fed-4904-aa20-2f643744aa0c"
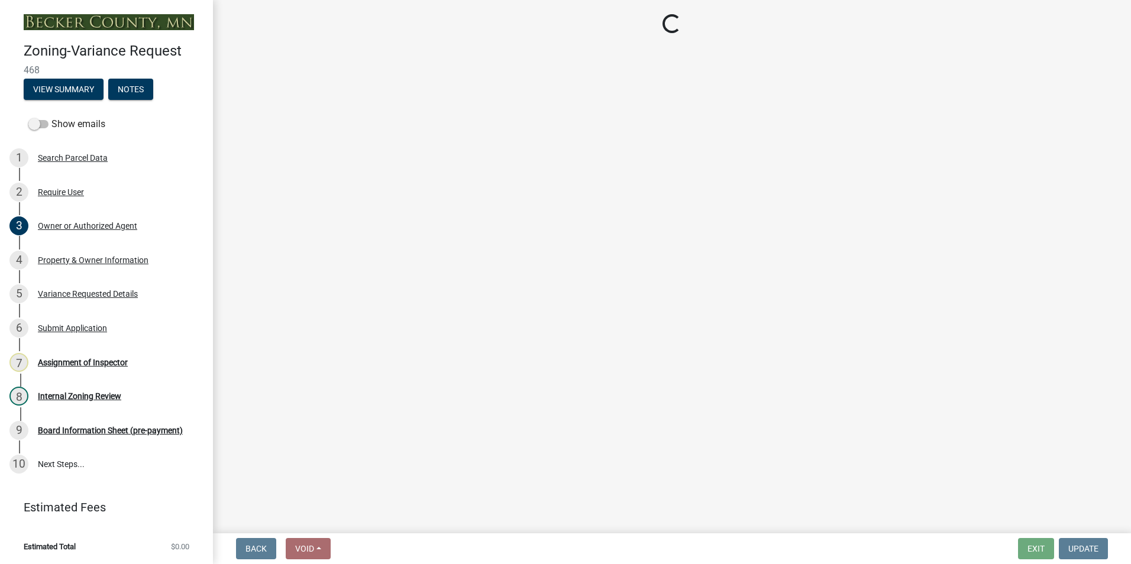
select select "860afd09-da87-482b-bca4-413f5cf53582"
select select "ee8740c3-f4d5-48cf-ad42-c8f7342b480c"
select select "1aa51e34-4f0a-4095-a3f3-287665056048"
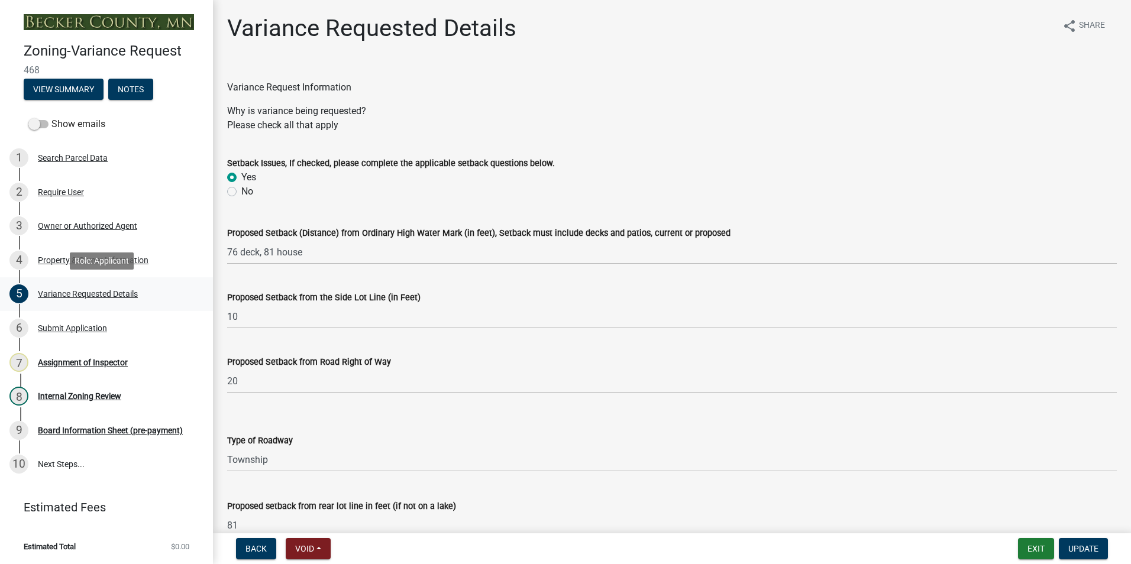
click at [91, 293] on div "Variance Requested Details" at bounding box center [88, 294] width 100 height 8
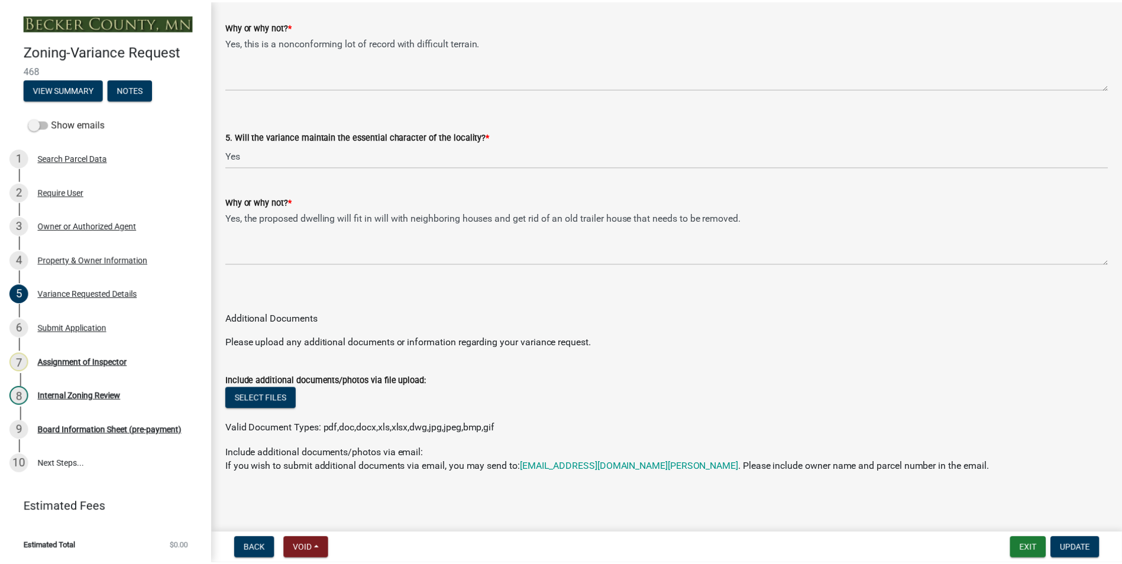
scroll to position [2444, 0]
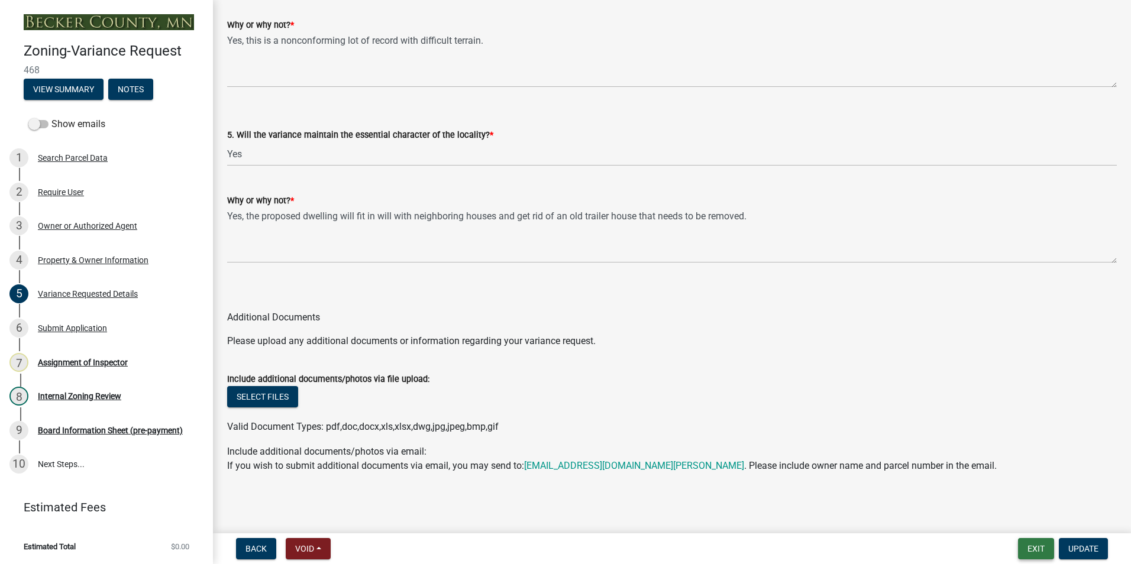
click at [1039, 550] on button "Exit" at bounding box center [1036, 548] width 36 height 21
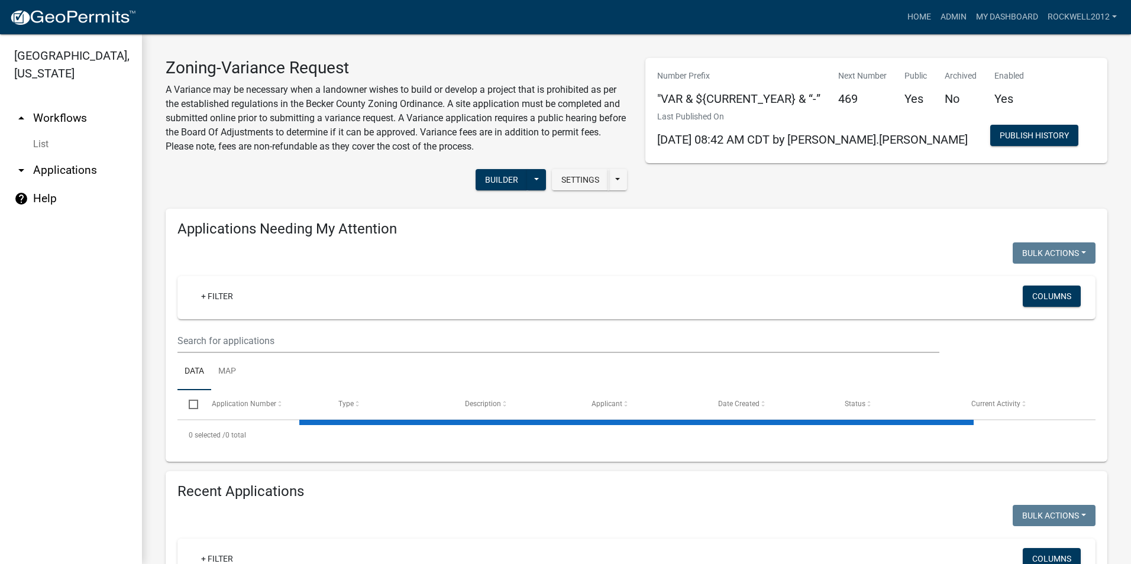
select select "2: 50"
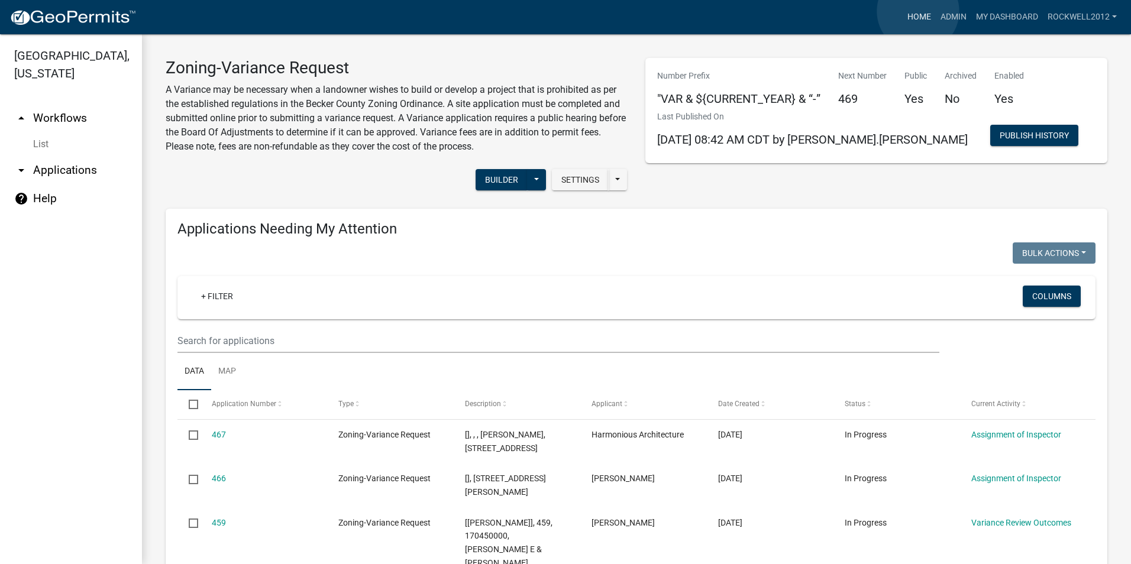
click at [918, 11] on link "Home" at bounding box center [919, 17] width 33 height 22
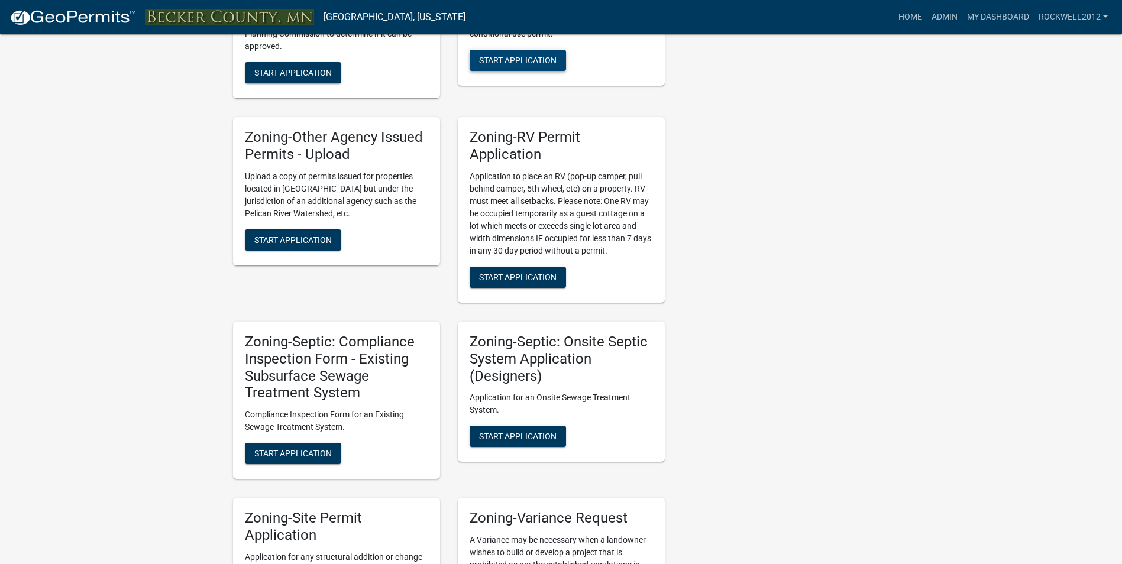
scroll to position [642, 0]
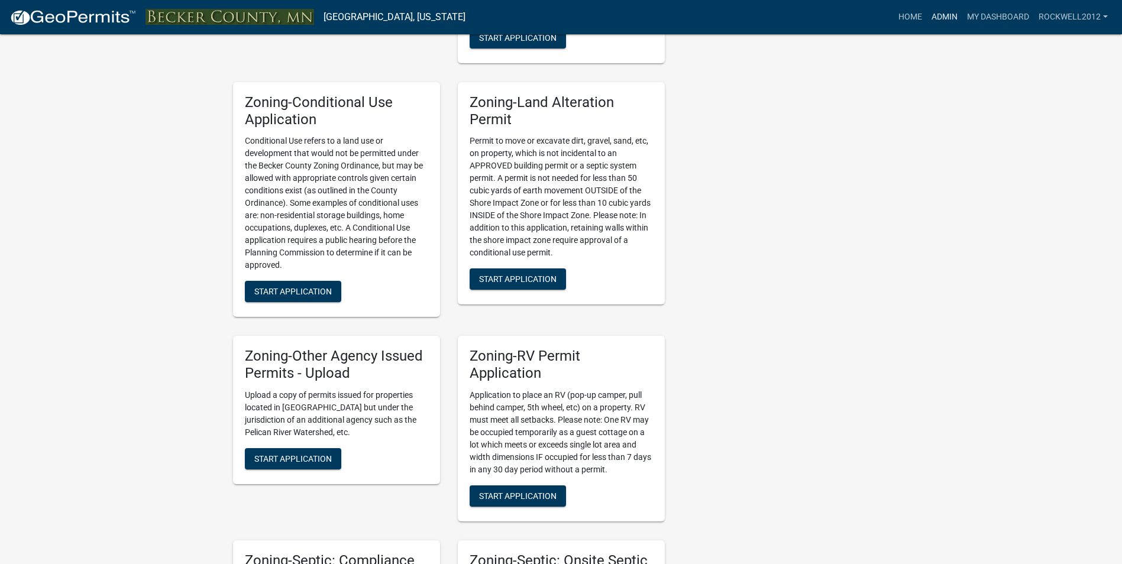
click at [946, 18] on link "Admin" at bounding box center [944, 17] width 35 height 22
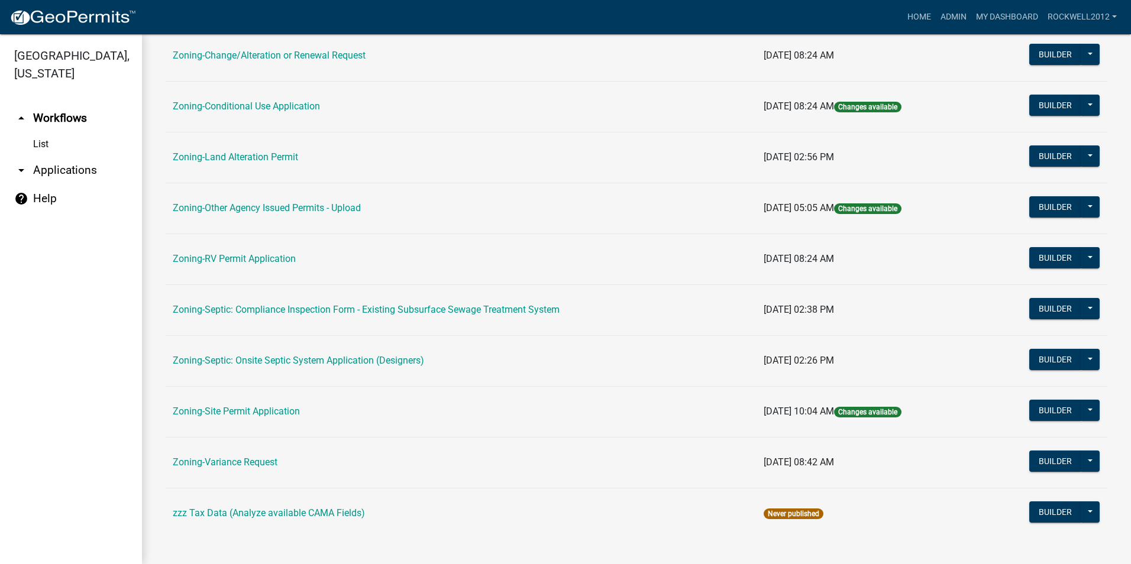
scroll to position [335, 0]
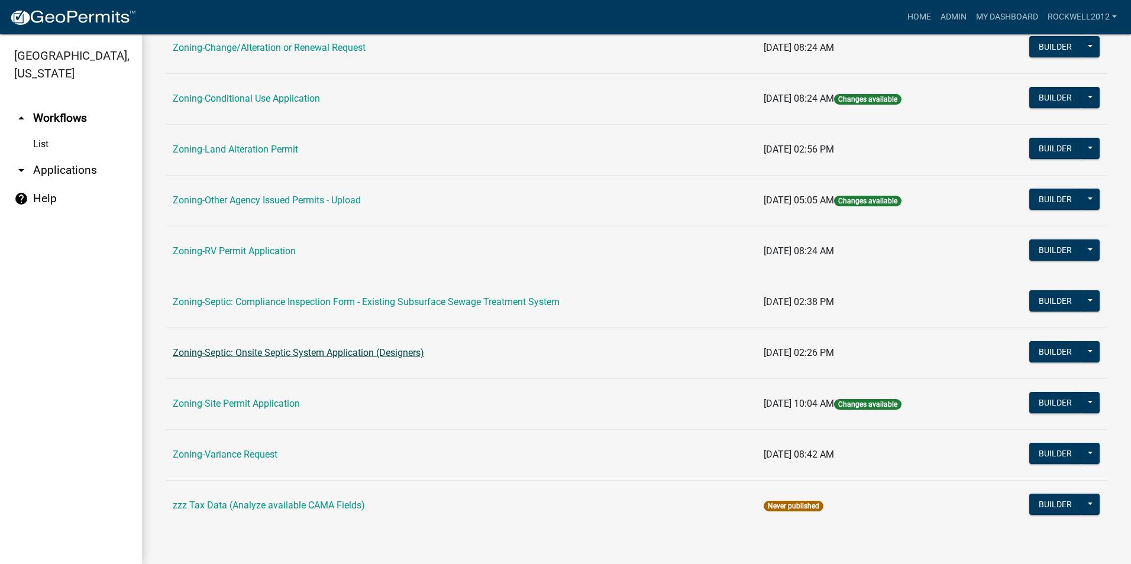
click at [305, 354] on link "Zoning-Septic: Onsite Septic System Application (Designers)" at bounding box center [298, 352] width 251 height 11
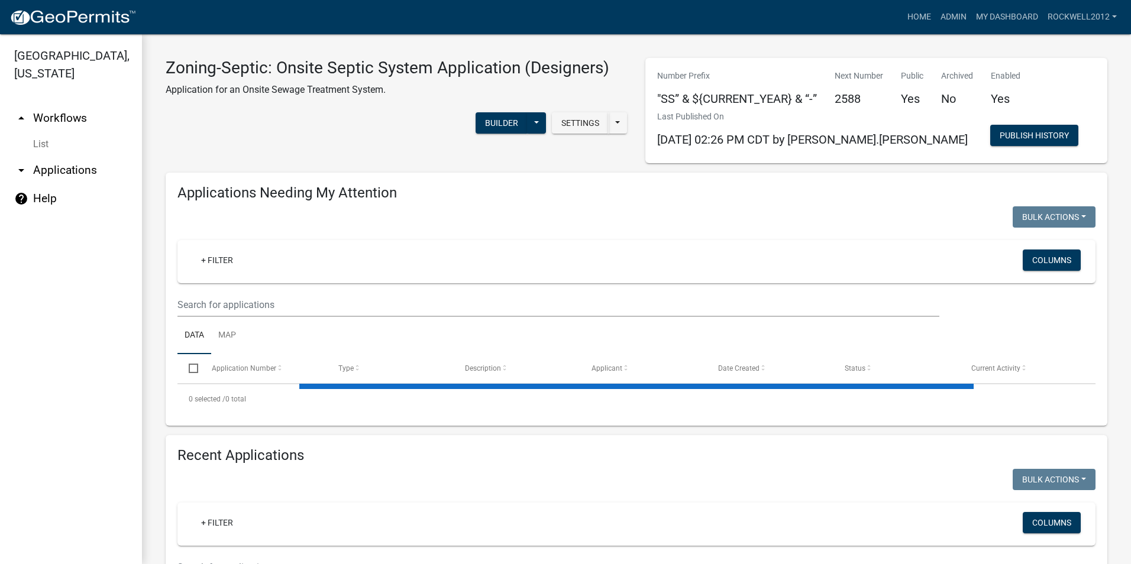
select select "2: 50"
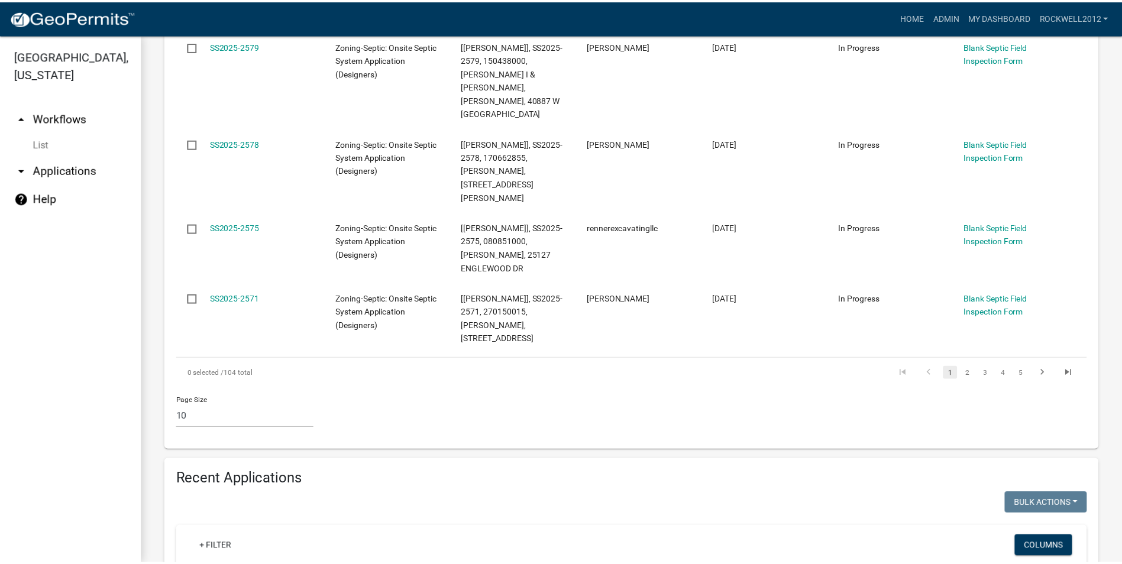
scroll to position [947, 0]
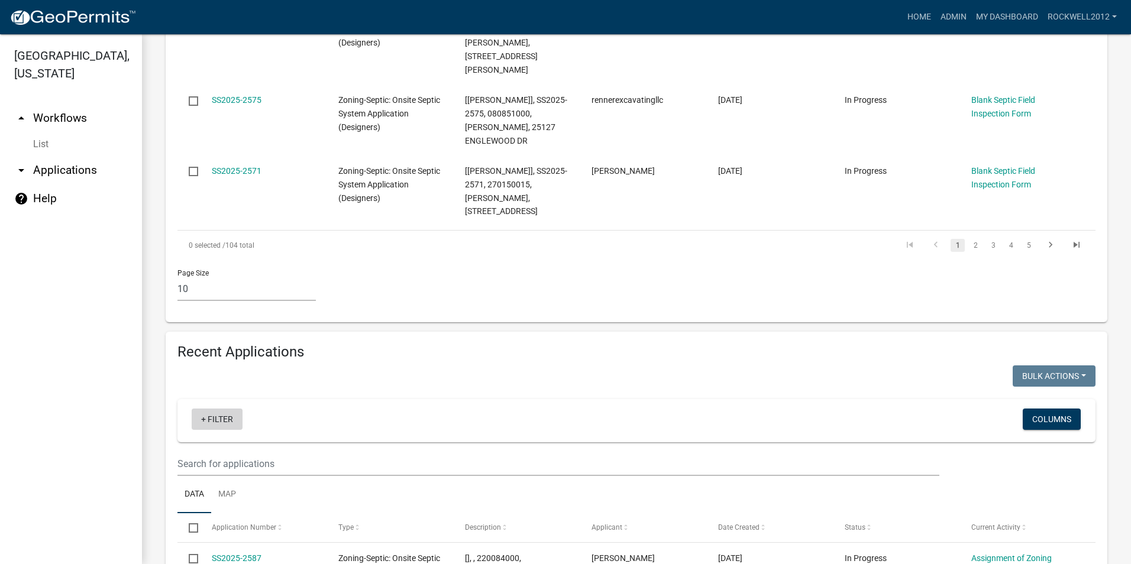
click at [215, 409] on link "+ Filter" at bounding box center [217, 419] width 51 height 21
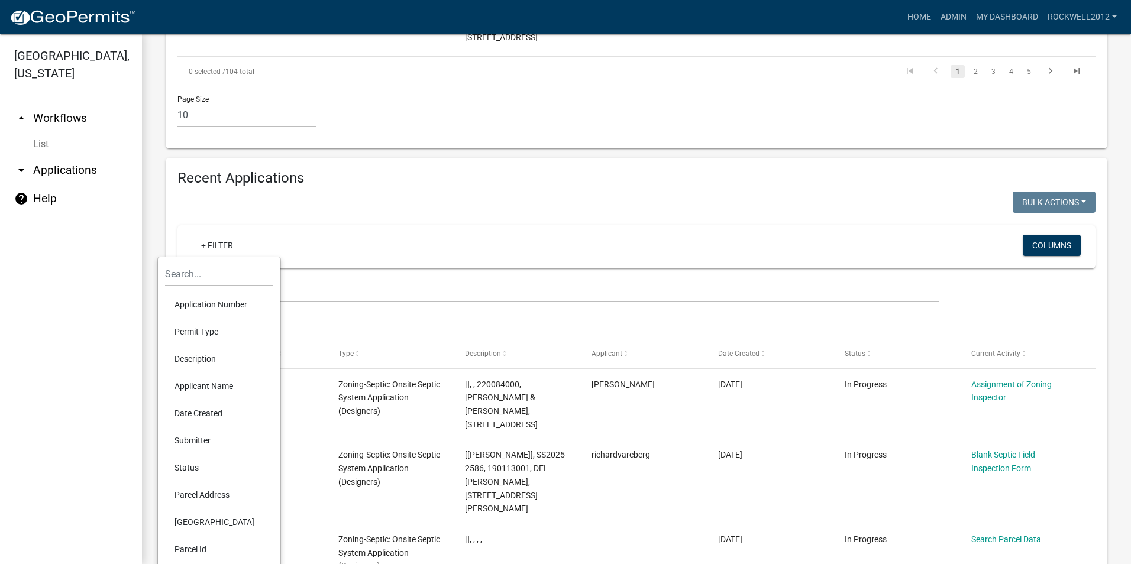
scroll to position [1124, 0]
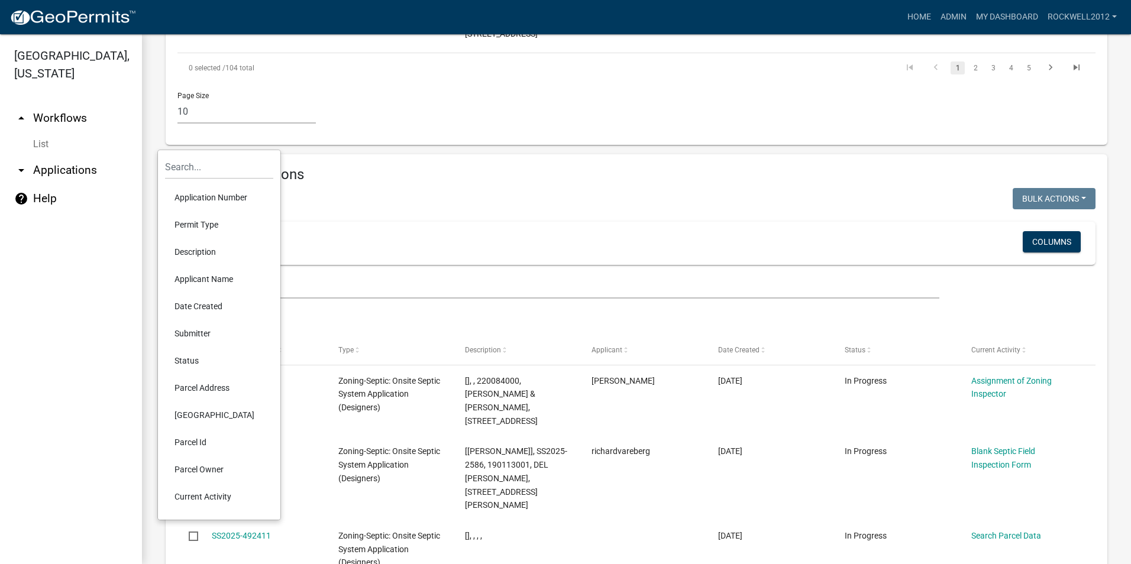
click at [198, 439] on li "Parcel Id" at bounding box center [219, 442] width 108 height 27
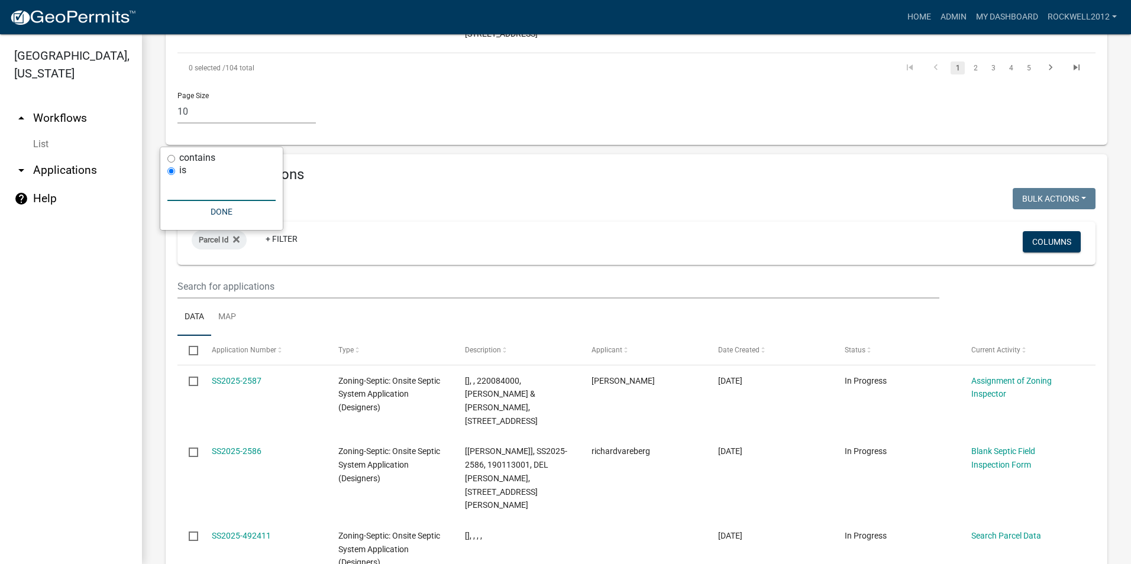
click at [181, 185] on input "text" at bounding box center [221, 189] width 108 height 24
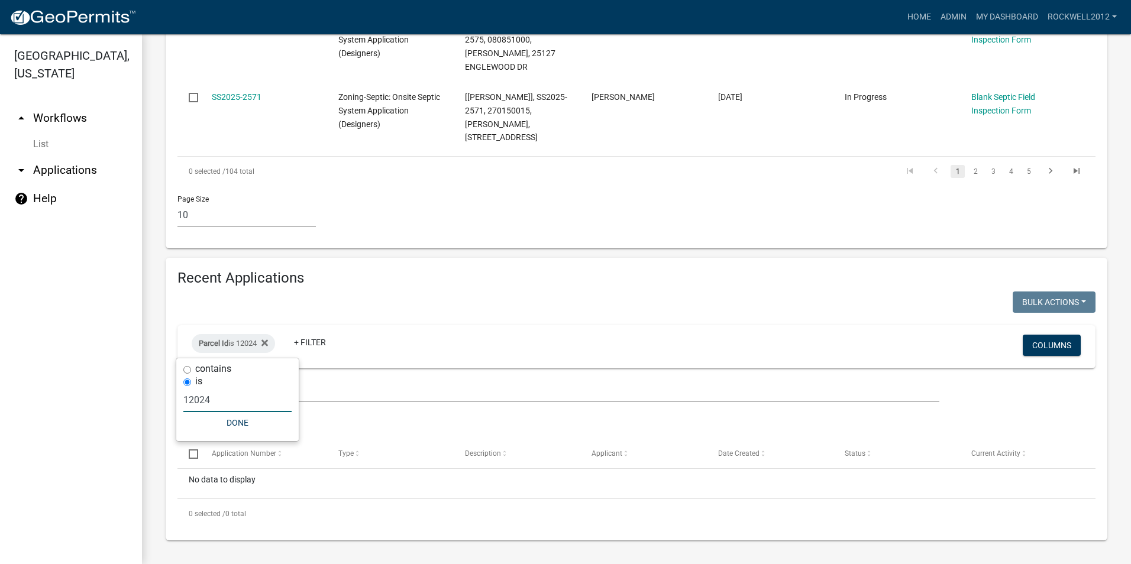
scroll to position [913, 0]
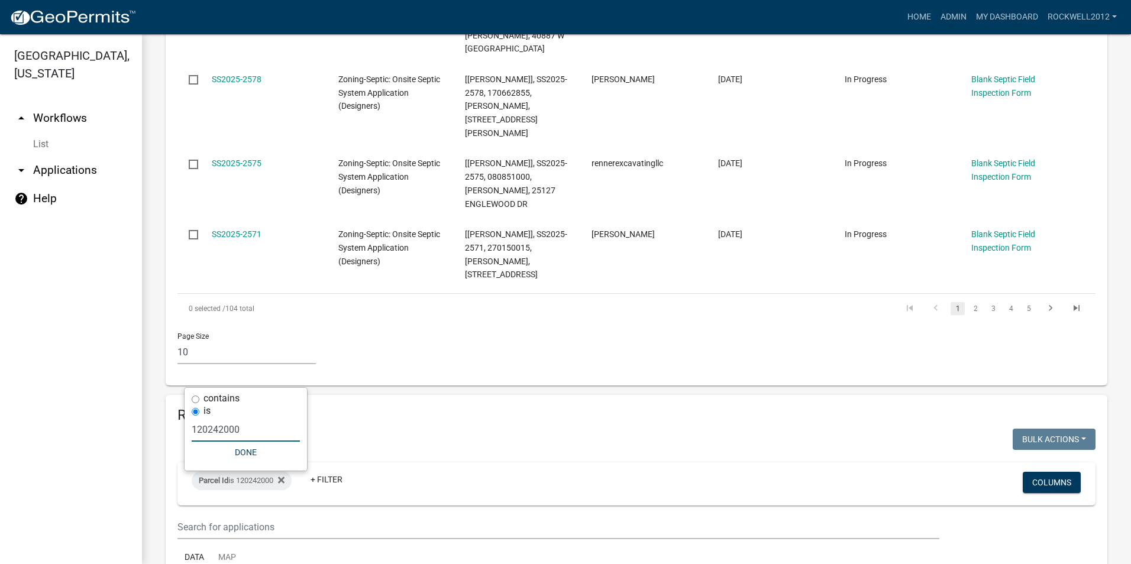
type input "120242000"
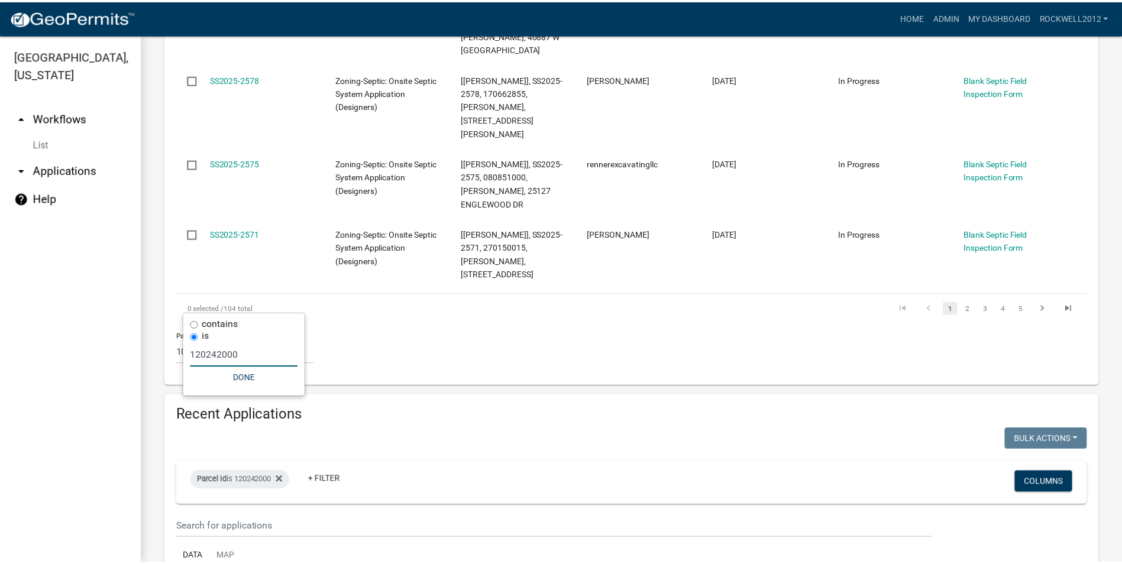
scroll to position [958, 0]
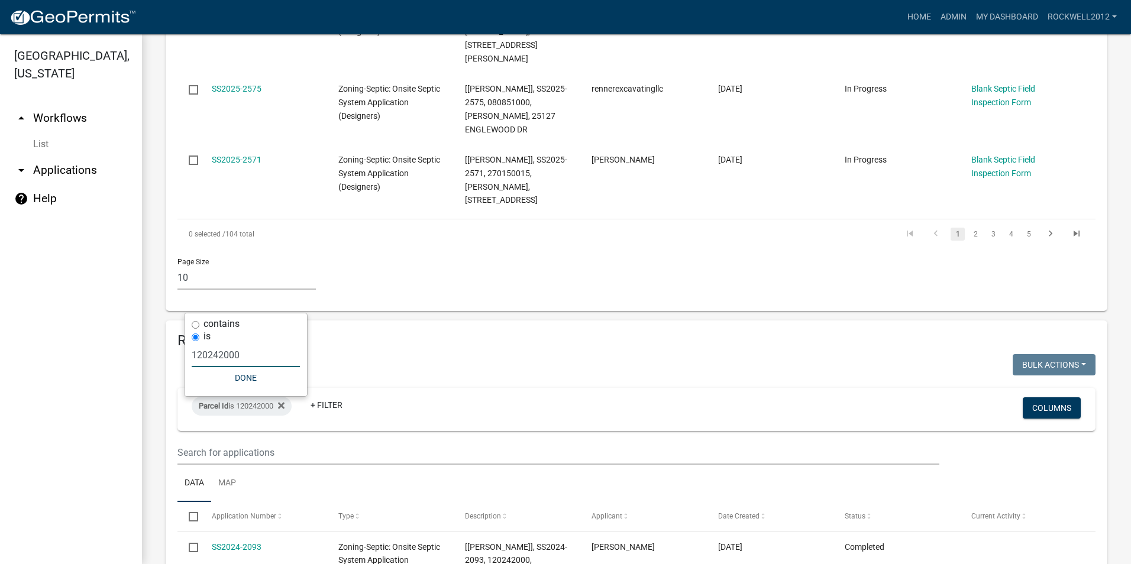
click at [519, 249] on div "Page Size 10 25 50 100" at bounding box center [637, 274] width 936 height 50
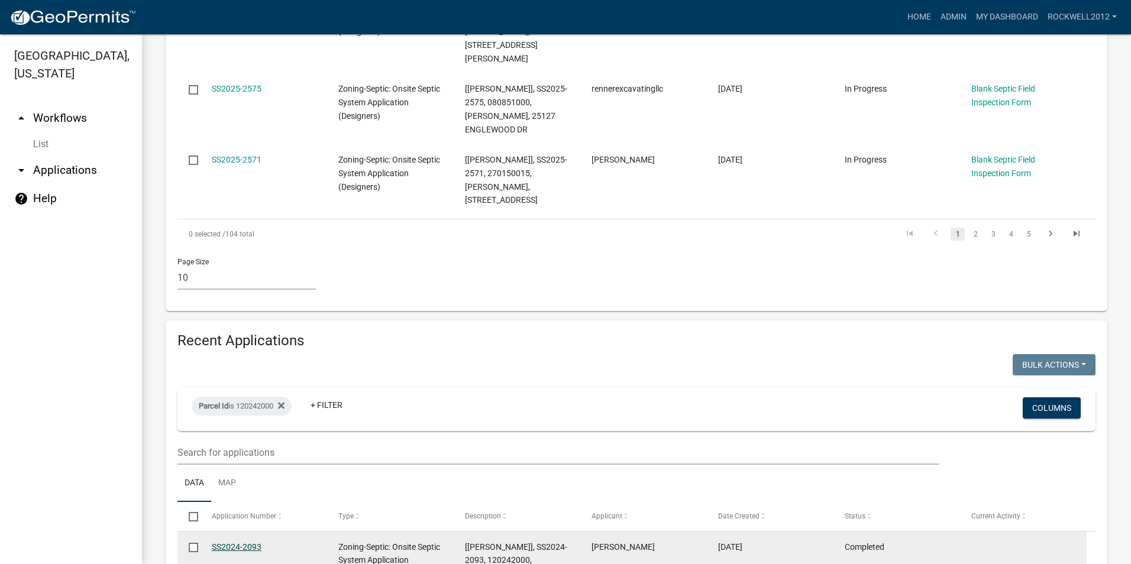
click at [219, 542] on link "SS2024-2093" at bounding box center [237, 546] width 50 height 9
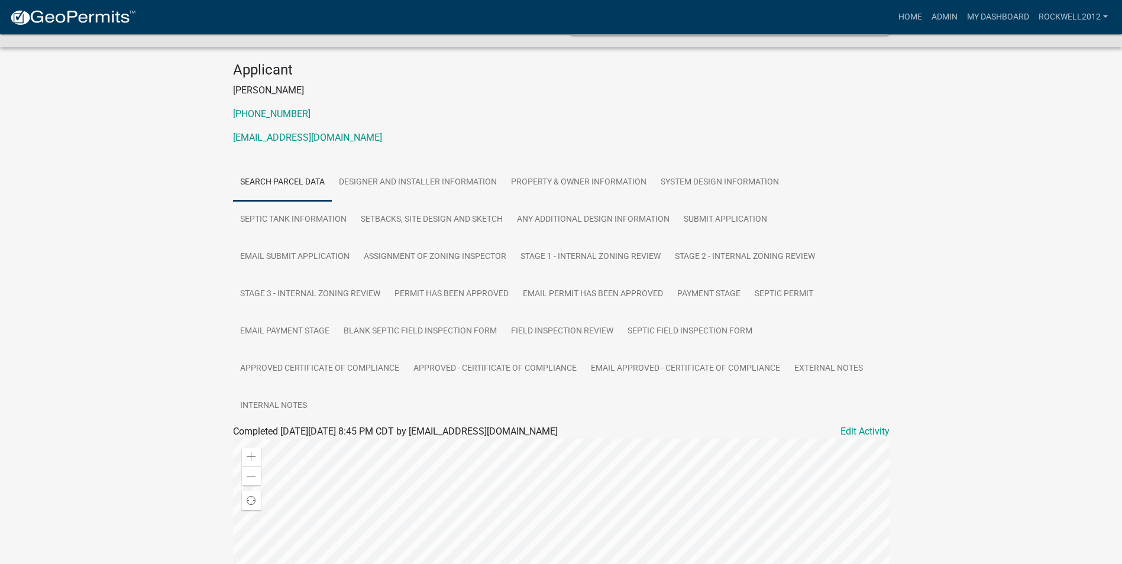
scroll to position [118, 0]
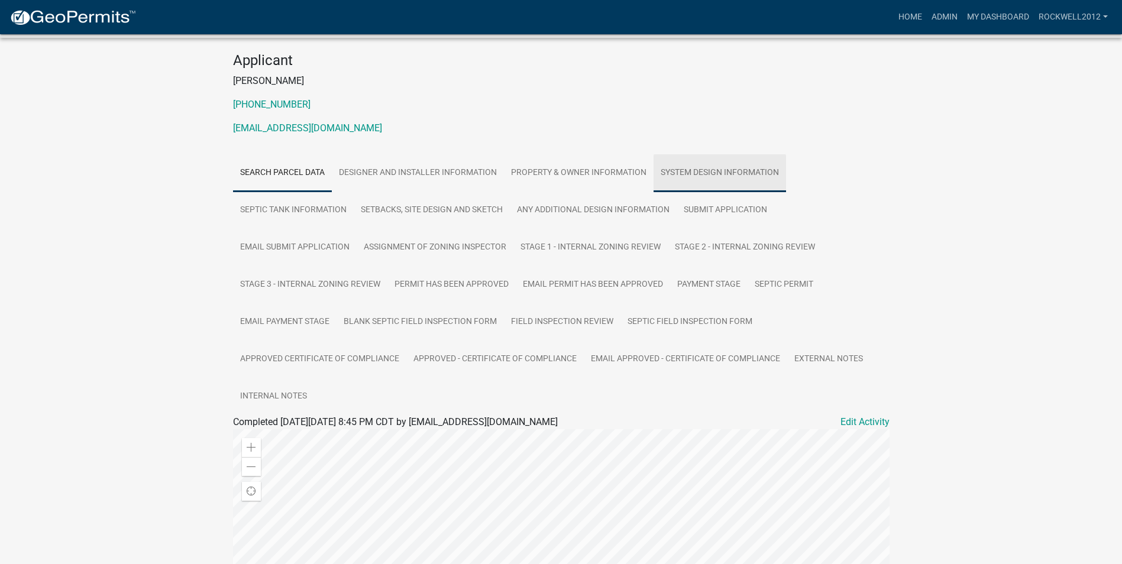
click at [729, 170] on link "System Design Information" at bounding box center [720, 173] width 133 height 38
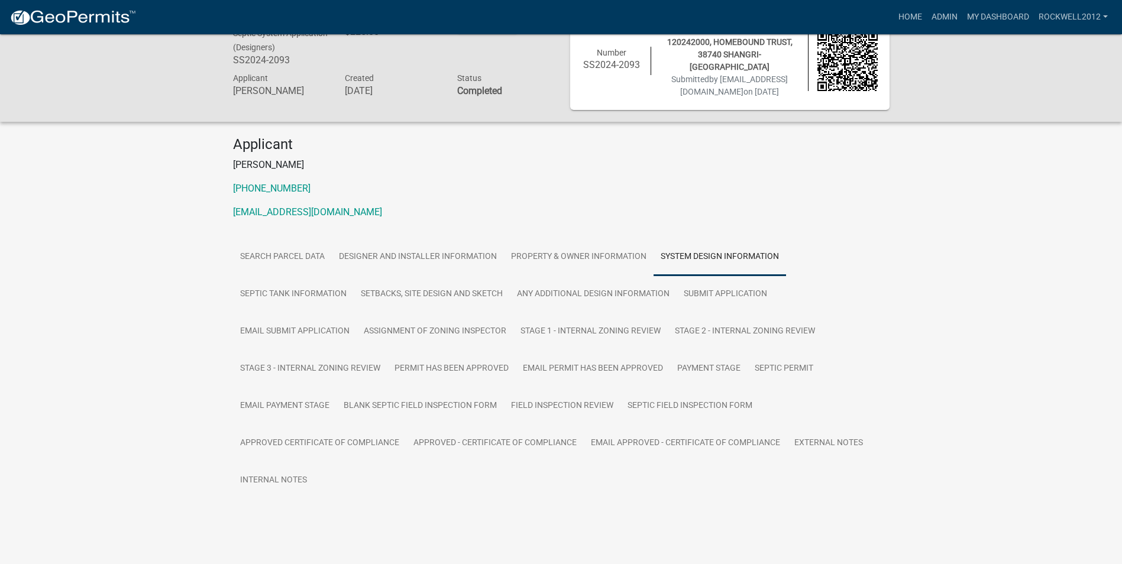
scroll to position [54, 0]
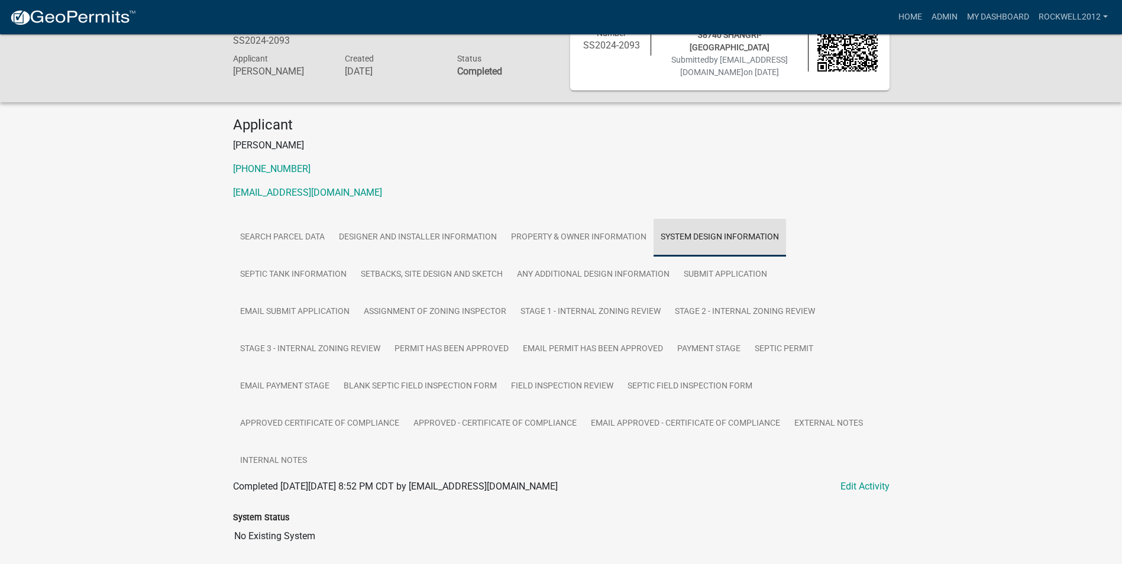
click at [696, 235] on link "System Design Information" at bounding box center [720, 238] width 133 height 38
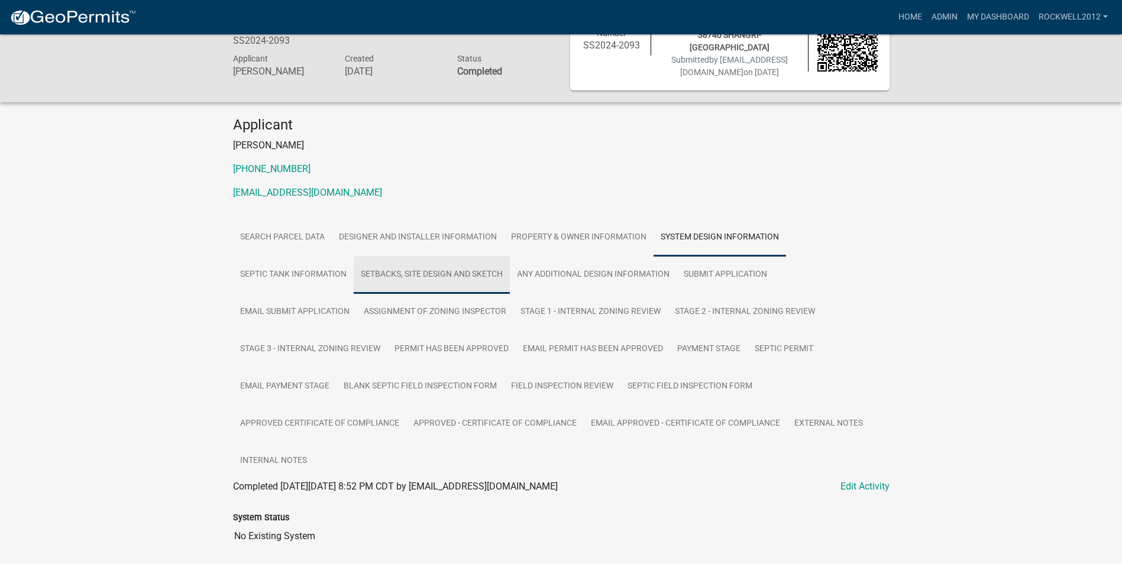
click at [434, 272] on link "Setbacks, Site Design and Sketch" at bounding box center [432, 275] width 156 height 38
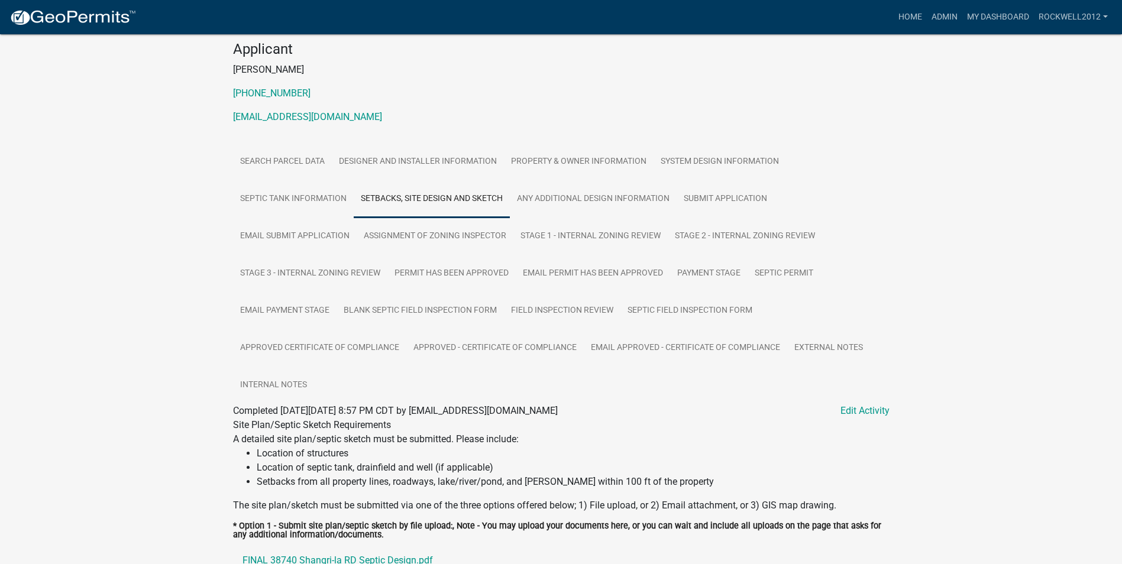
scroll to position [0, 0]
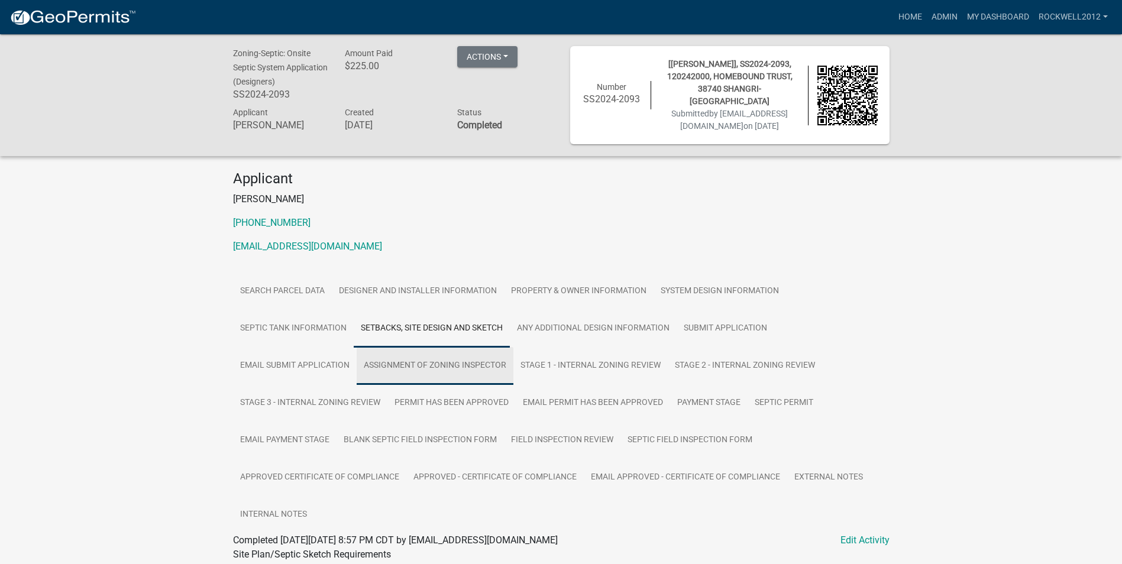
click at [437, 363] on link "Assignment of Zoning Inspector" at bounding box center [435, 366] width 157 height 38
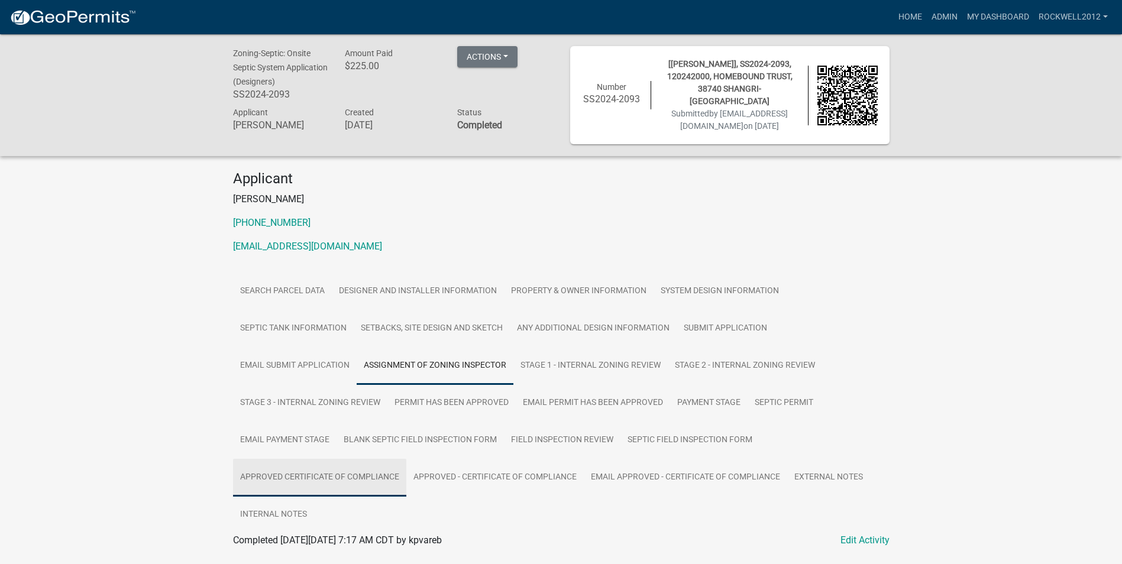
click at [317, 478] on link "Approved Certificate of Compliance" at bounding box center [319, 478] width 173 height 38
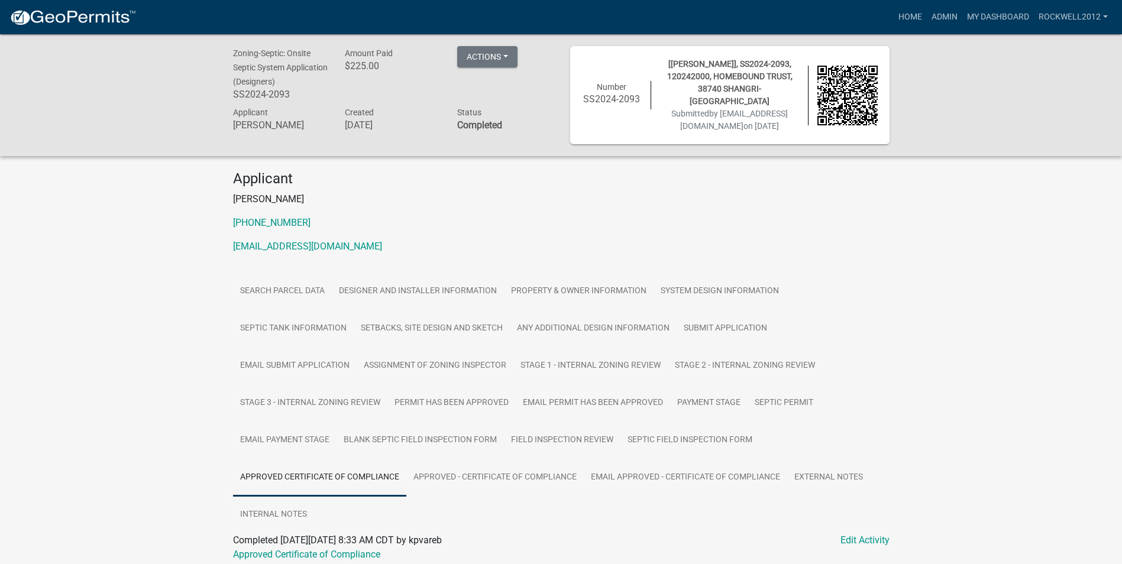
scroll to position [47, 0]
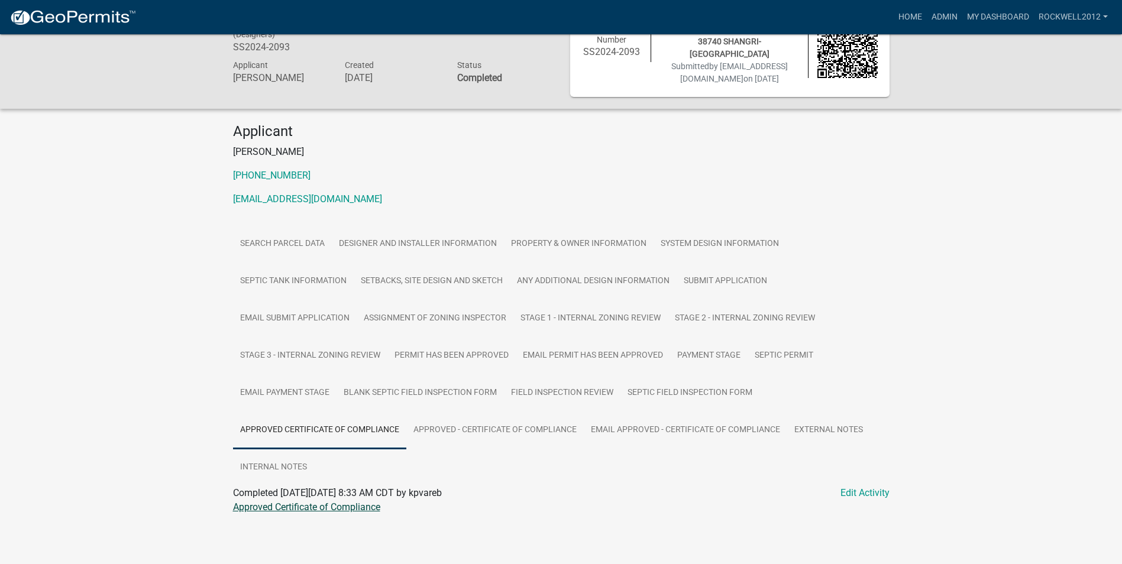
click at [299, 507] on link "Approved Certificate of Compliance" at bounding box center [306, 507] width 147 height 11
click at [722, 242] on link "System Design Information" at bounding box center [720, 244] width 133 height 38
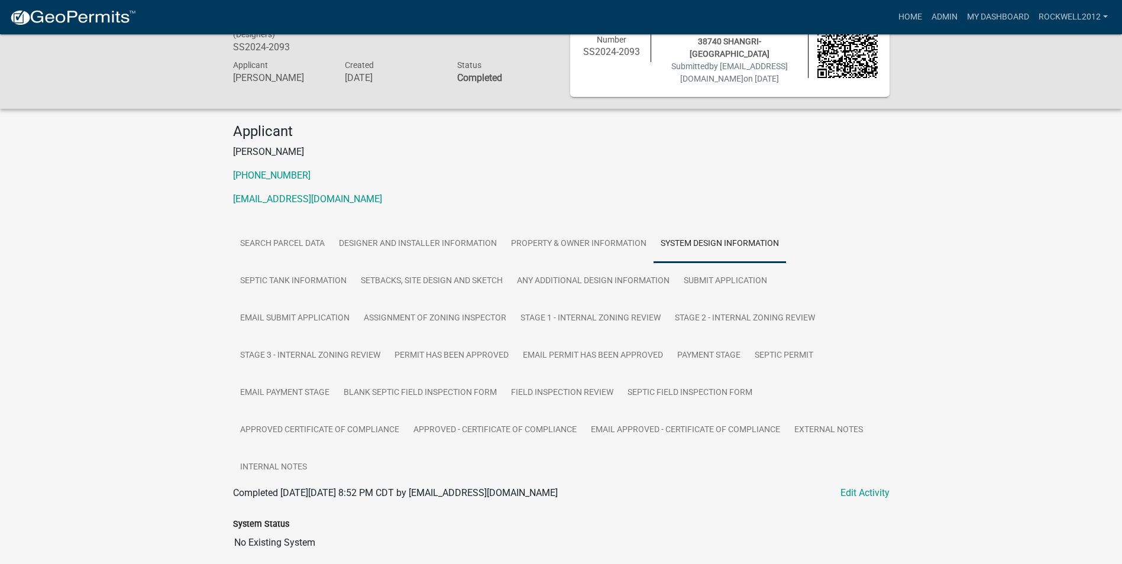
click at [704, 242] on link "System Design Information" at bounding box center [720, 244] width 133 height 38
click at [684, 242] on link "System Design Information" at bounding box center [720, 244] width 133 height 38
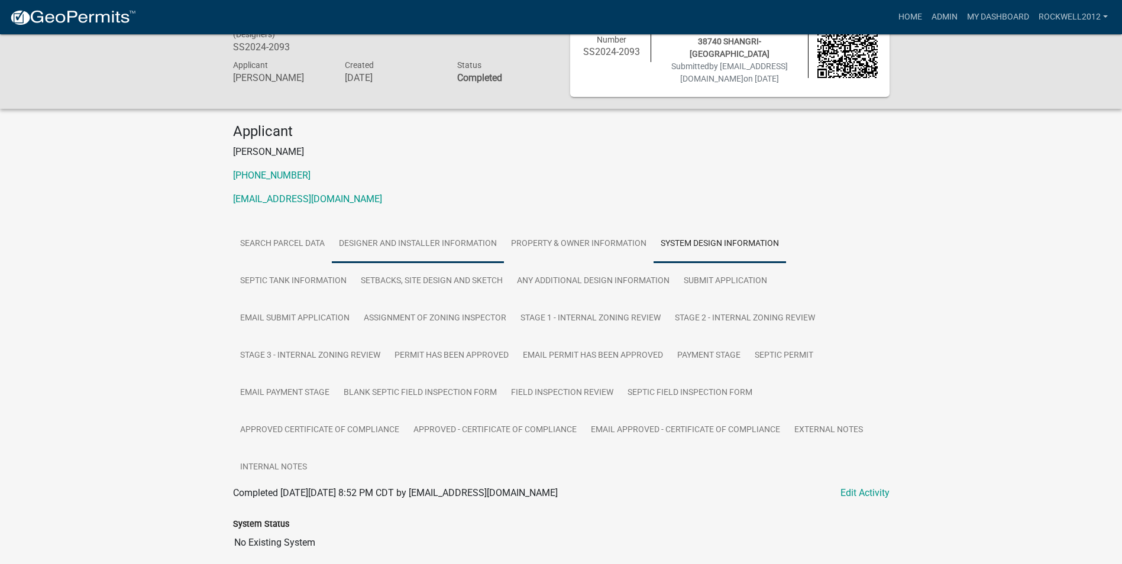
click at [418, 240] on link "Designer and Installer Information" at bounding box center [418, 244] width 172 height 38
click at [704, 243] on link "System Design Information" at bounding box center [720, 244] width 133 height 38
click at [429, 279] on link "Setbacks, Site Design and Sketch" at bounding box center [432, 282] width 156 height 38
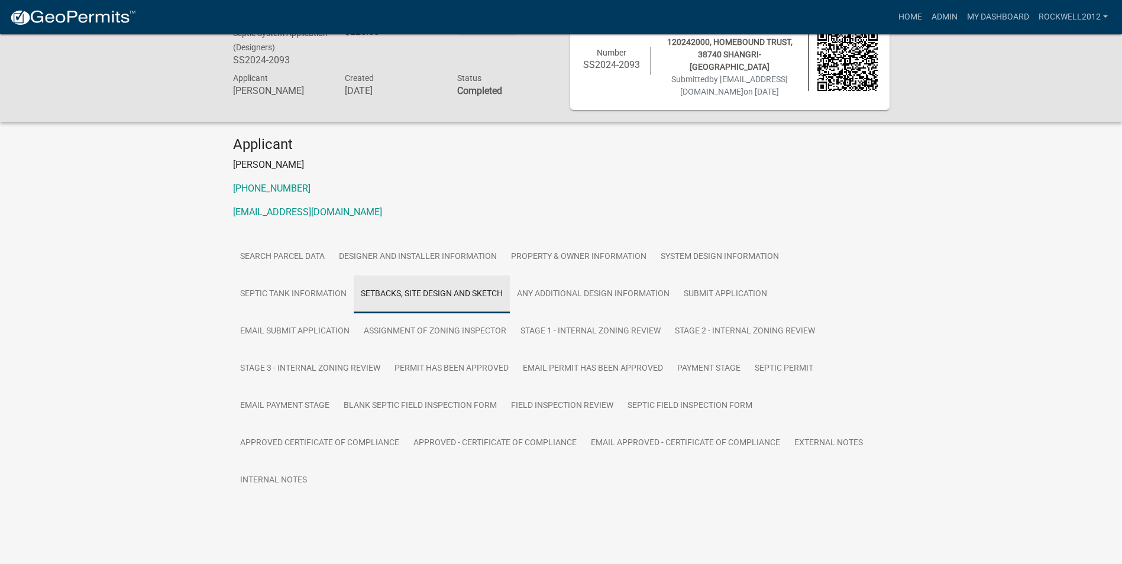
click at [429, 279] on link "Setbacks, Site Design and Sketch" at bounding box center [432, 295] width 156 height 38
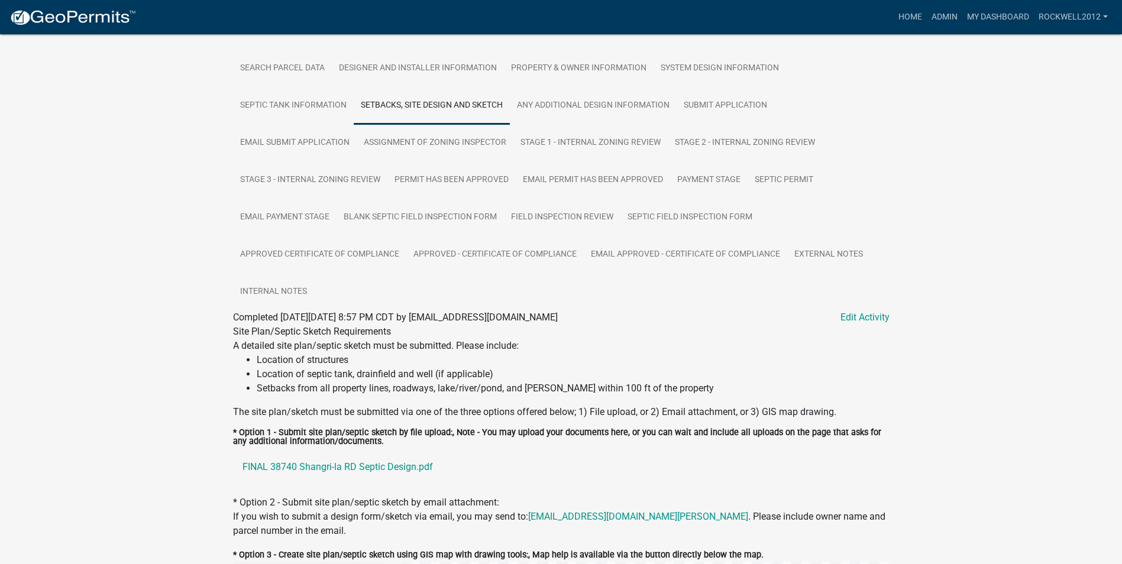
scroll to position [225, 0]
click at [340, 464] on link "FINAL 38740 Shangri-la RD Septic Design.pdf" at bounding box center [561, 465] width 657 height 28
